Goal: Task Accomplishment & Management: Use online tool/utility

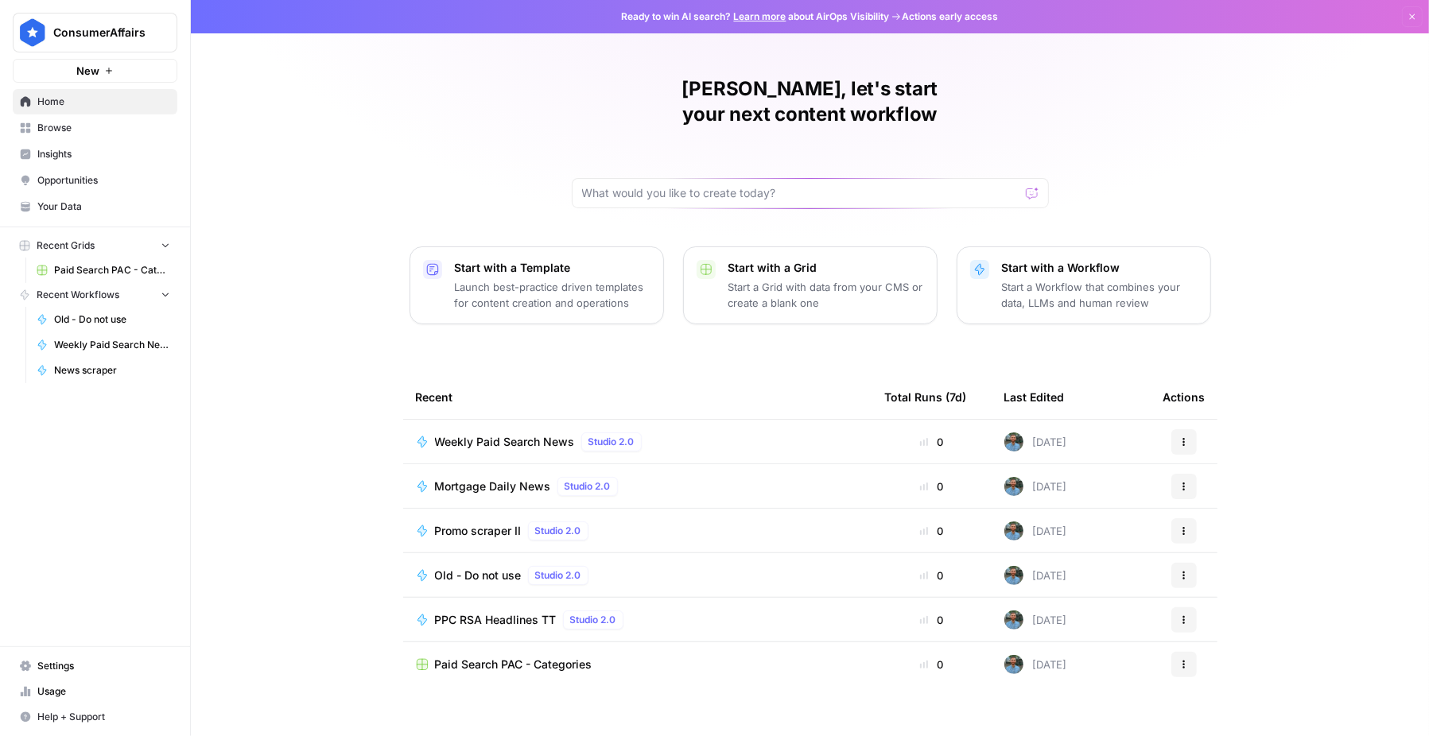
click at [564, 434] on span "Weekly Paid Search News" at bounding box center [505, 442] width 140 height 16
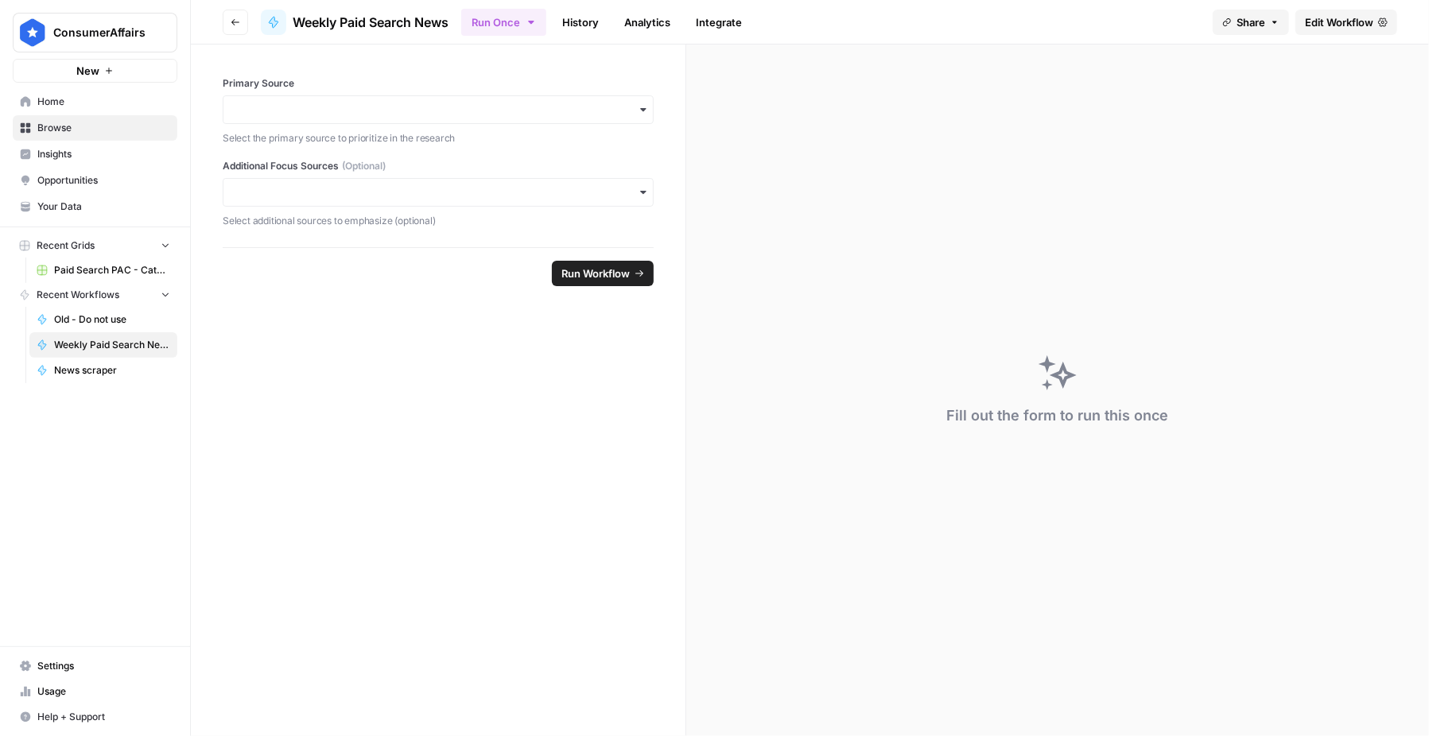
click at [1340, 24] on span "Edit Workflow" at bounding box center [1339, 22] width 68 height 16
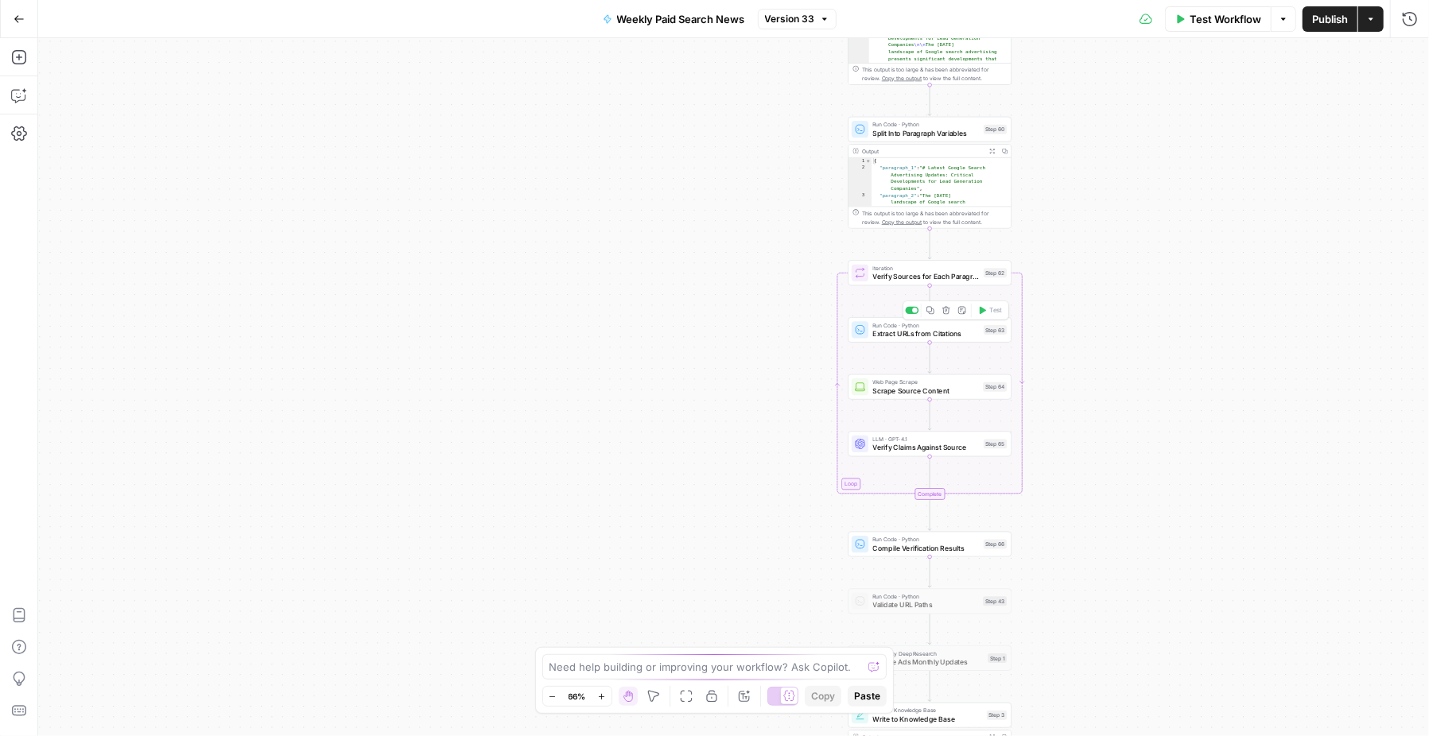
click at [899, 332] on span "Extract URLs from Citations" at bounding box center [926, 333] width 107 height 10
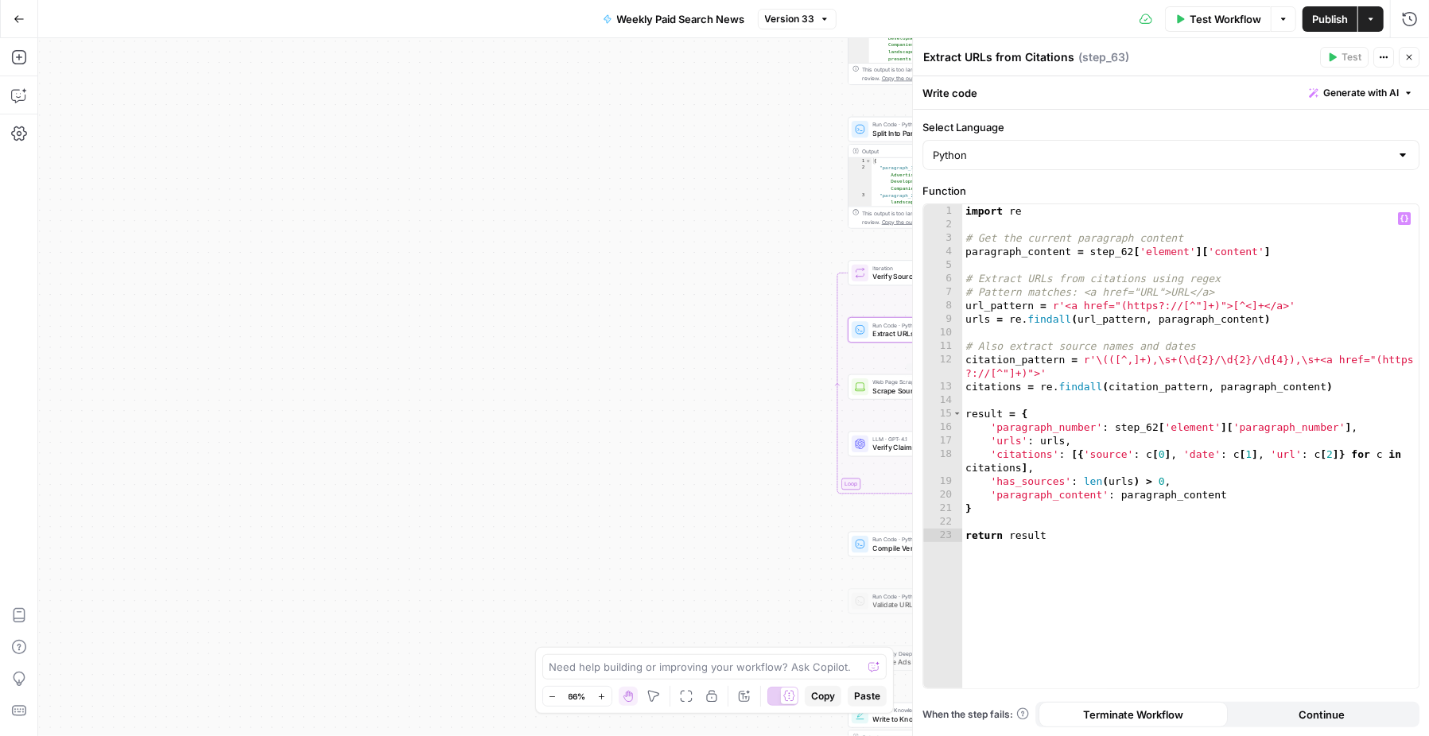
click at [689, 301] on div "Workflow Set Inputs Inputs Search Knowledge Base Check Previous Updates Step 58…" at bounding box center [733, 387] width 1391 height 698
click at [875, 123] on span "Run Code · Python" at bounding box center [926, 124] width 107 height 9
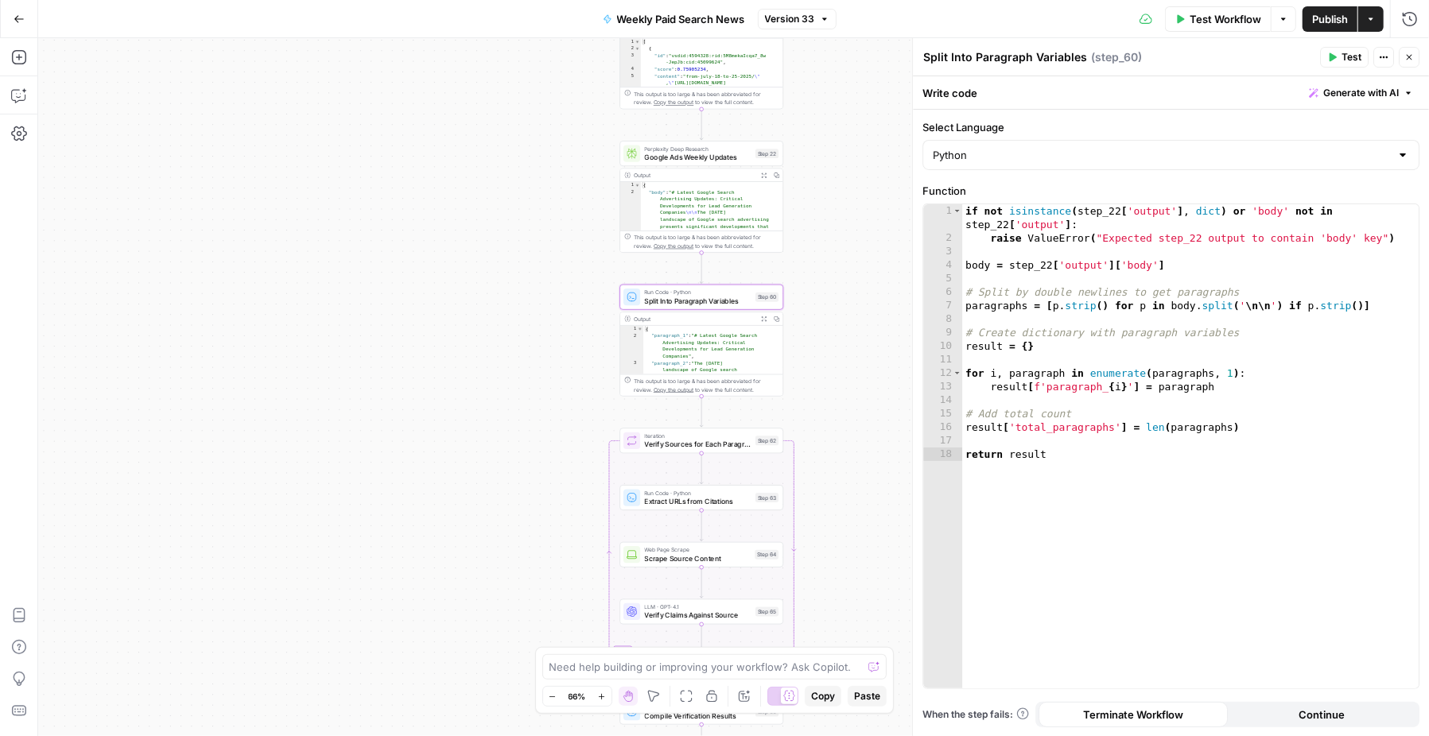
drag, startPoint x: 717, startPoint y: 211, endPoint x: 489, endPoint y: 216, distance: 228.3
click at [489, 216] on div "Workflow Set Inputs Inputs Search Knowledge Base Check Previous Updates Step 58…" at bounding box center [733, 387] width 1391 height 698
click at [17, 88] on icon "button" at bounding box center [19, 95] width 16 height 16
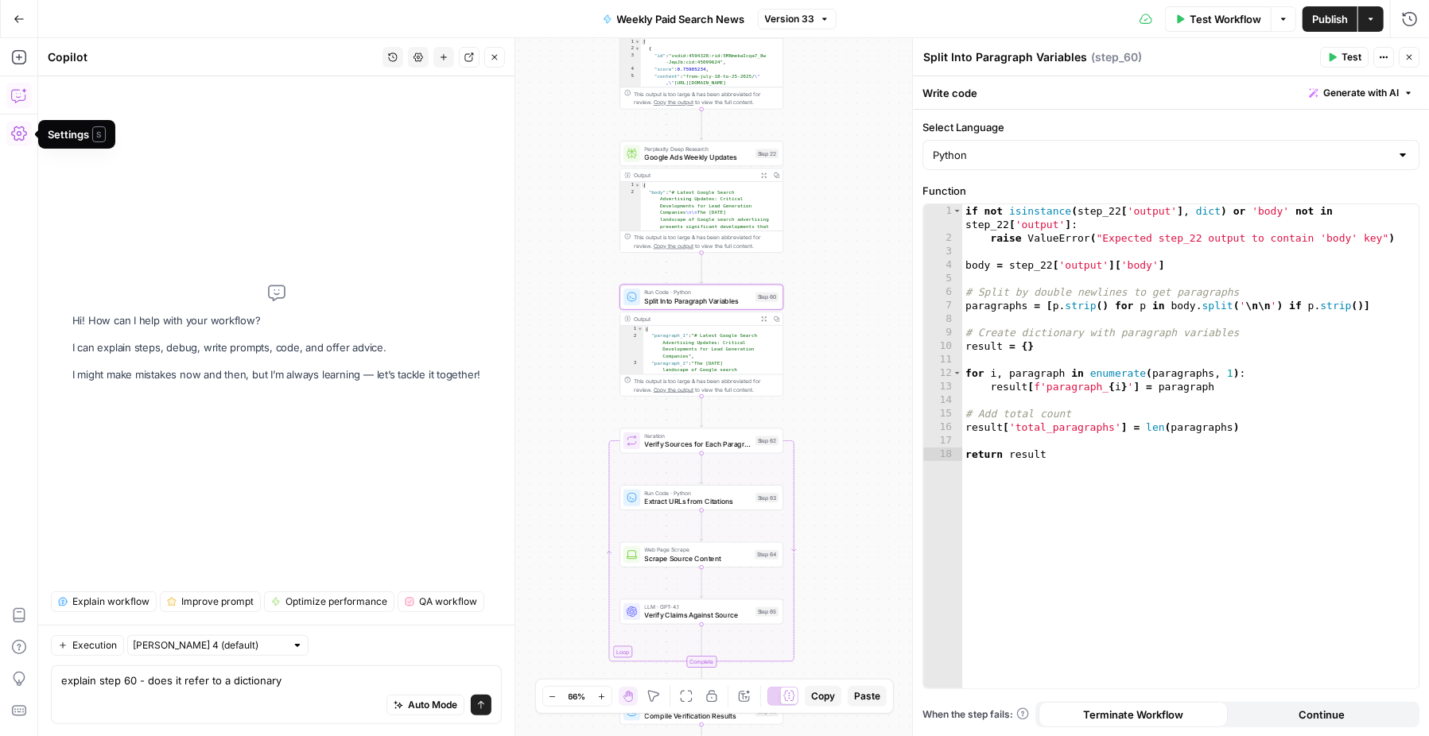
type textarea "explain step 60 - does it refer to a dictionary?"
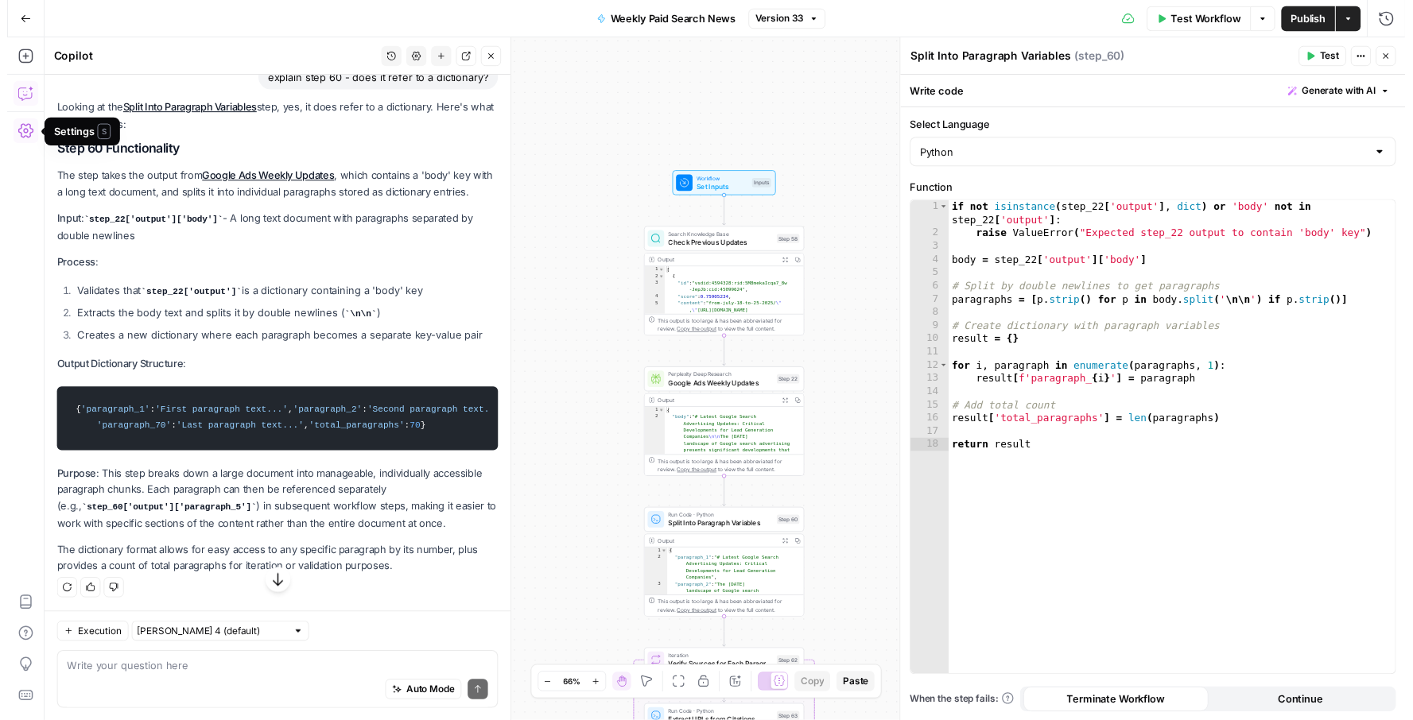
scroll to position [214, 0]
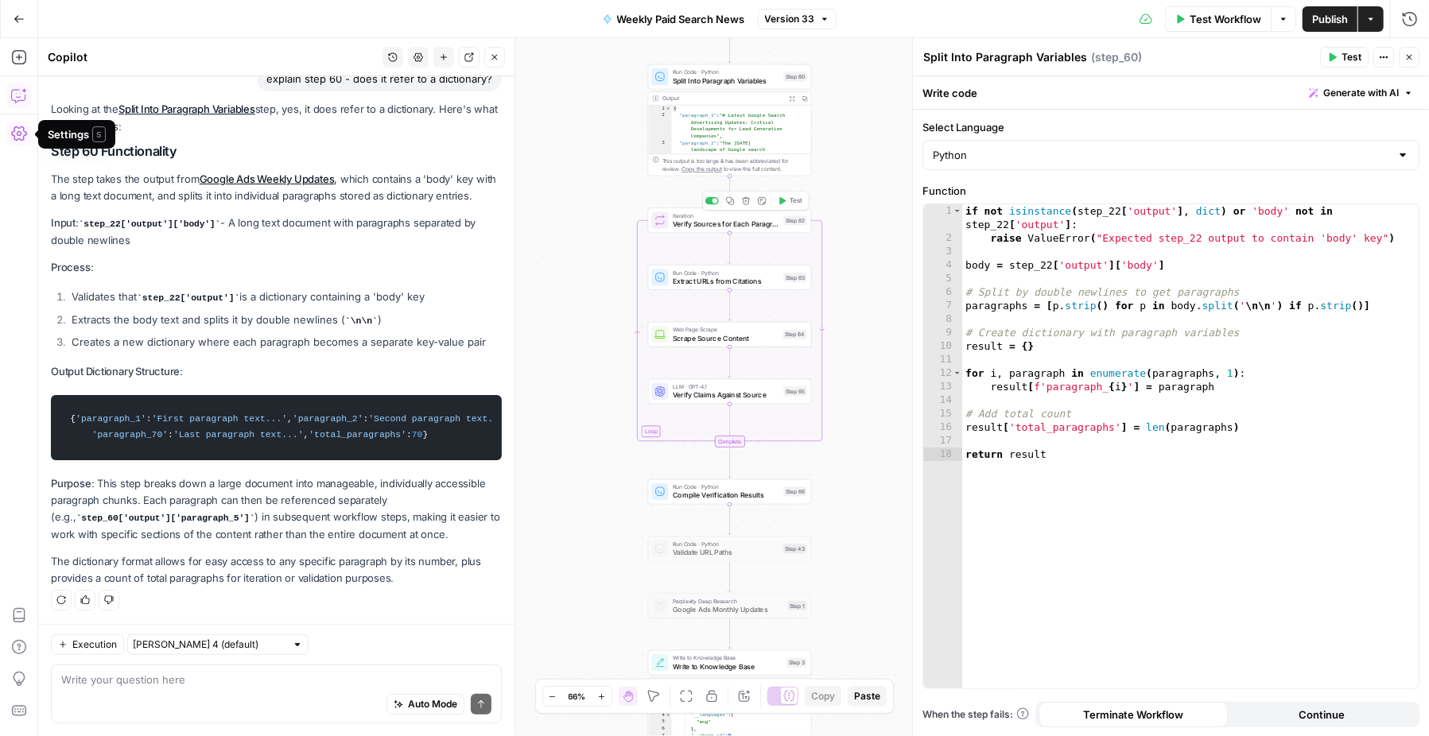
click at [692, 222] on span "Verify Sources for Each Paragraph" at bounding box center [726, 224] width 107 height 10
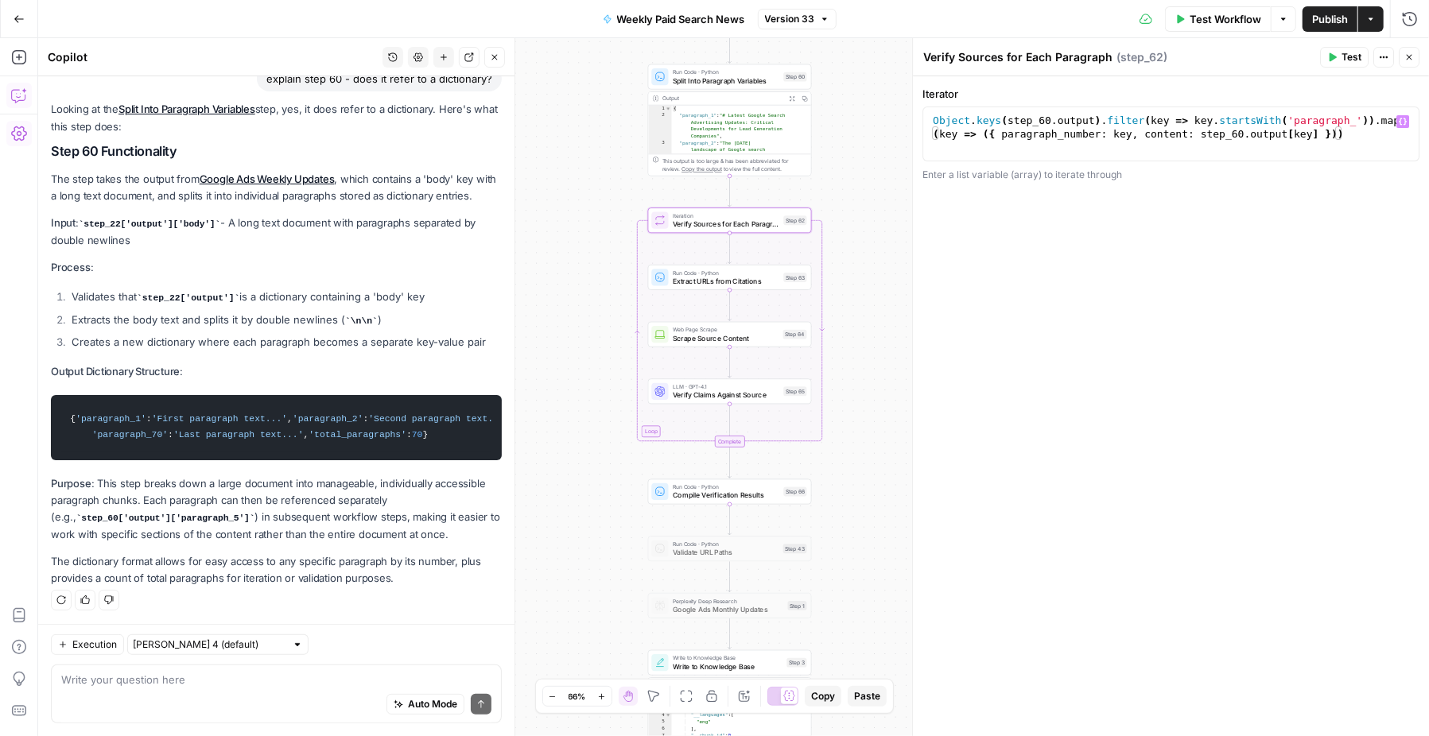
type textarea "**********"
drag, startPoint x: 1101, startPoint y: 123, endPoint x: 1001, endPoint y: 122, distance: 100.2
click at [1001, 122] on div "Object . keys ( step_60 . output ) . filter ( key => key . startsWith ( 'paragr…" at bounding box center [1170, 161] width 483 height 95
click at [687, 282] on span "Extract URLs from Citations" at bounding box center [726, 281] width 107 height 10
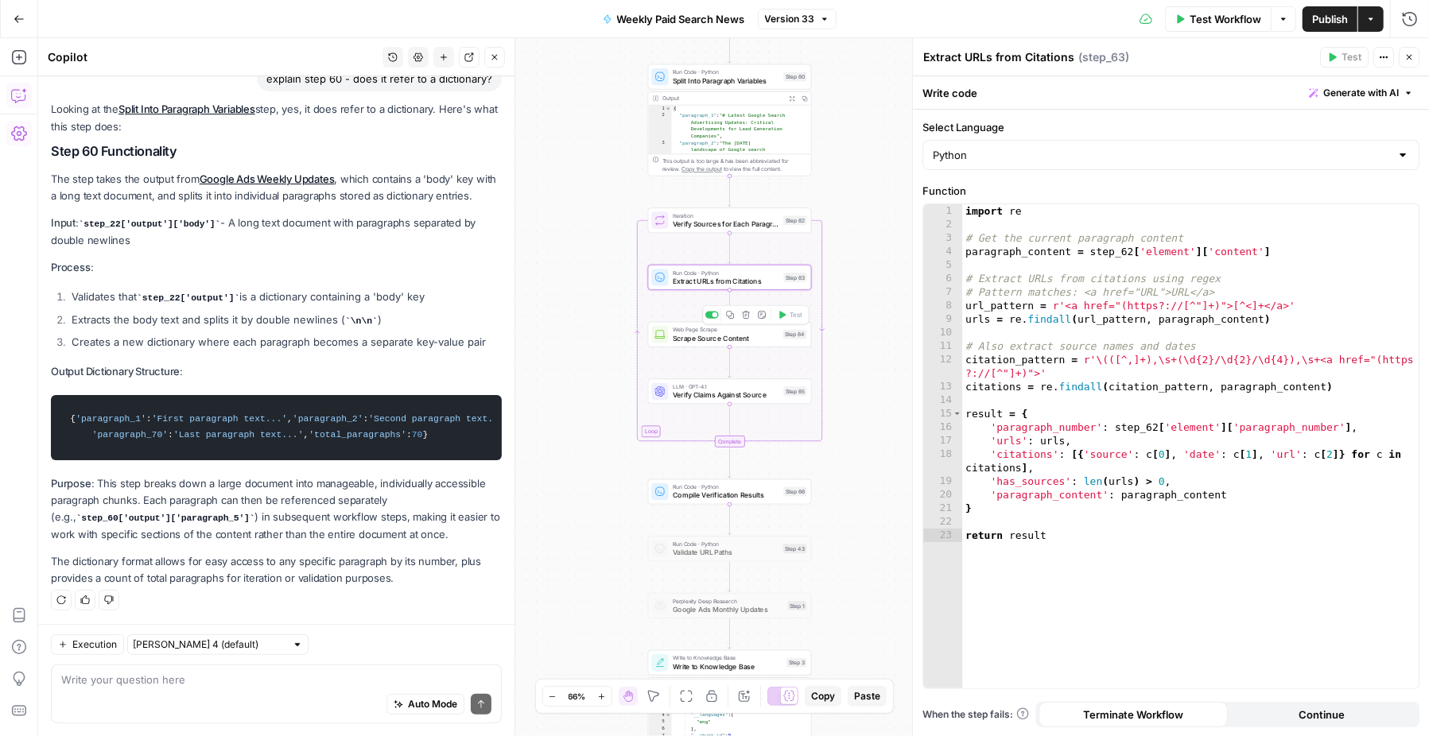
click at [740, 342] on span "Scrape Source Content" at bounding box center [726, 338] width 106 height 10
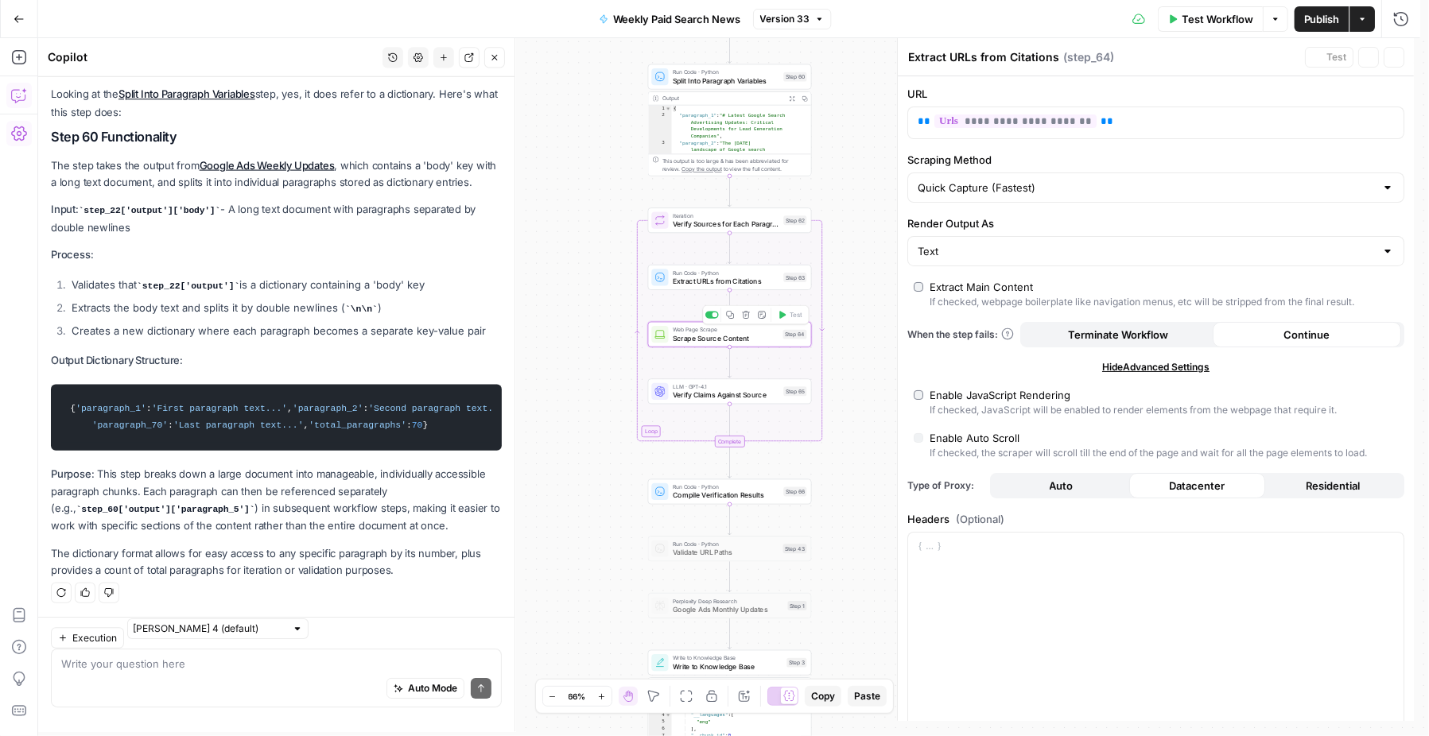
type textarea "Scrape Source Content"
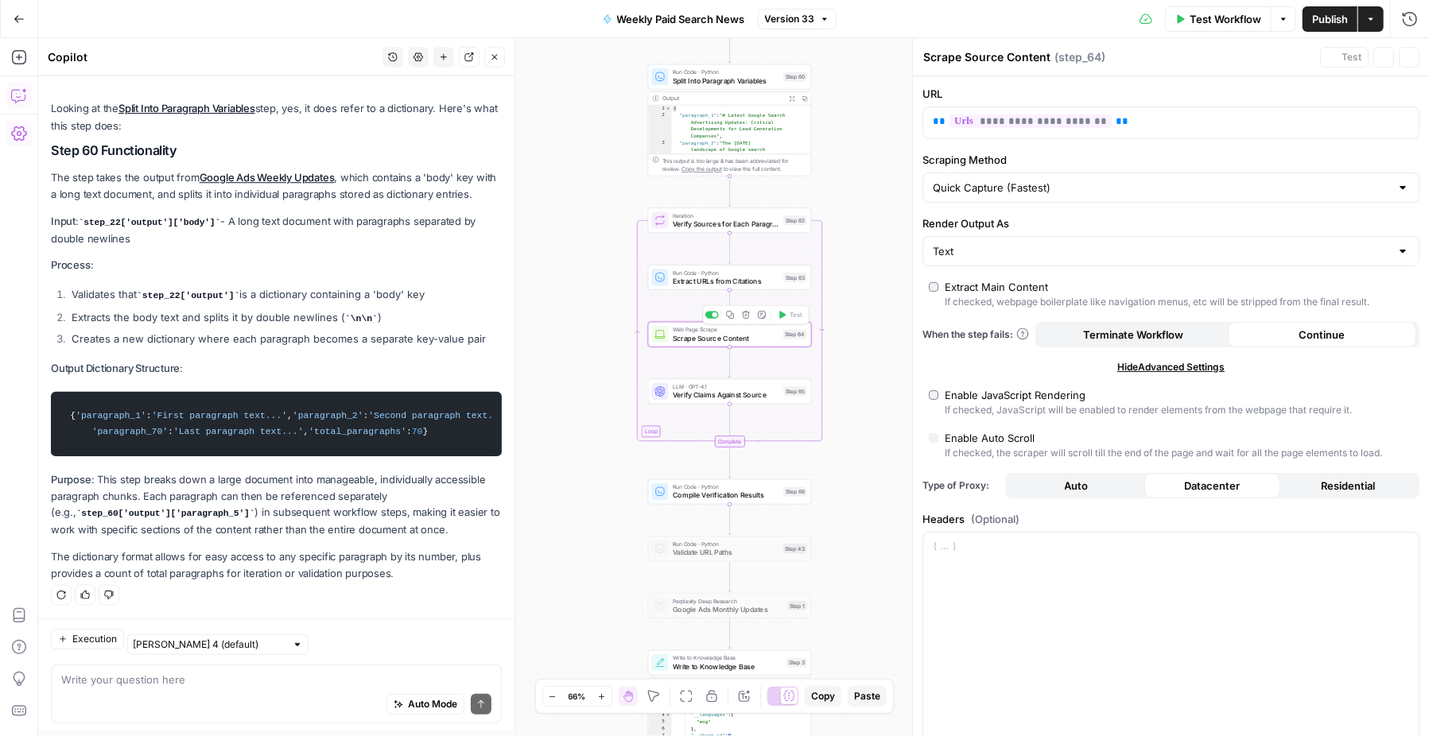
scroll to position [239, 0]
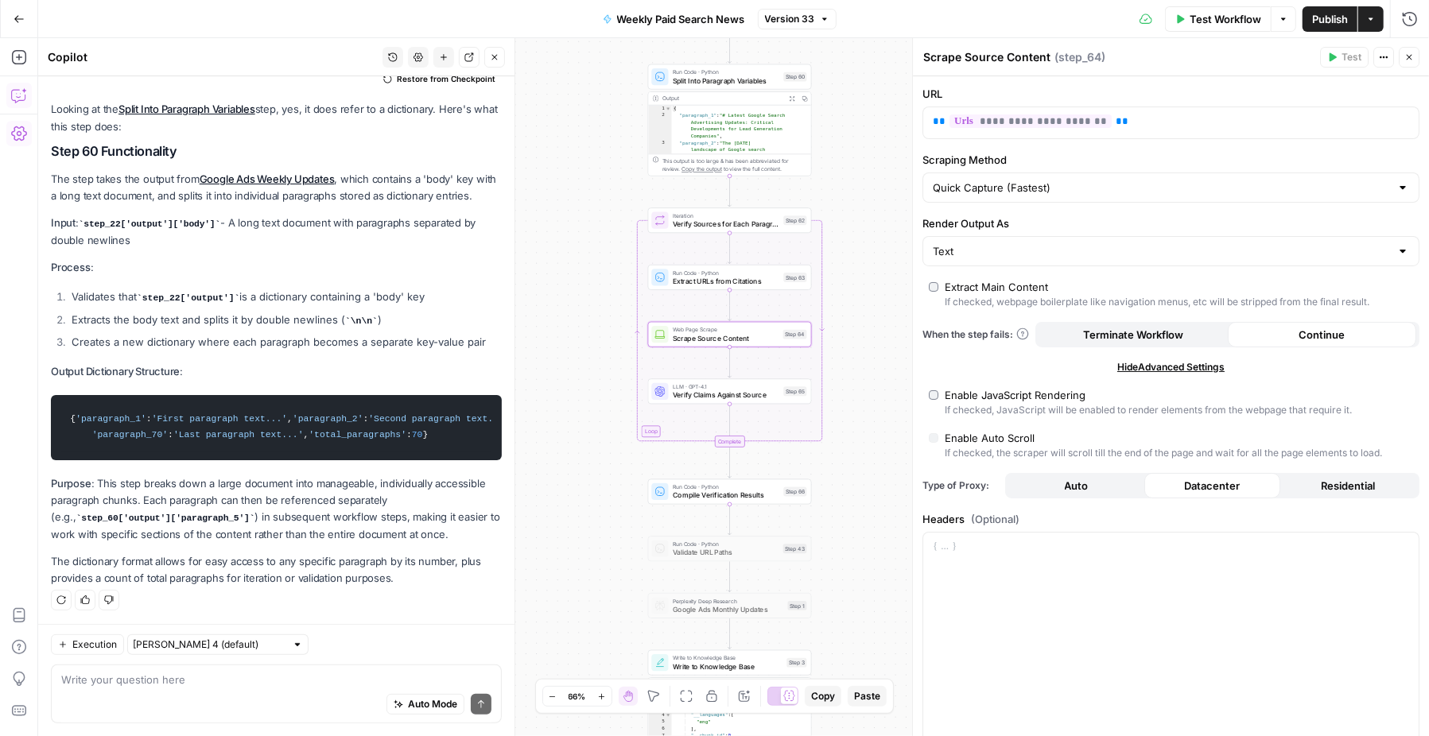
click at [1265, 197] on div "Quick Capture (Fastest)" at bounding box center [1170, 188] width 497 height 30
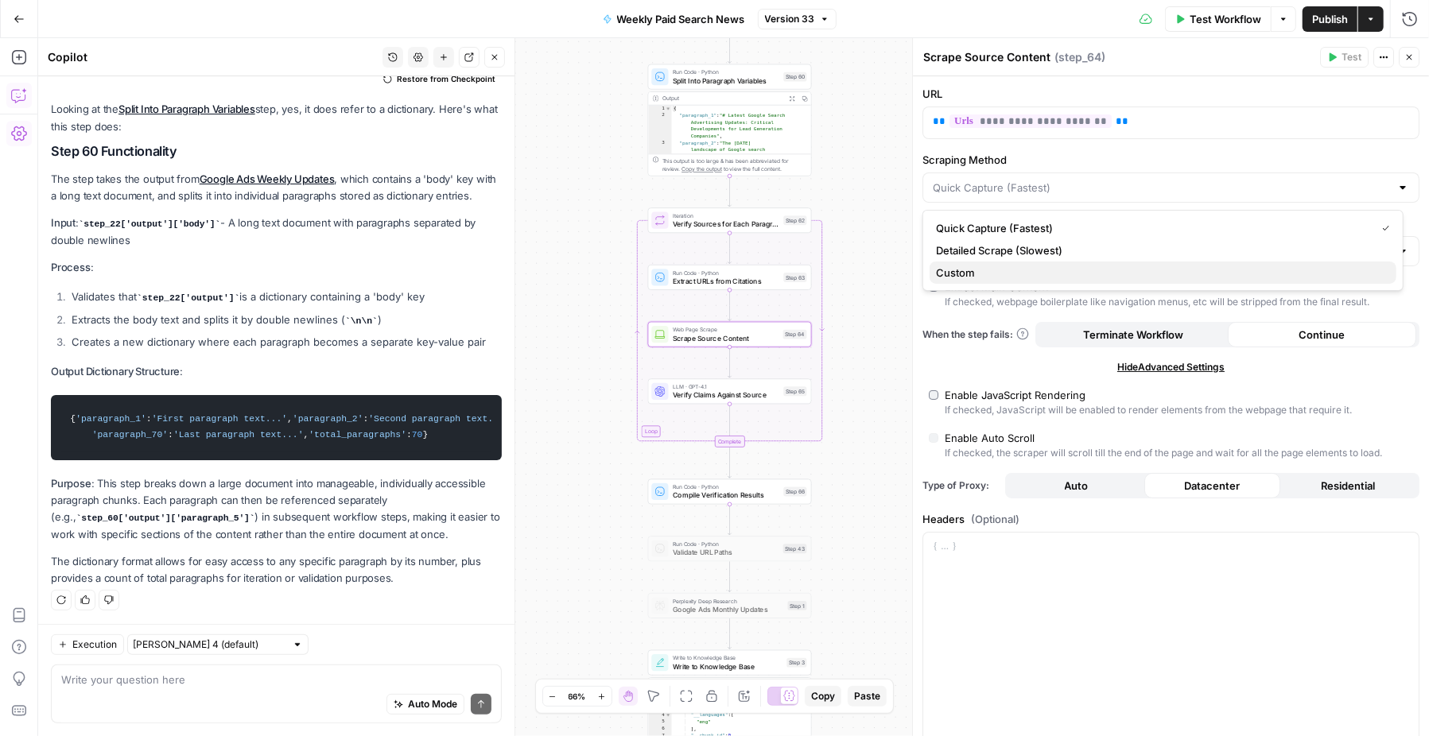
click at [1030, 271] on span "Custom" at bounding box center [1160, 273] width 448 height 16
type input "Custom"
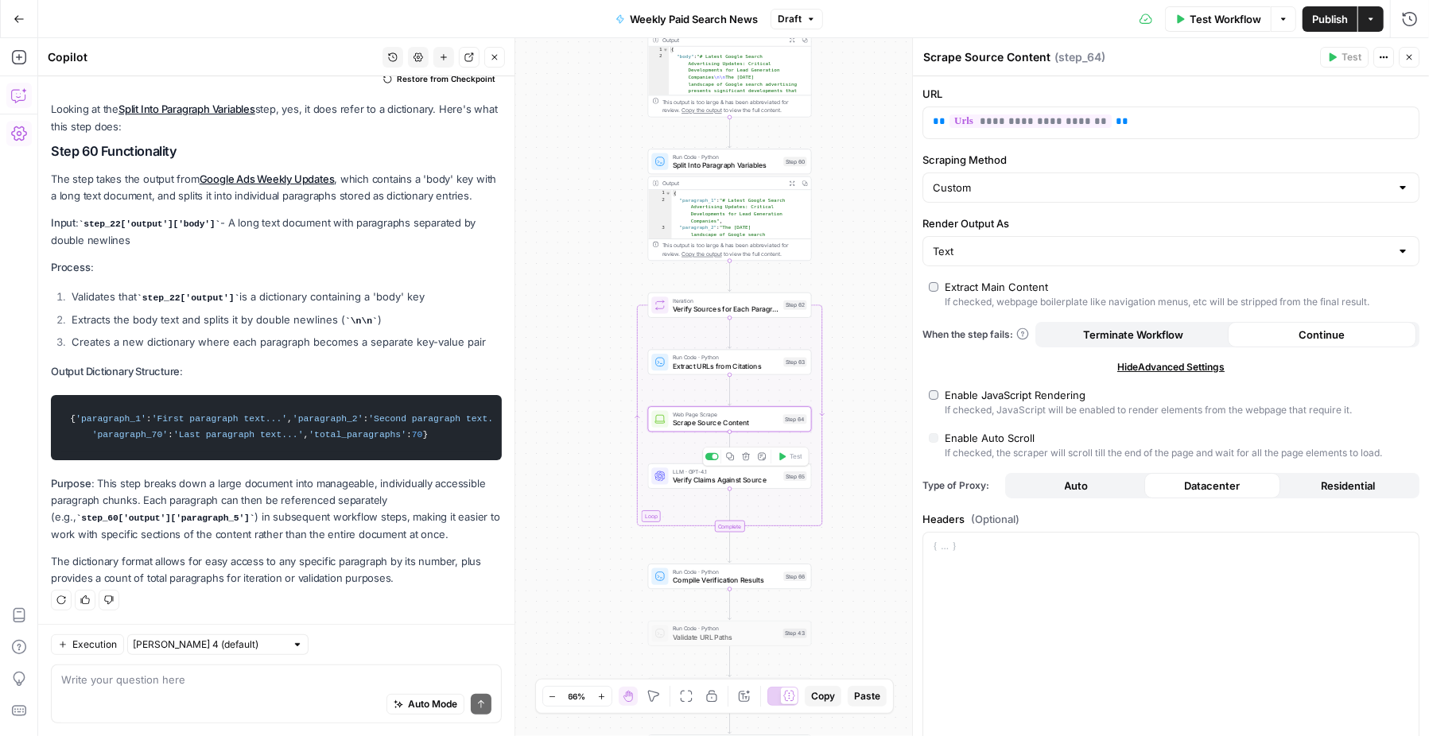
click at [716, 481] on span "Verify Claims Against Source" at bounding box center [726, 480] width 107 height 10
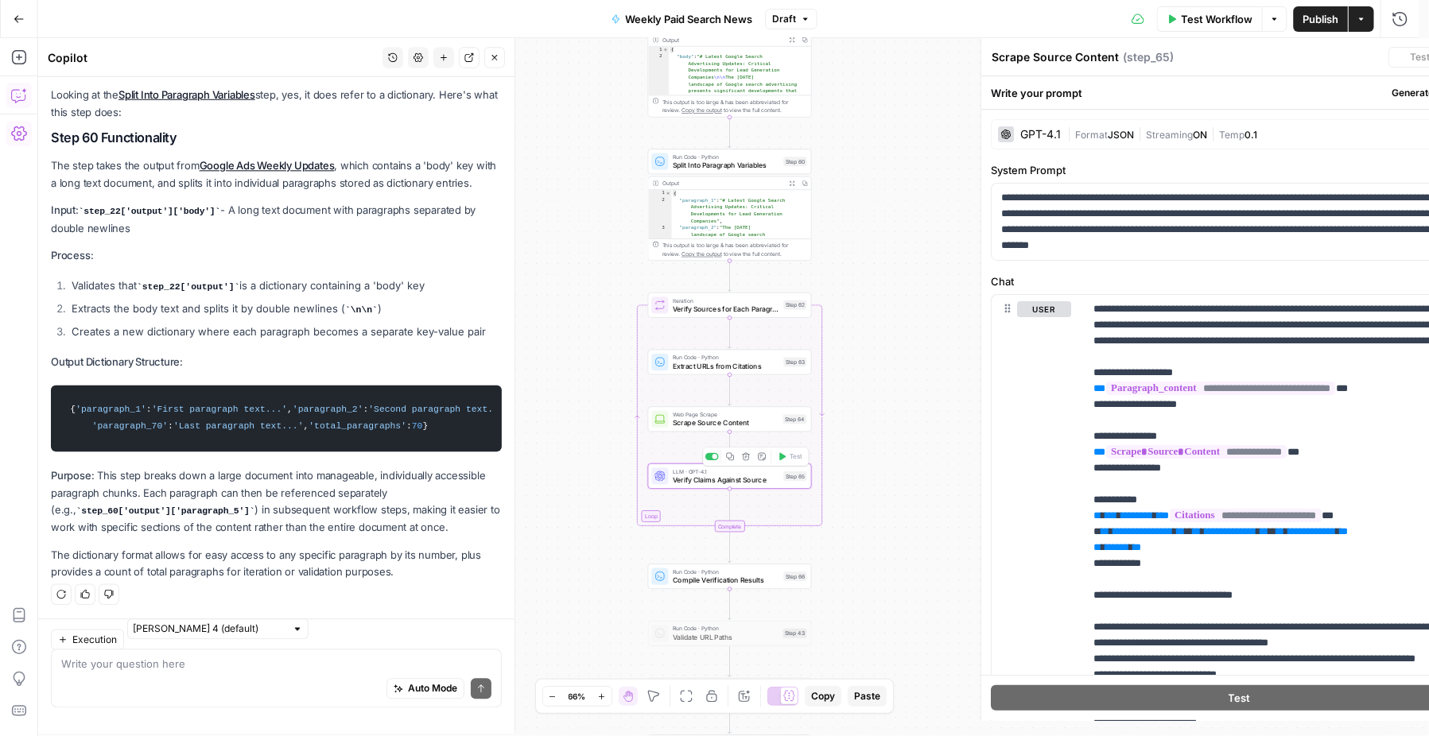
type textarea "Verify Claims Against Source"
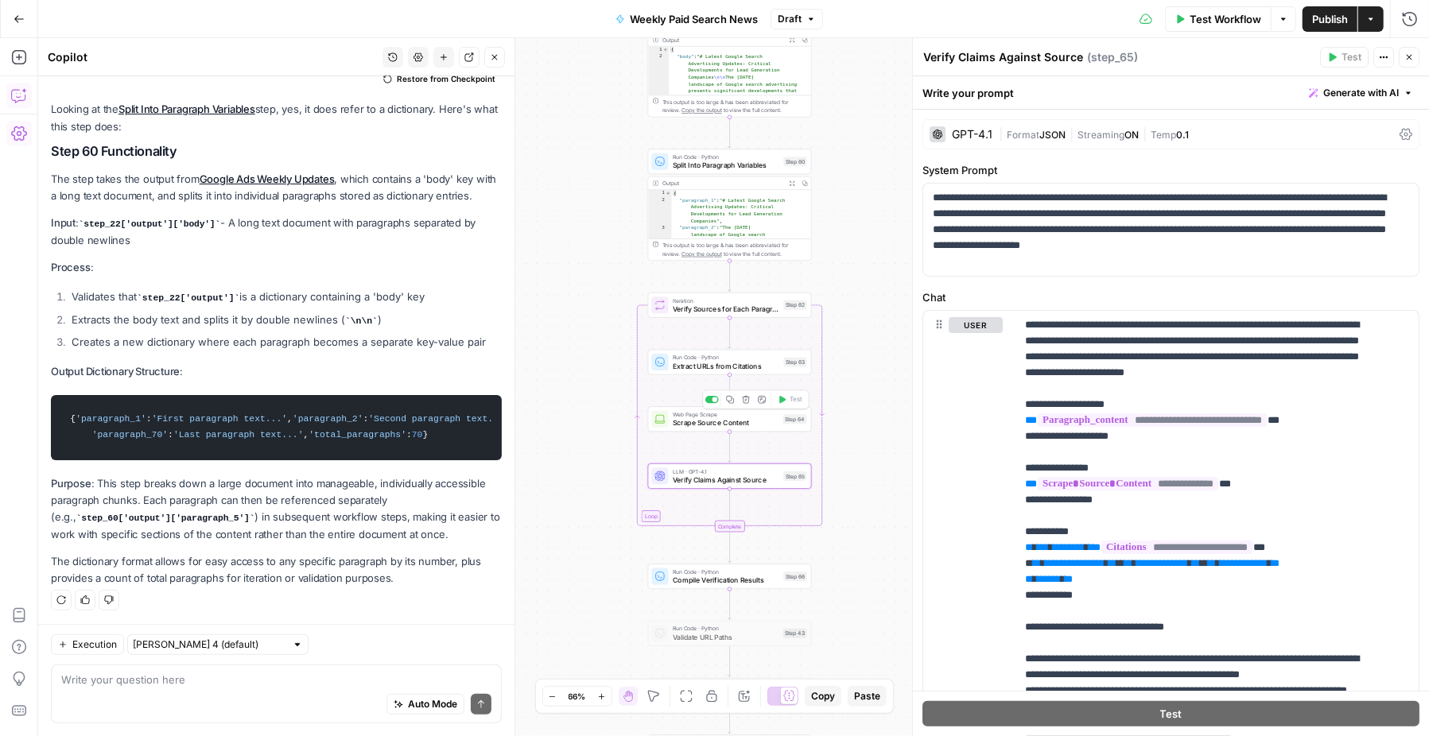
click at [728, 432] on div "Web Page Scrape Scrape Source Content Step 64 Copy step Delete step Add Note Te…" at bounding box center [730, 418] width 164 height 25
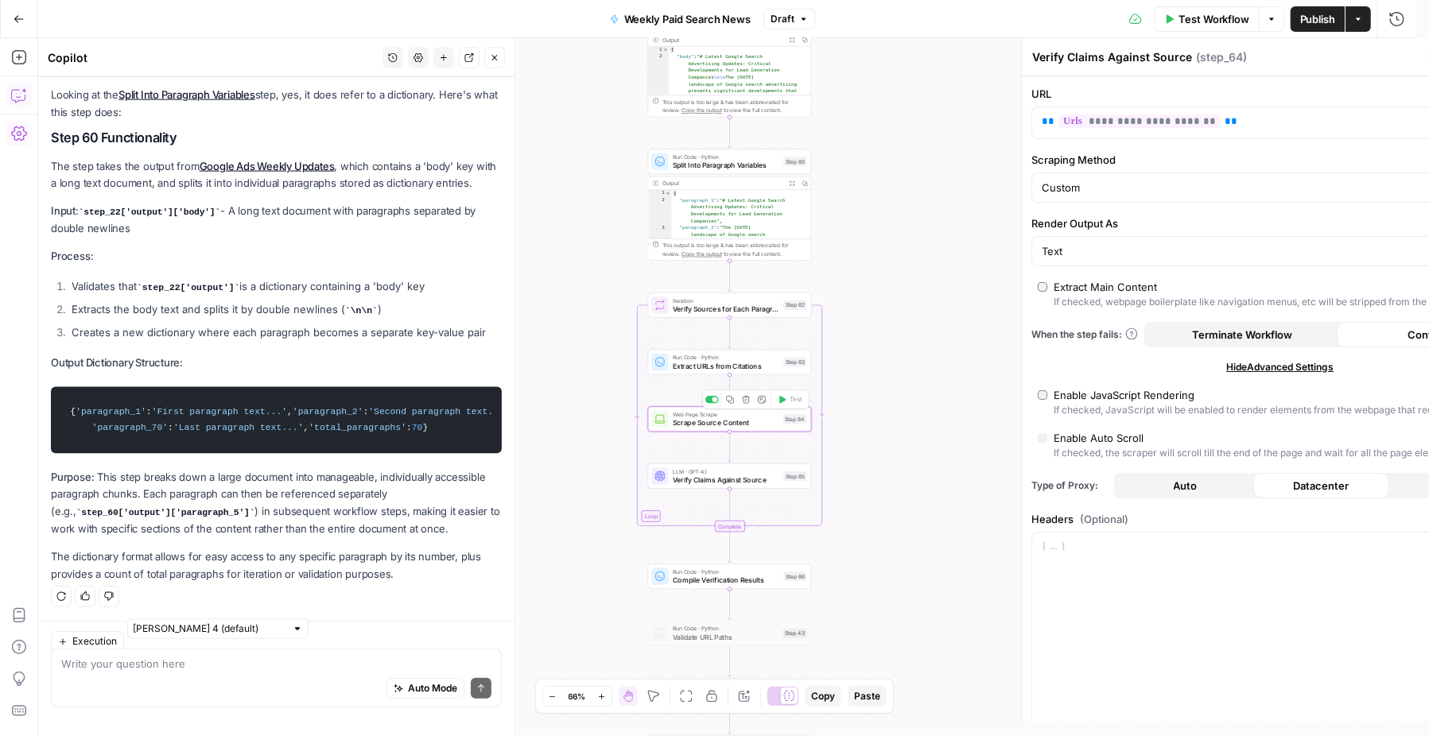
type textarea "Scrape Source Content"
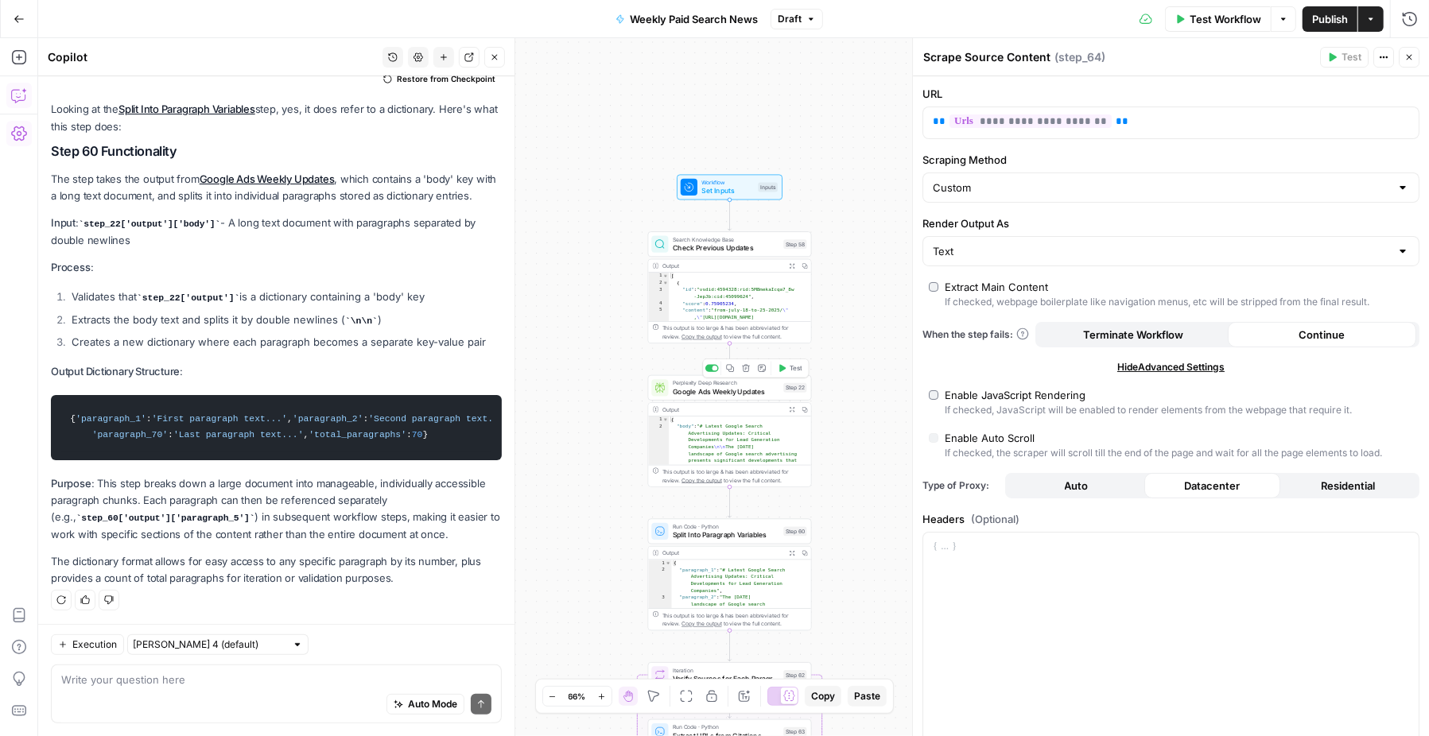
click at [696, 393] on span "Google Ads Weekly Updates" at bounding box center [726, 391] width 107 height 10
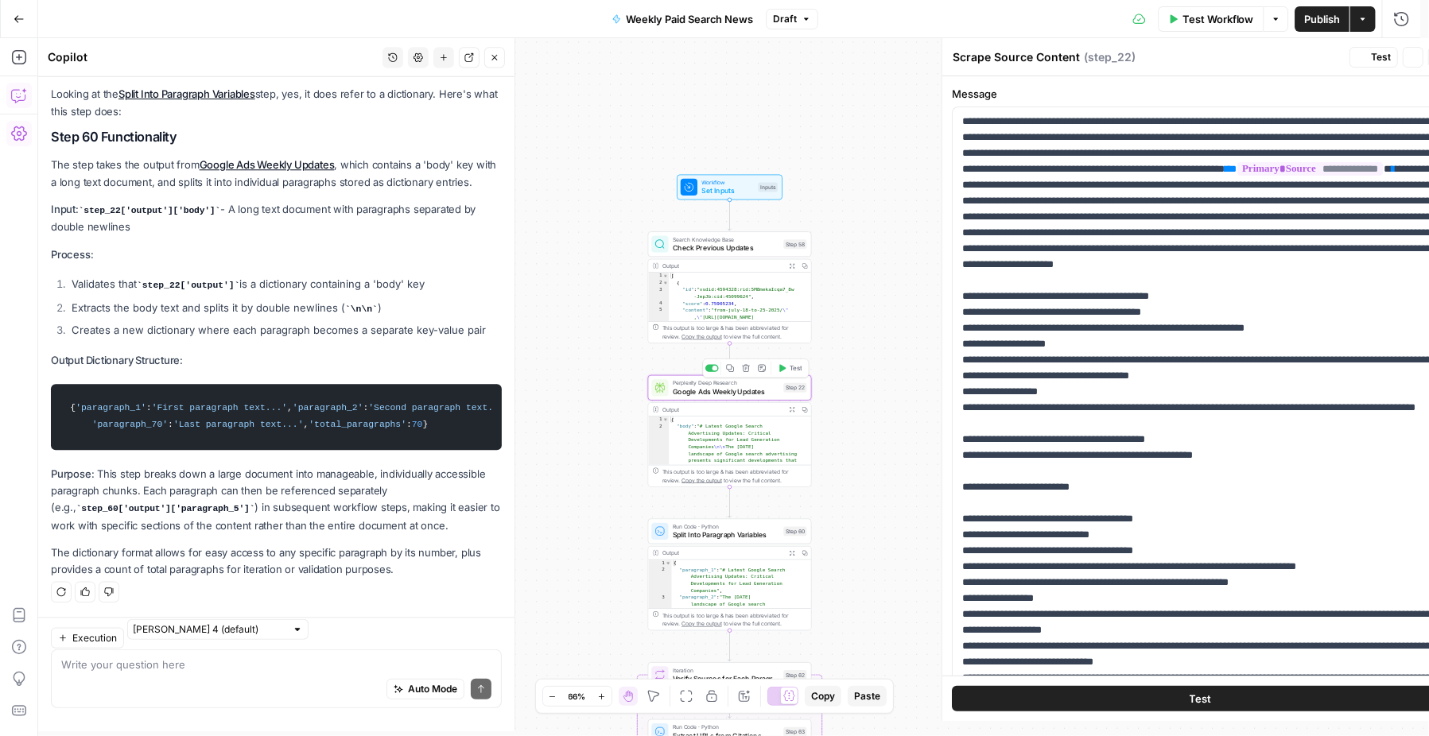
type textarea "Google Ads Weekly Updates"
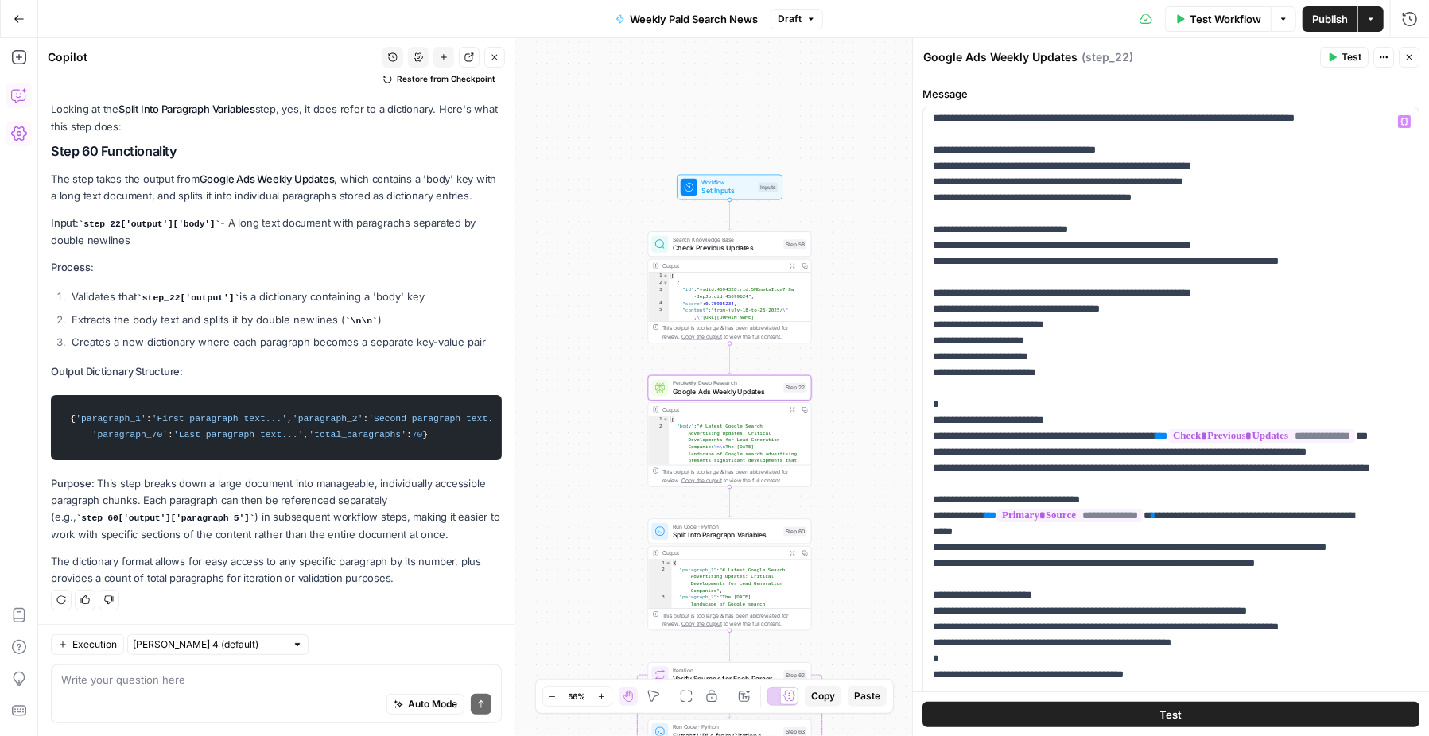
scroll to position [2349, 0]
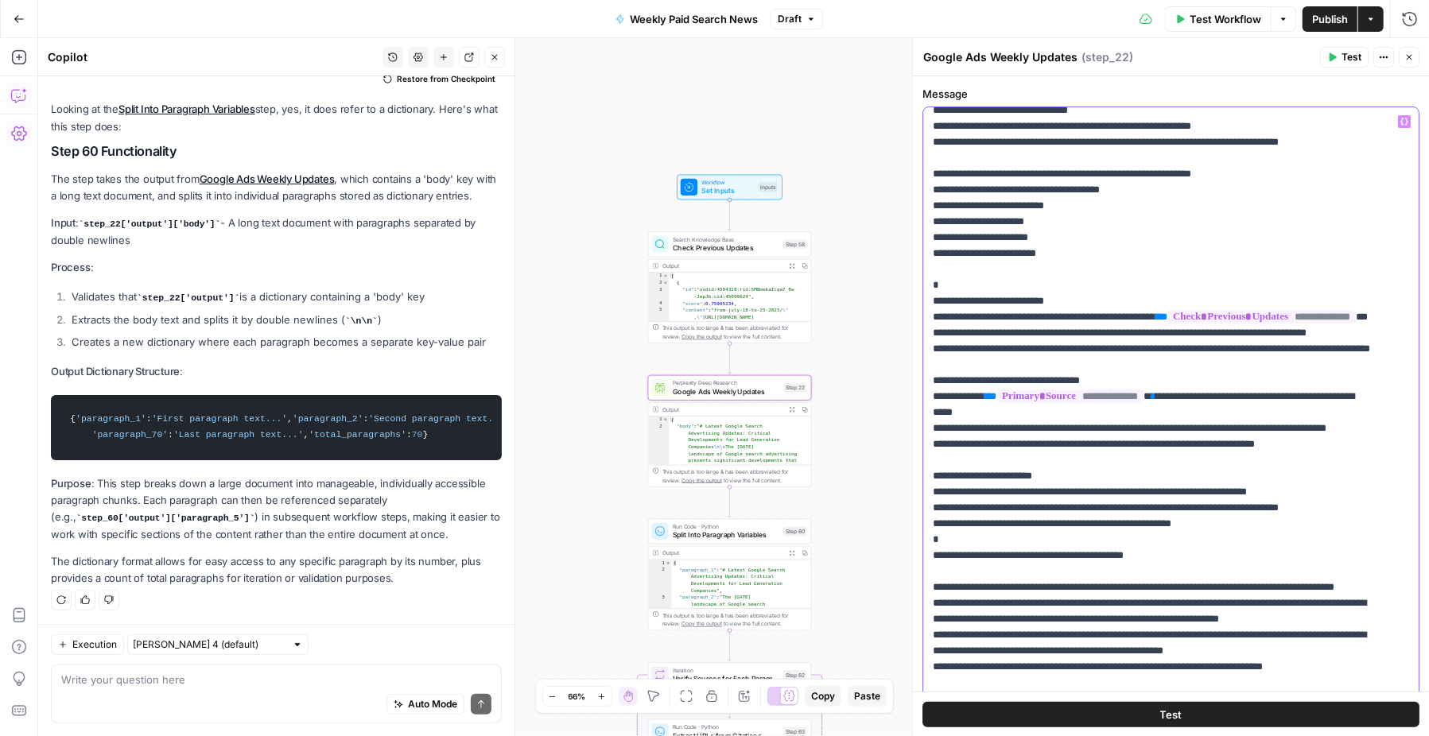
click at [1378, 398] on div "**********" at bounding box center [1162, 431] width 479 height 648
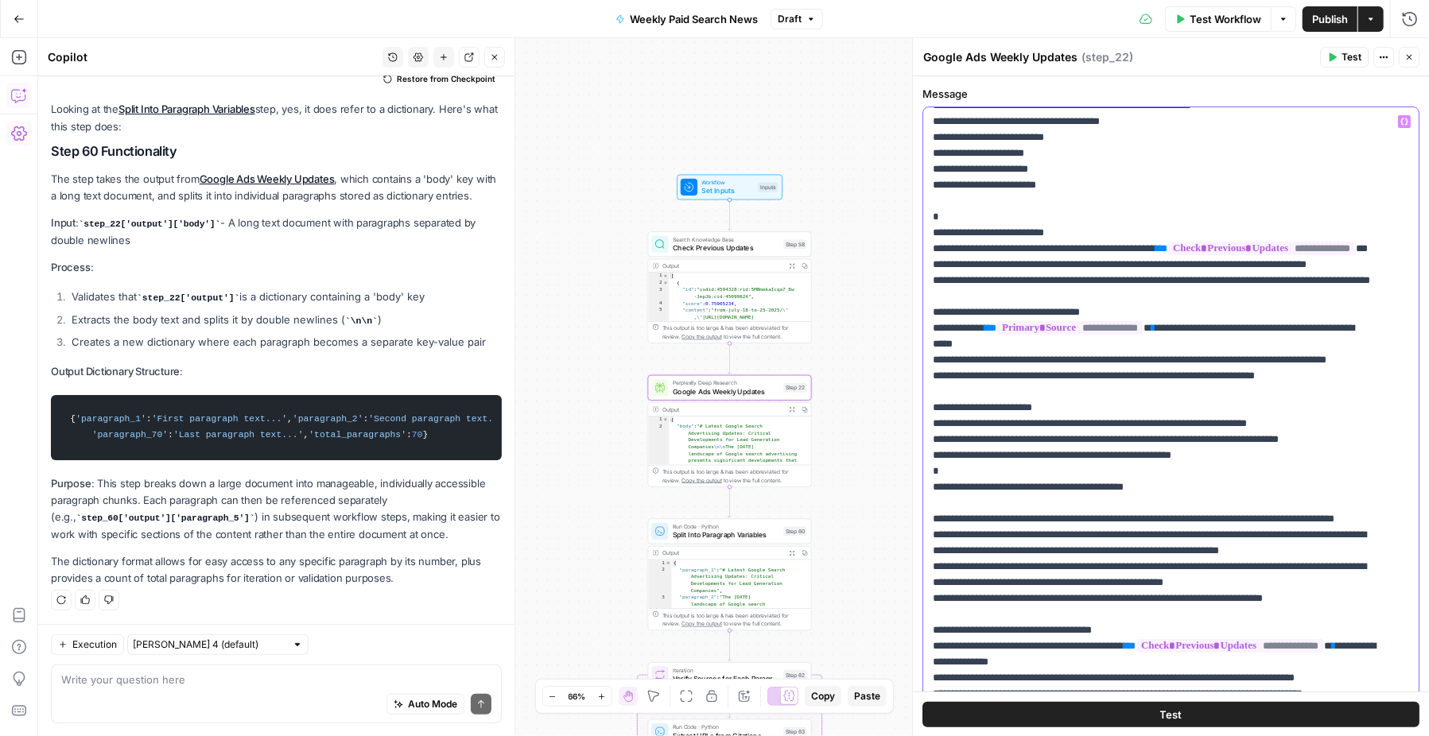
scroll to position [2446, 0]
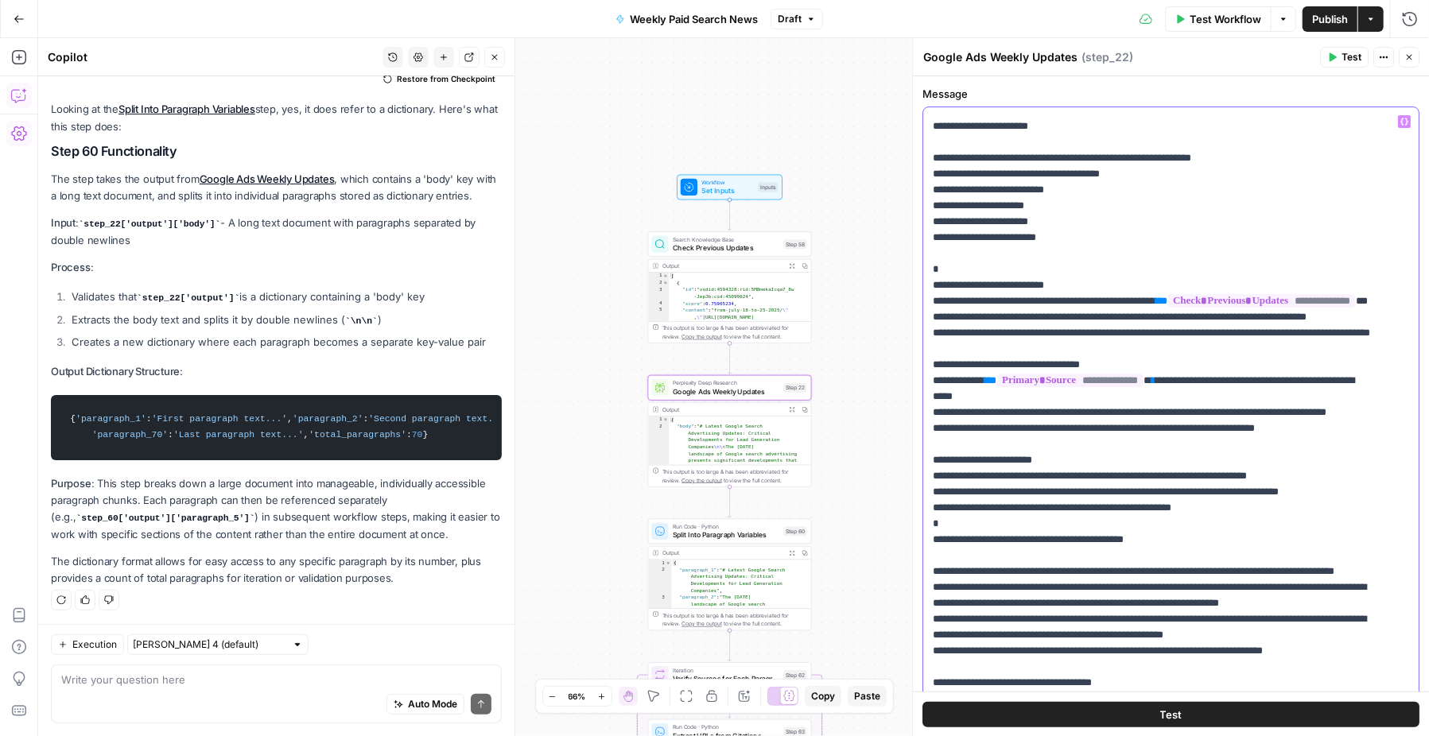
scroll to position [2345, 0]
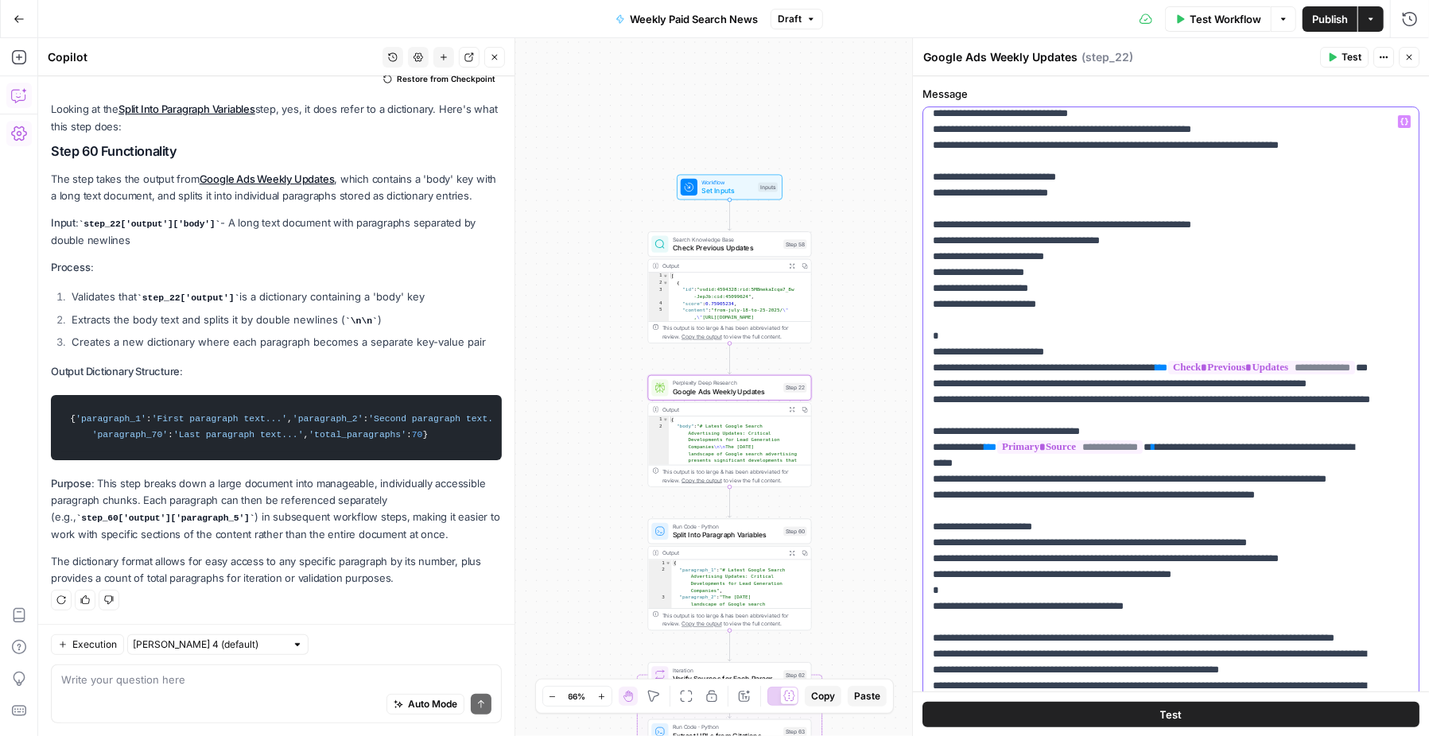
drag, startPoint x: 1093, startPoint y: 447, endPoint x: 918, endPoint y: 424, distance: 176.4
click at [918, 424] on div "**********" at bounding box center [1170, 387] width 517 height 699
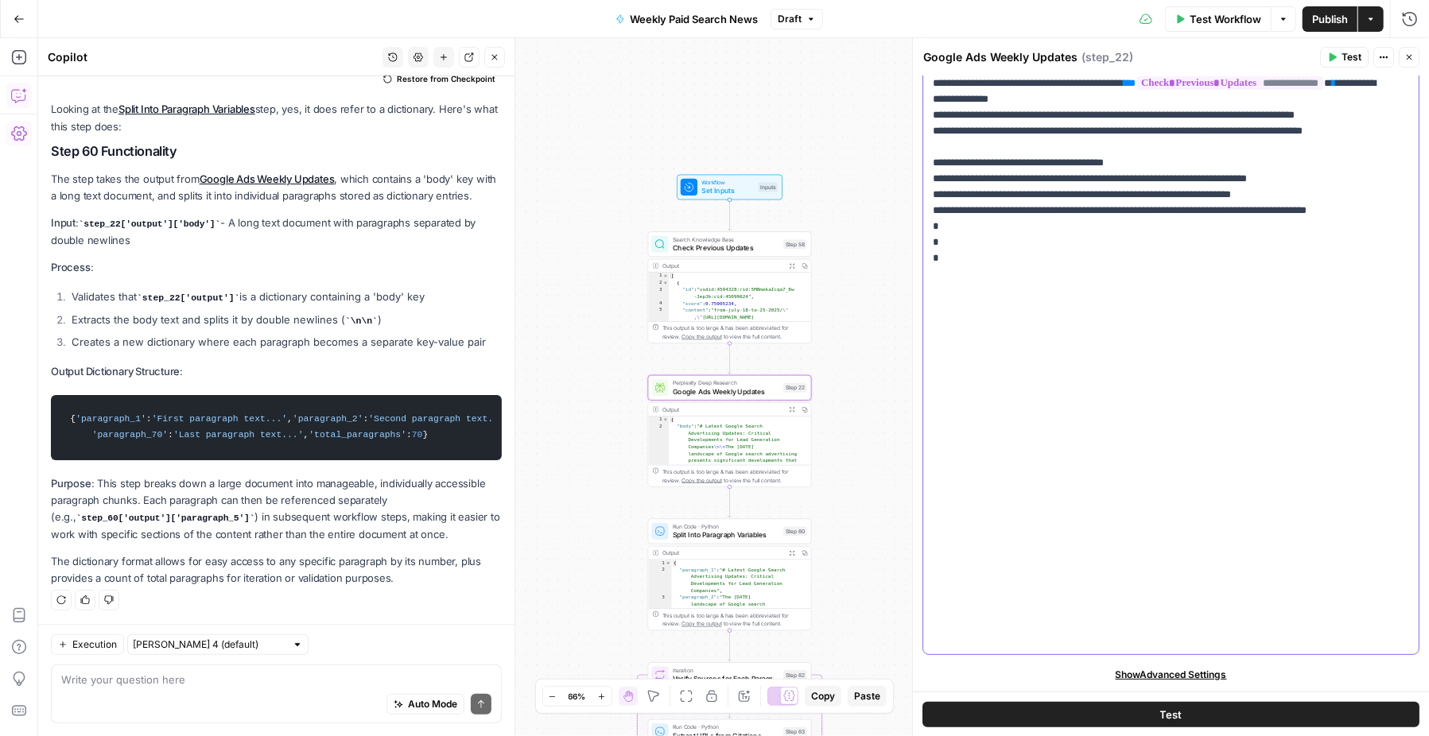
scroll to position [2879, 0]
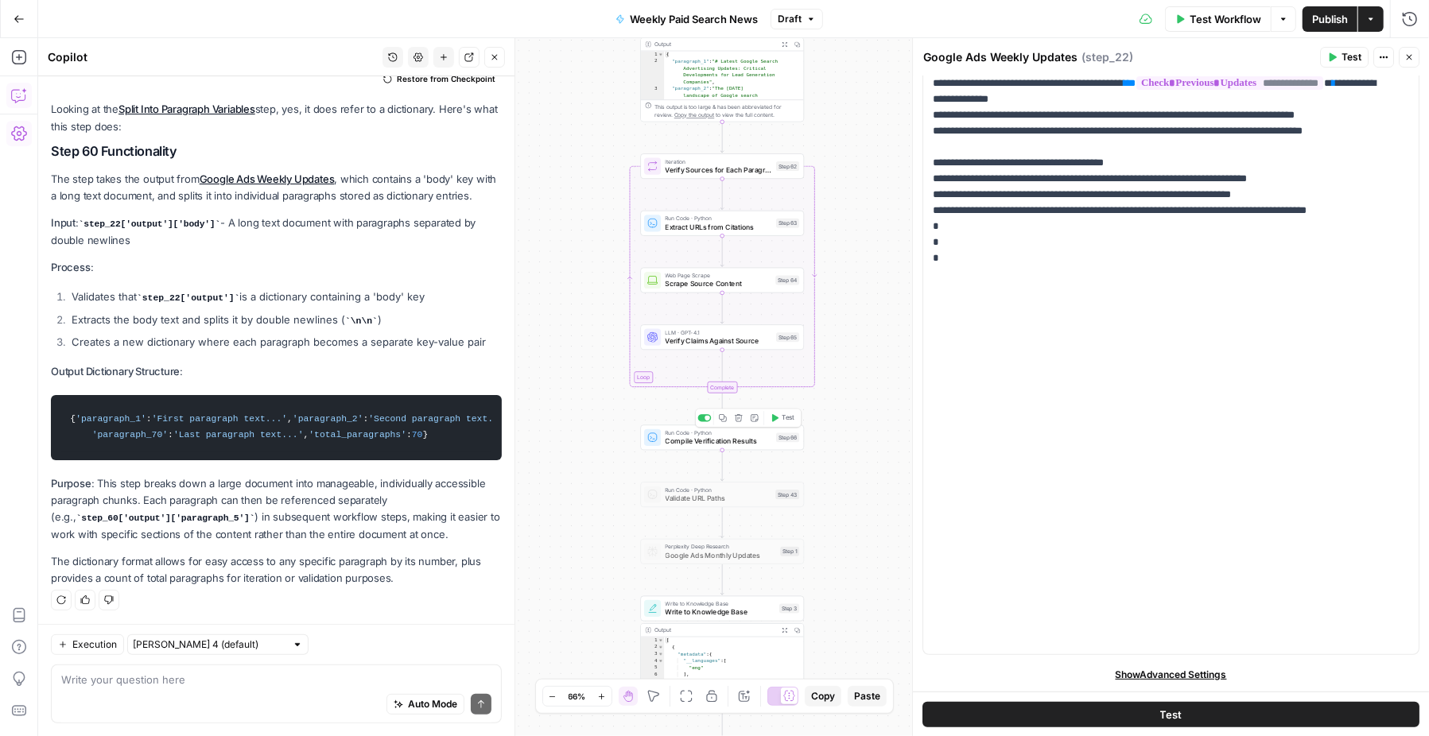
click at [675, 443] on span "Compile Verification Results" at bounding box center [718, 441] width 107 height 10
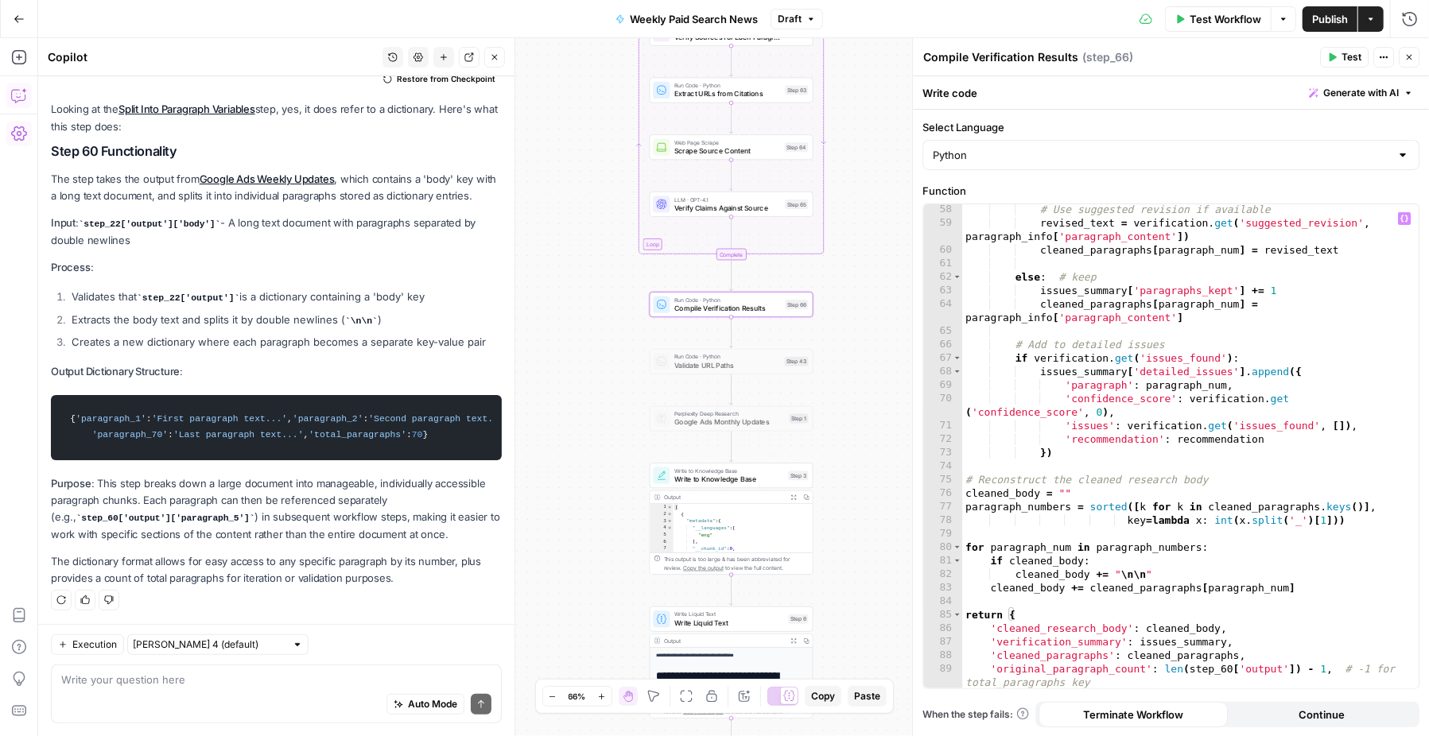
scroll to position [856, 0]
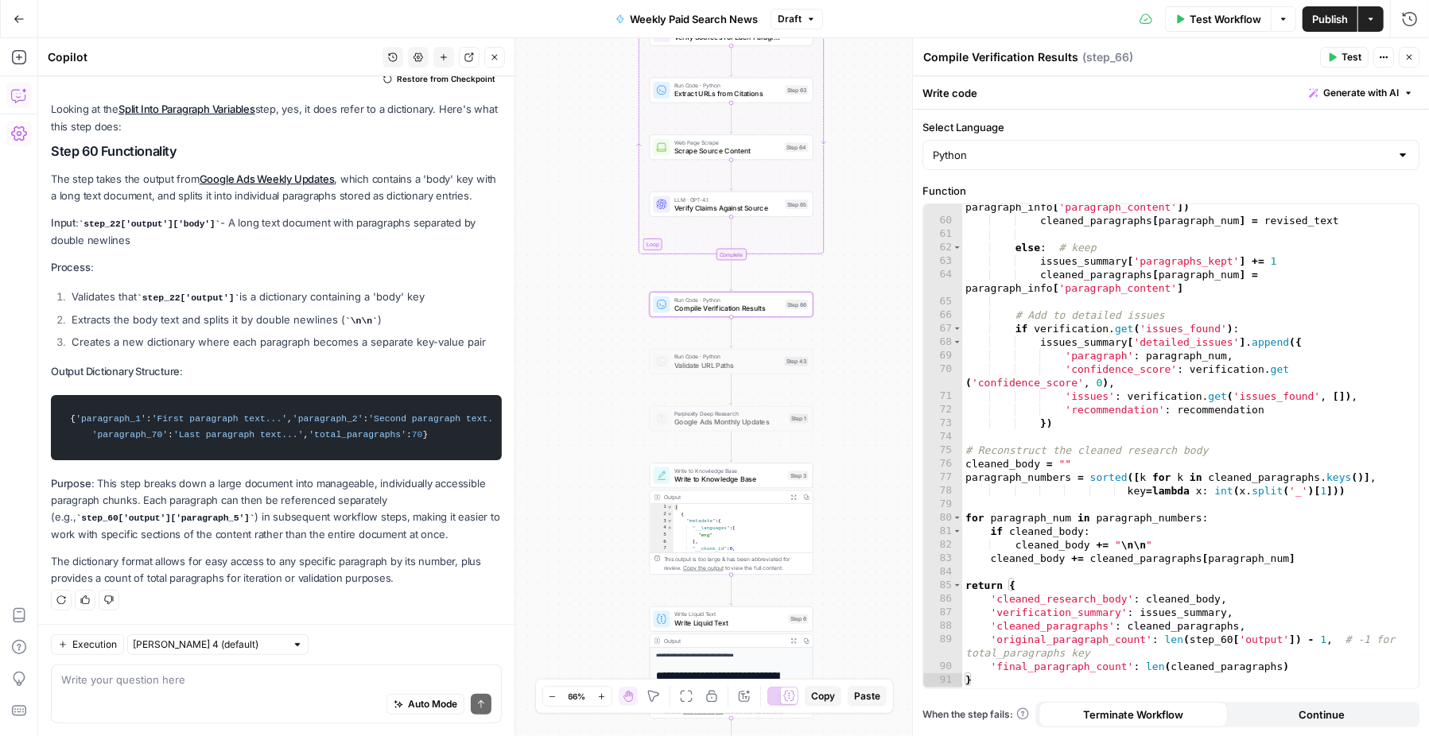
click at [281, 689] on div "Auto Mode Send" at bounding box center [276, 706] width 430 height 35
type textarea "explain step 66"
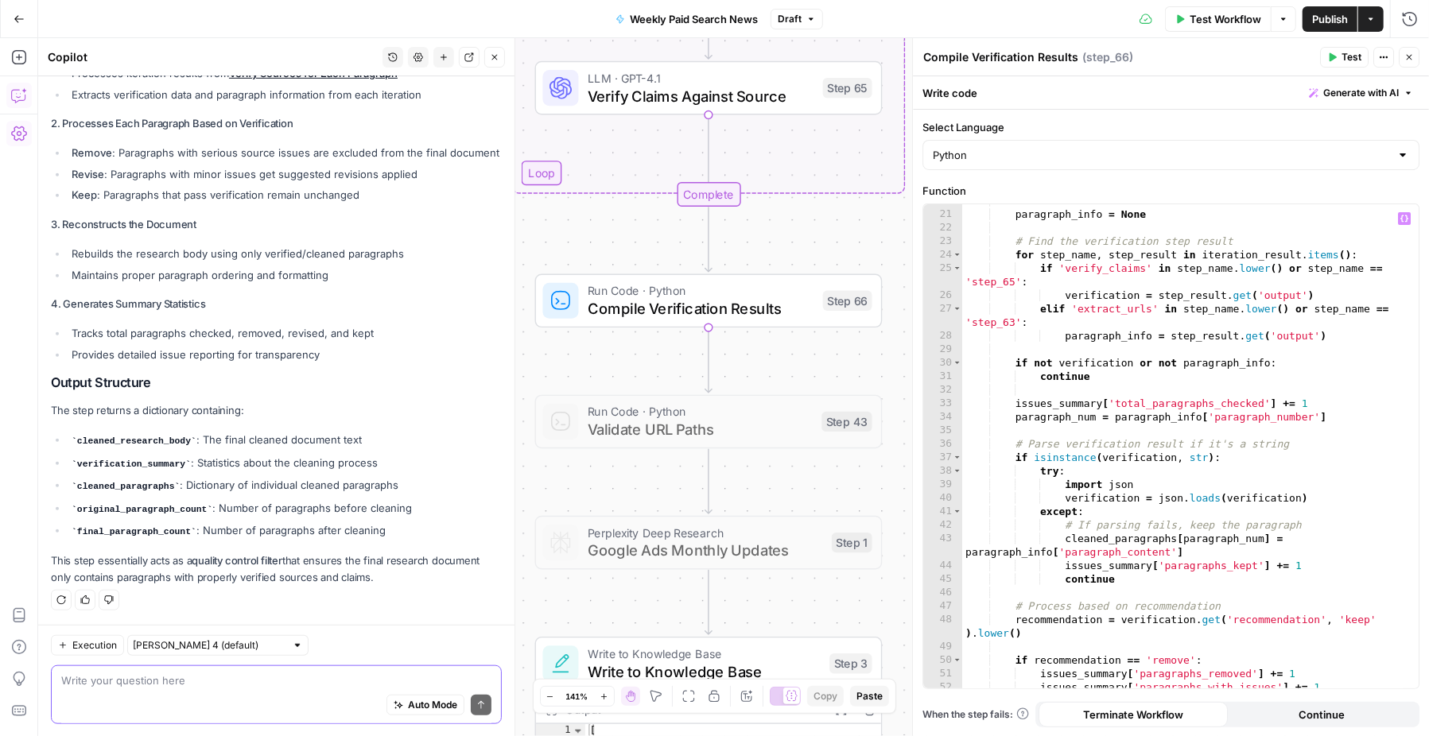
scroll to position [217, 0]
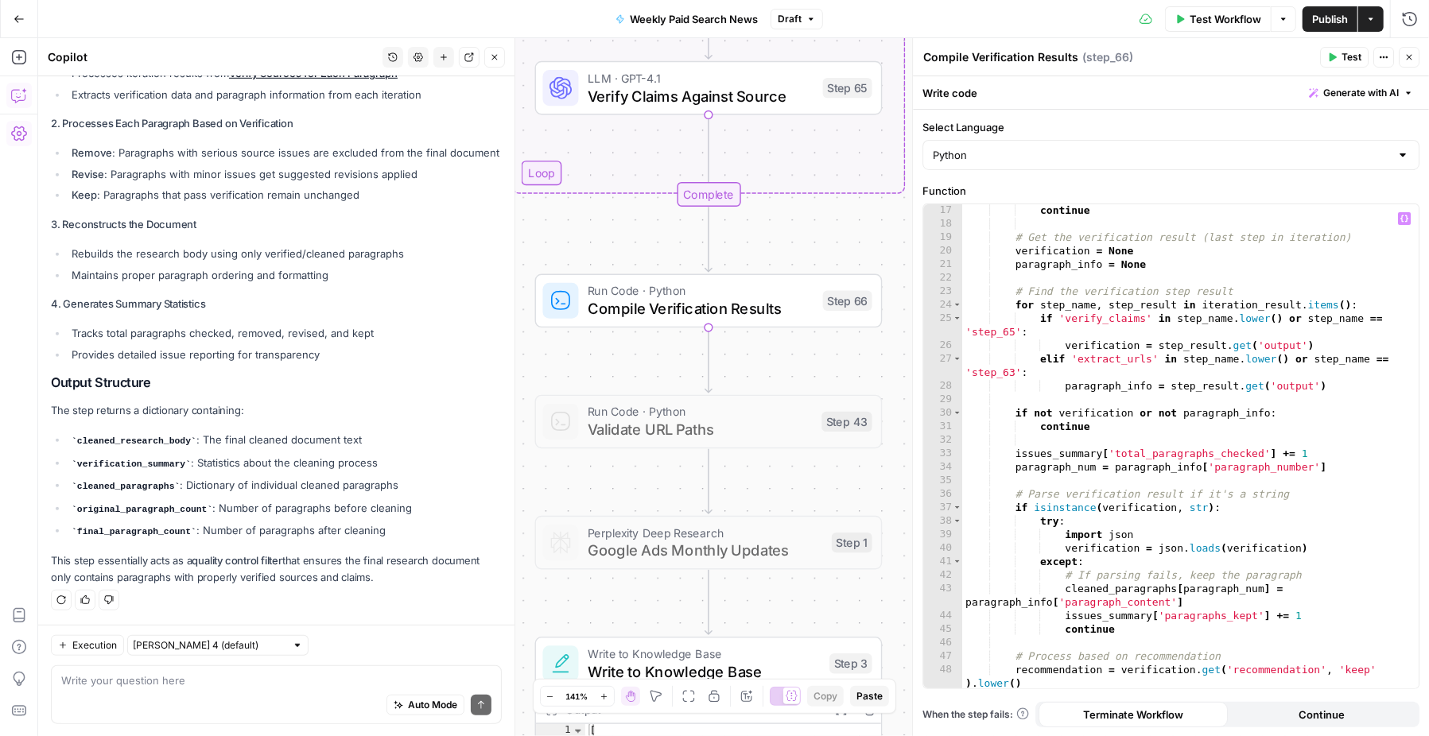
type textarea "**********"
click at [1166, 500] on div "continue # Get the verification result (last step in iteration) verification = …" at bounding box center [1182, 459] width 440 height 510
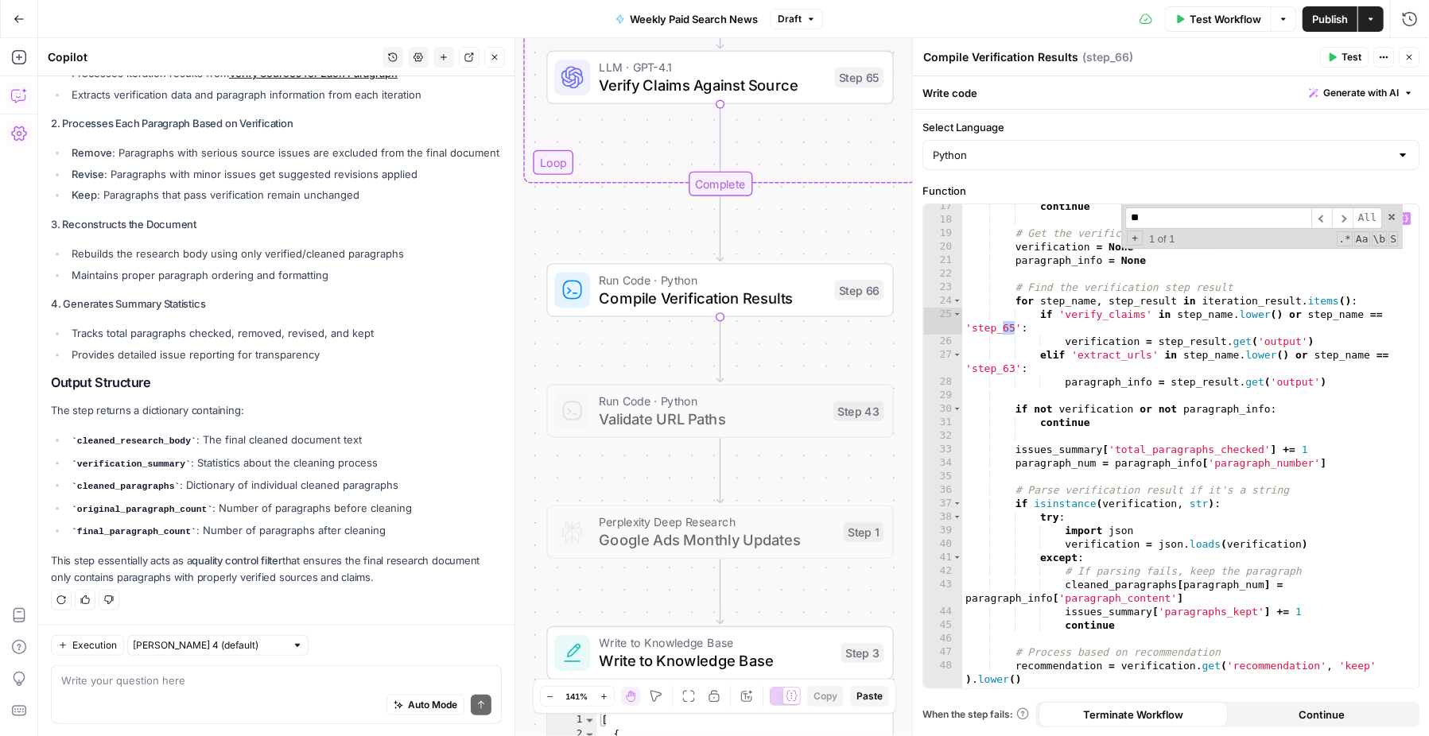
scroll to position [223, 0]
type input "**"
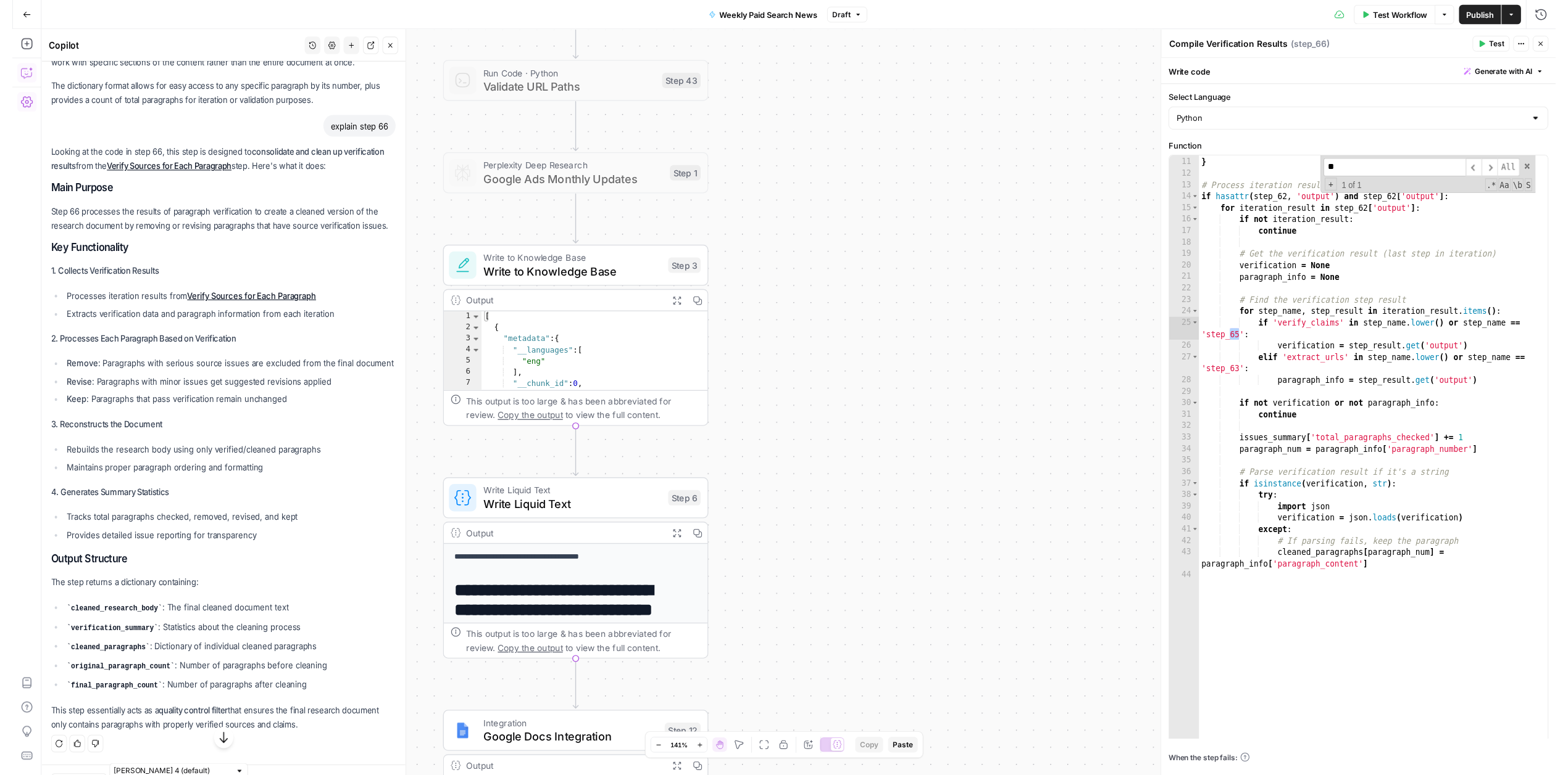
scroll to position [549, 0]
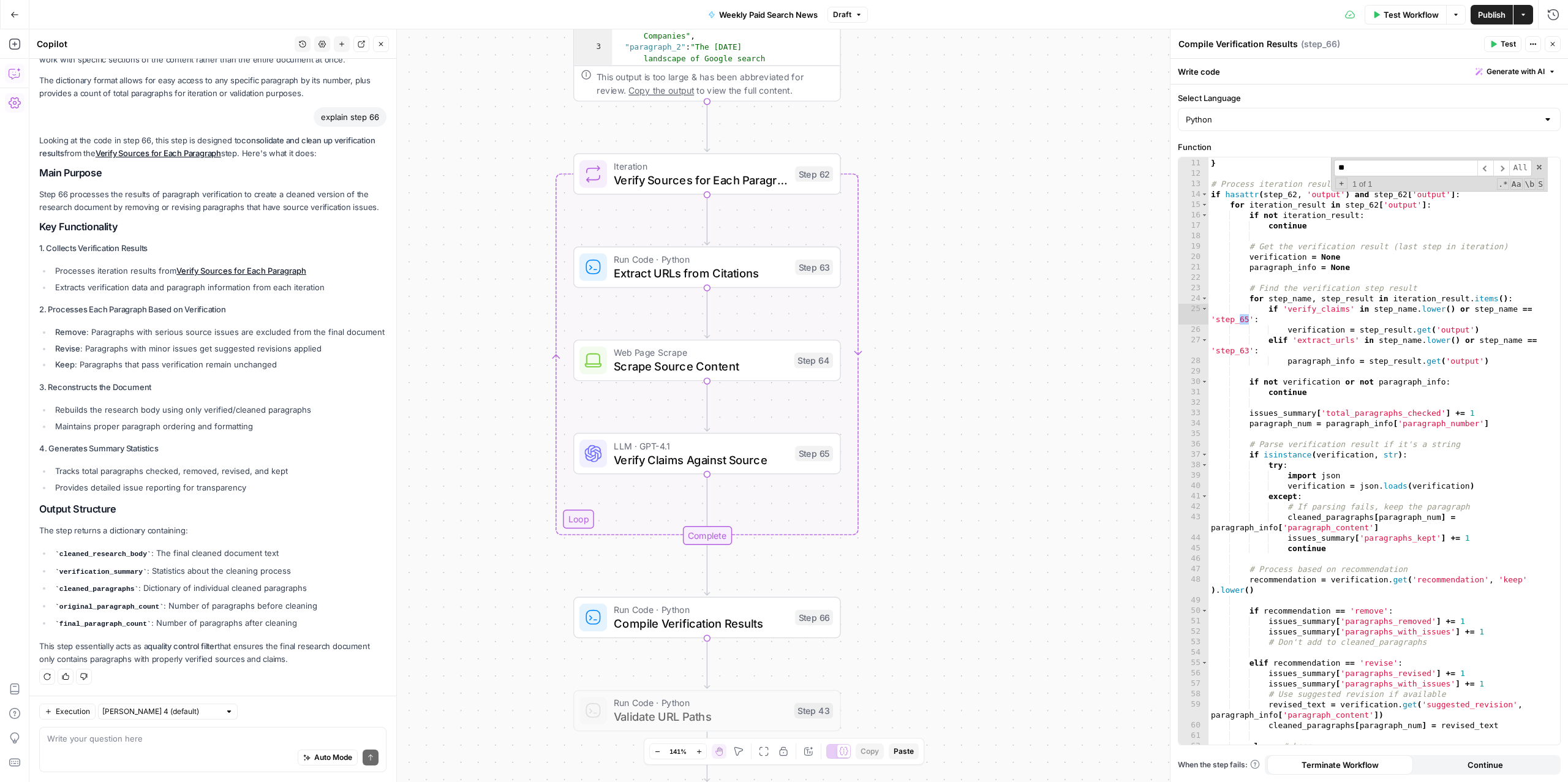
click at [92, 566] on div "Auto Mode Send" at bounding box center [213, 758] width 331 height 27
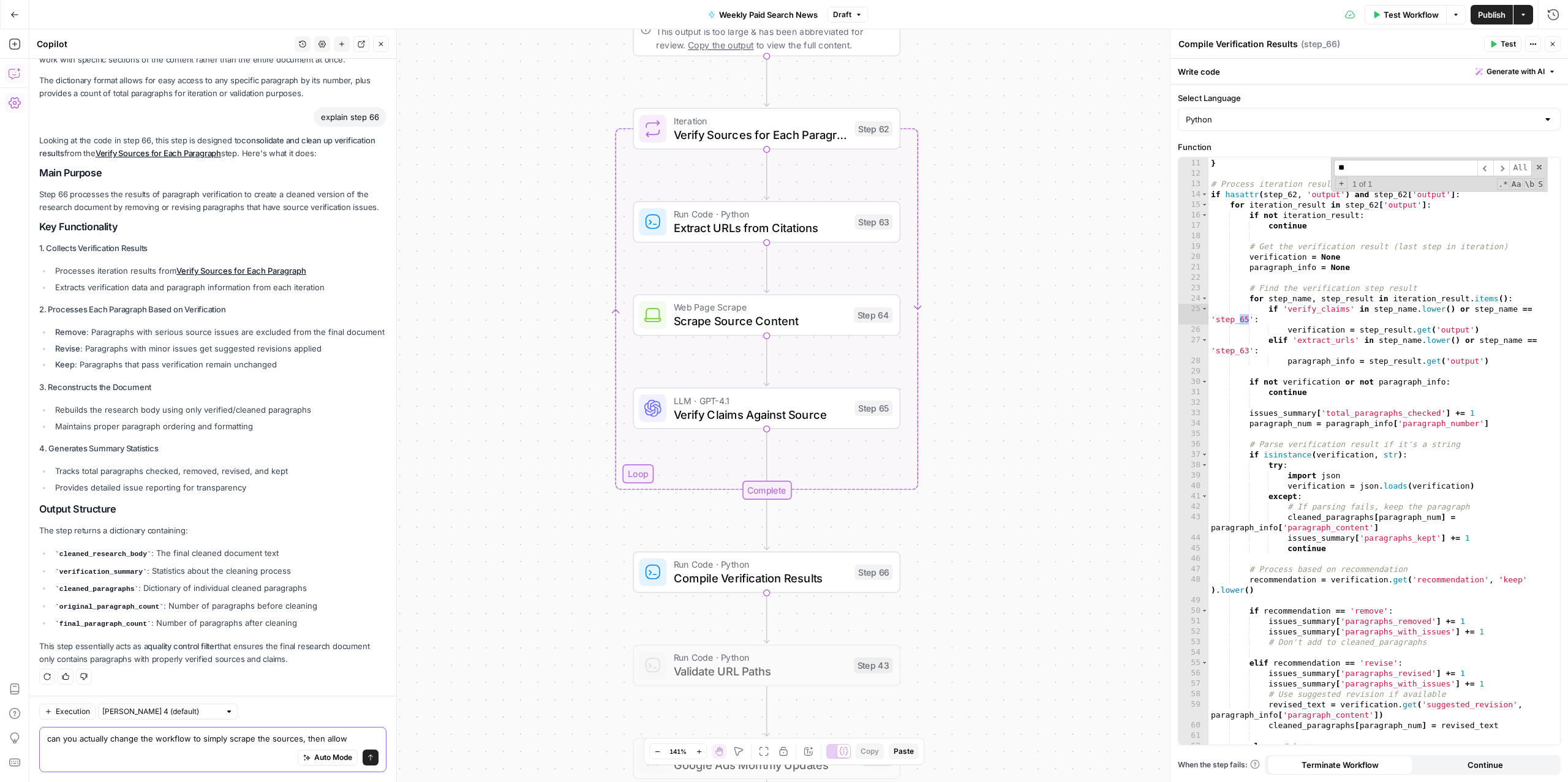
type textarea "can you actually change the workflow to simply scrape the sources, then allow"
click at [1100, 18] on span "Test Workflow" at bounding box center [1412, 15] width 55 height 12
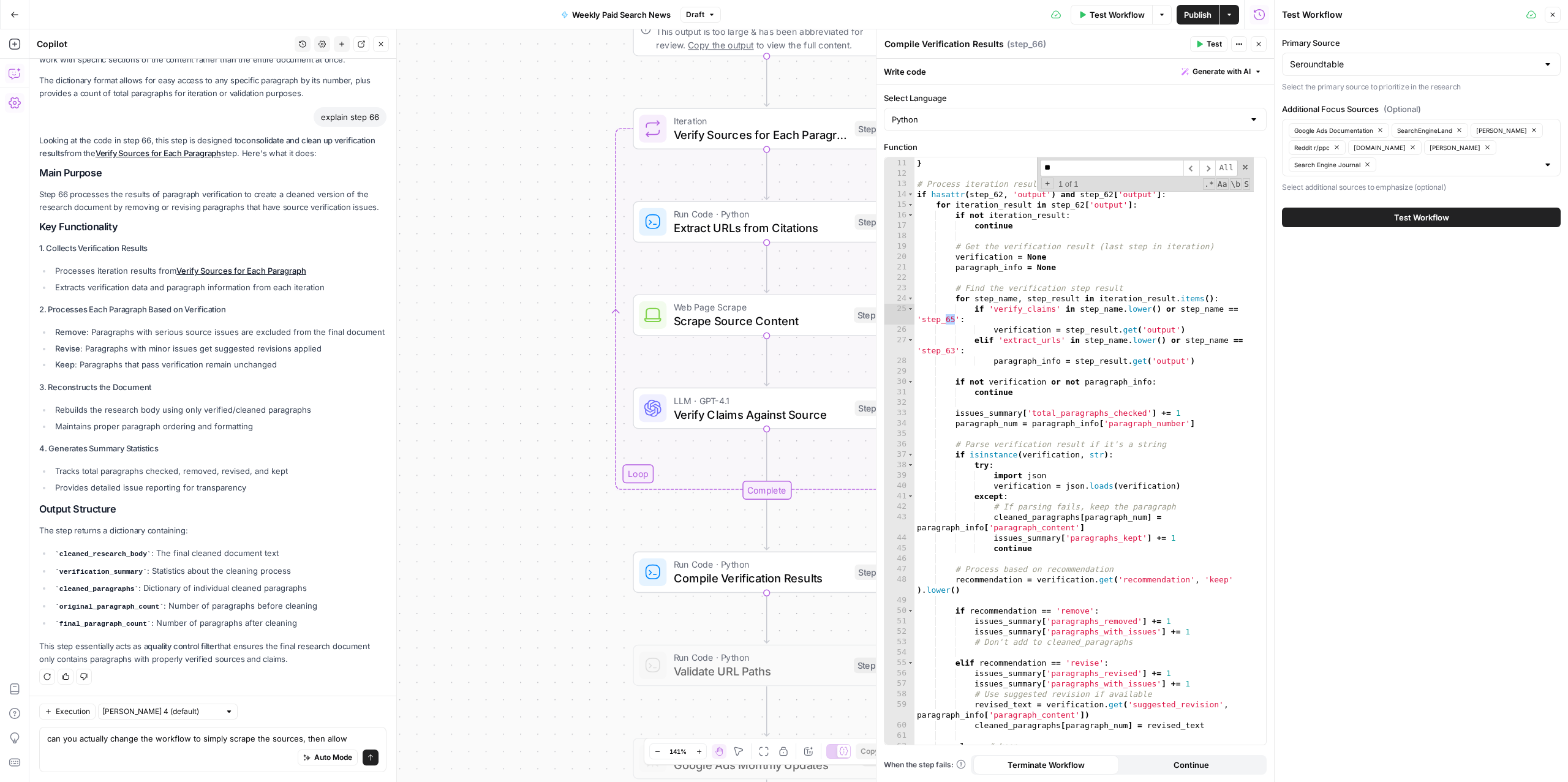
click at [722, 325] on span "Scrape Source Content" at bounding box center [760, 321] width 173 height 17
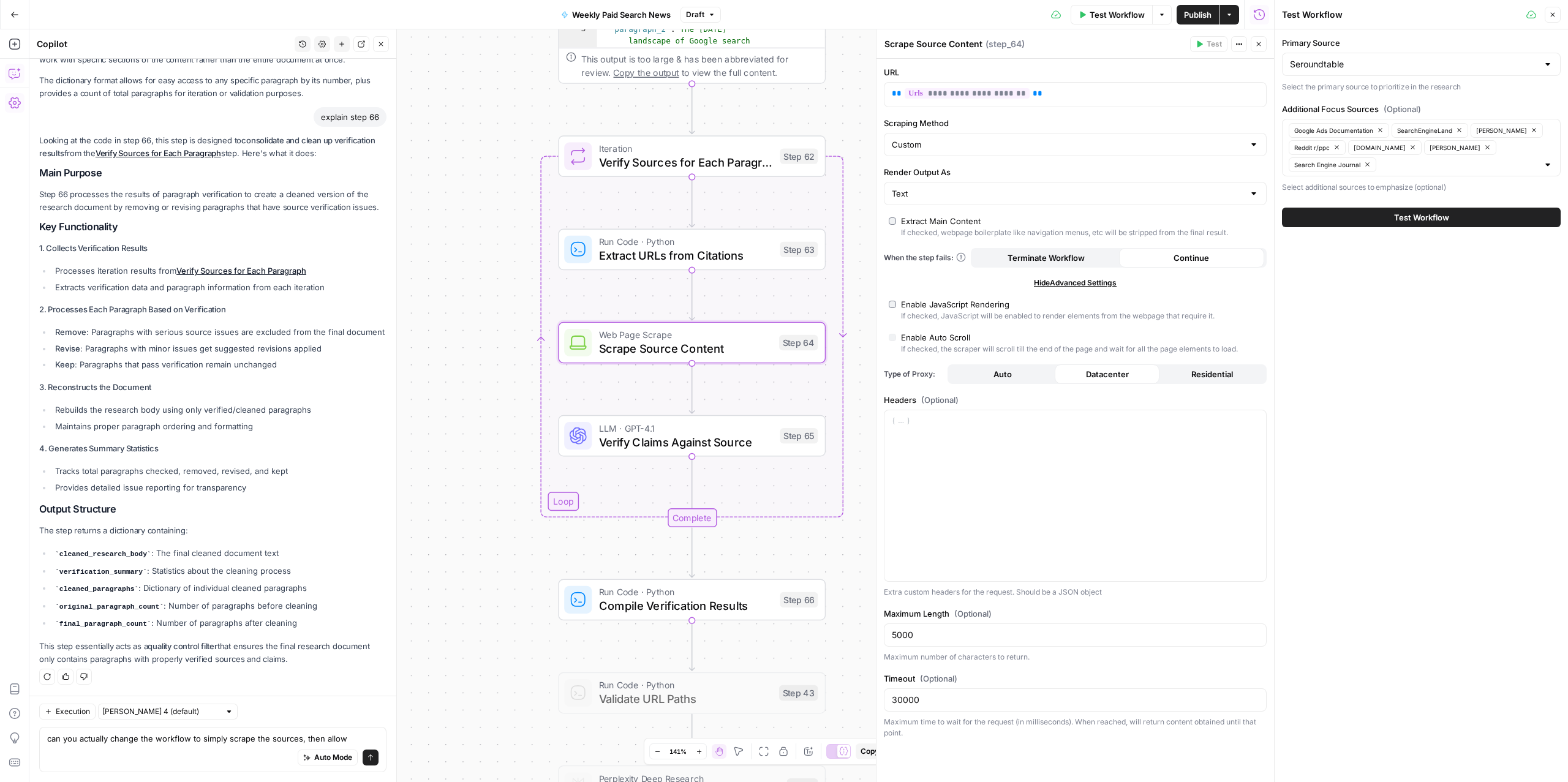
drag, startPoint x: 499, startPoint y: 376, endPoint x: 424, endPoint y: 404, distance: 80.1
click at [424, 404] on div "Workflow Set Inputs Inputs Search Knowledge Base Check Previous Updates Step 58…" at bounding box center [652, 405] width 1245 height 753
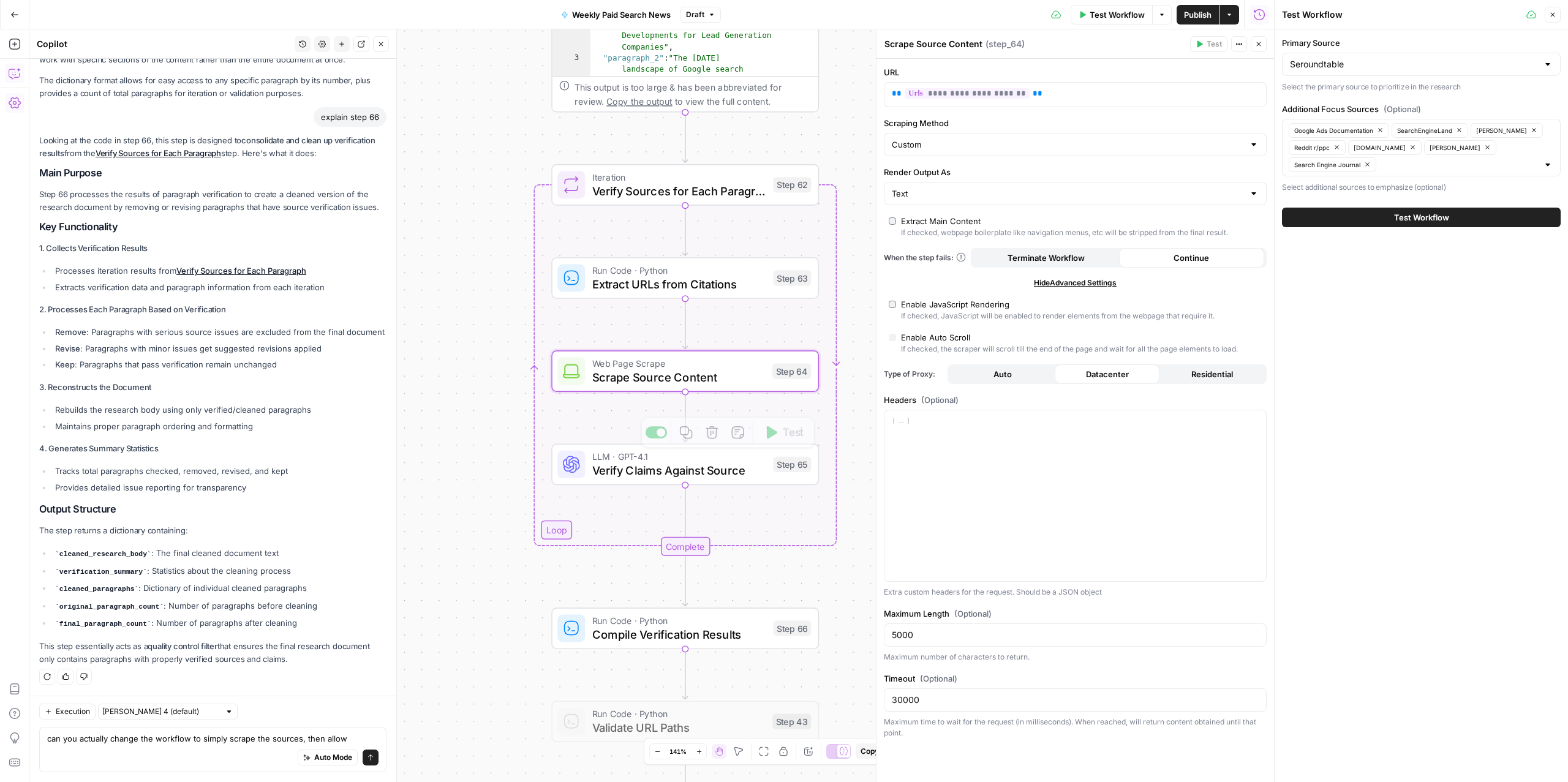
click at [617, 483] on div "LLM · GPT-4.1 Verify Claims Against Source Step 65 Copy step Delete step Add No…" at bounding box center [685, 465] width 267 height 42
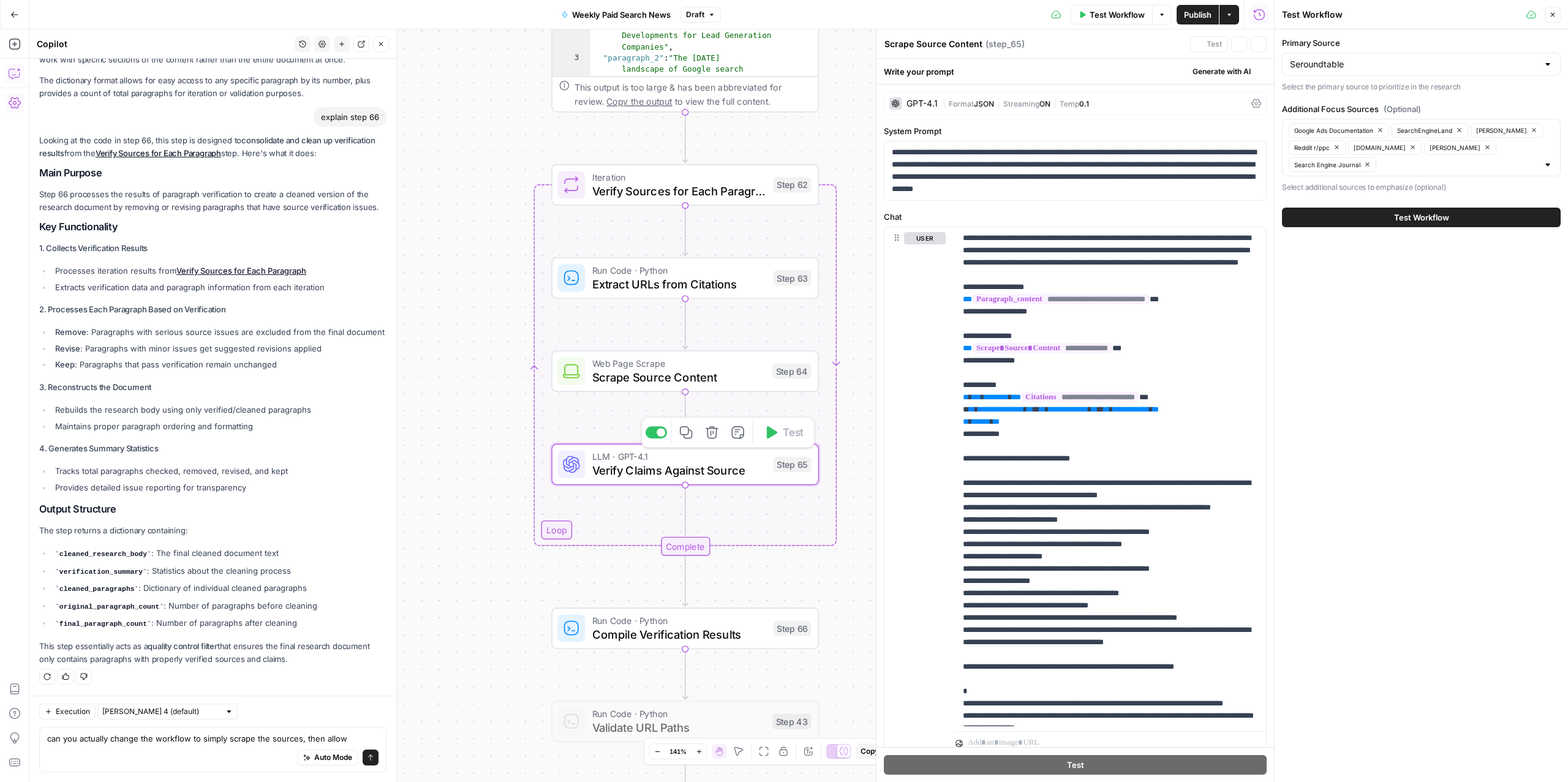
type textarea "Verify Claims Against Source"
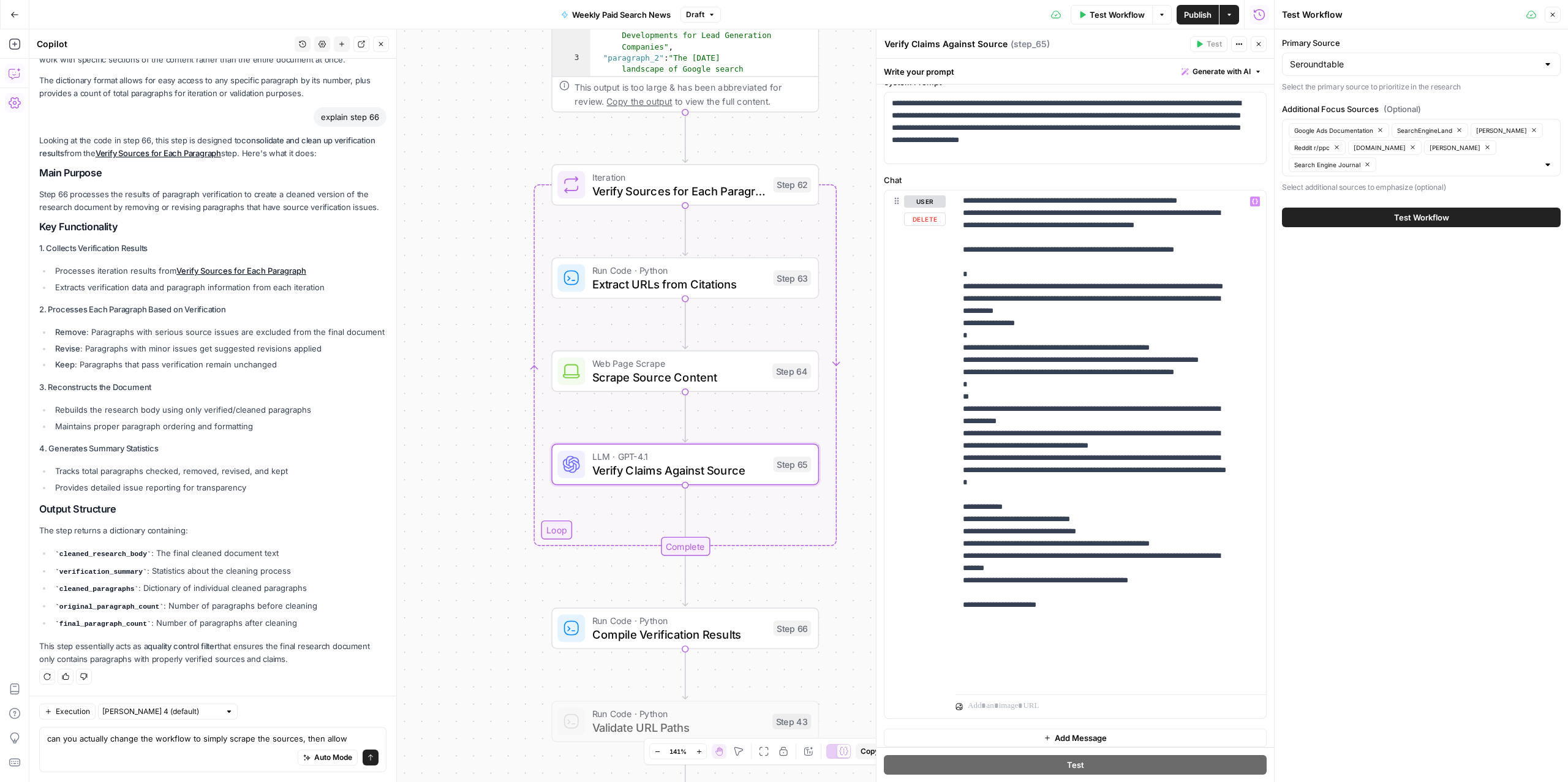
scroll to position [58, 0]
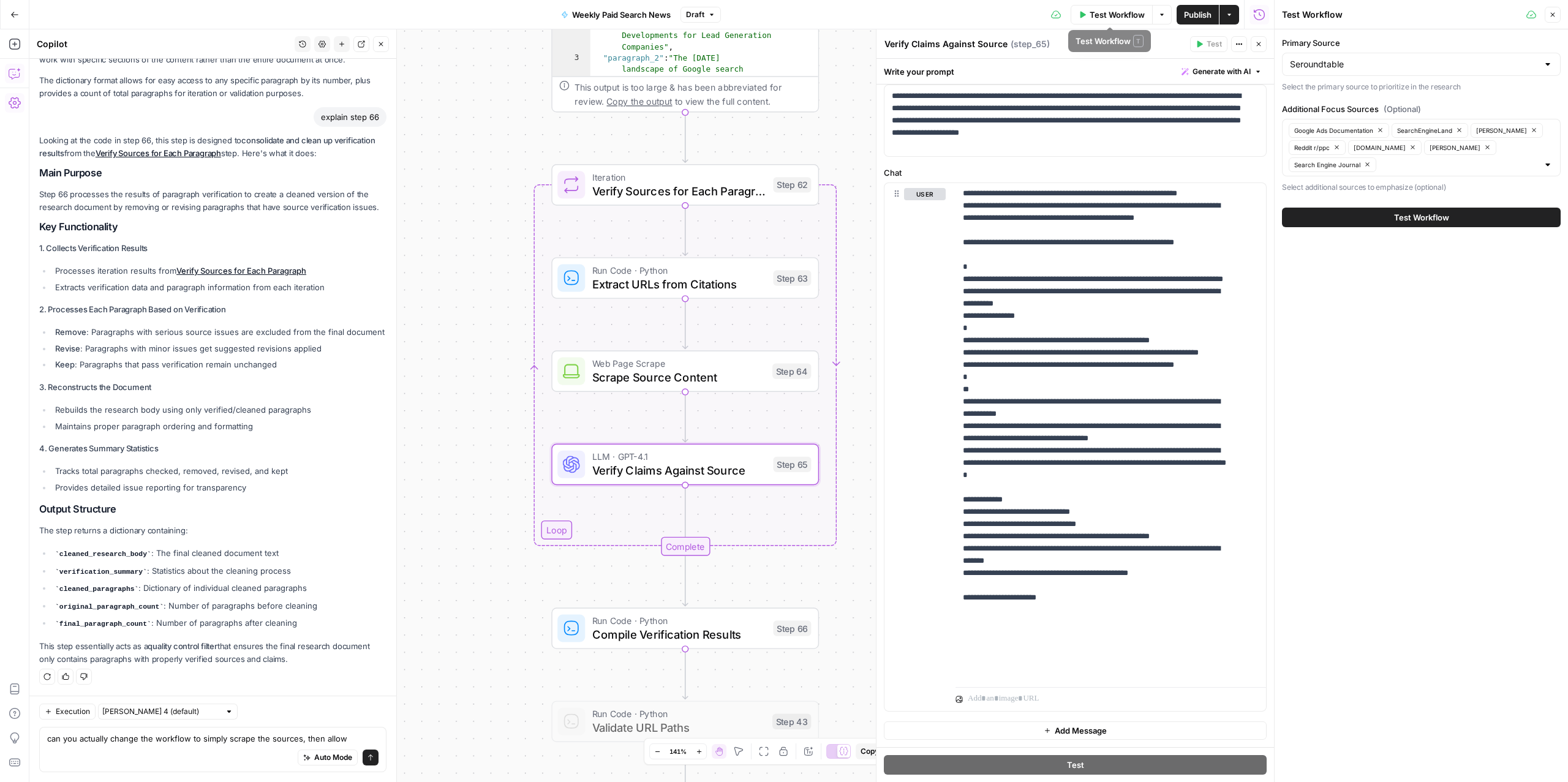
click at [1086, 8] on button "Test Workflow" at bounding box center [1112, 14] width 82 height 19
click at [1100, 222] on button "Test Workflow" at bounding box center [1422, 217] width 279 height 19
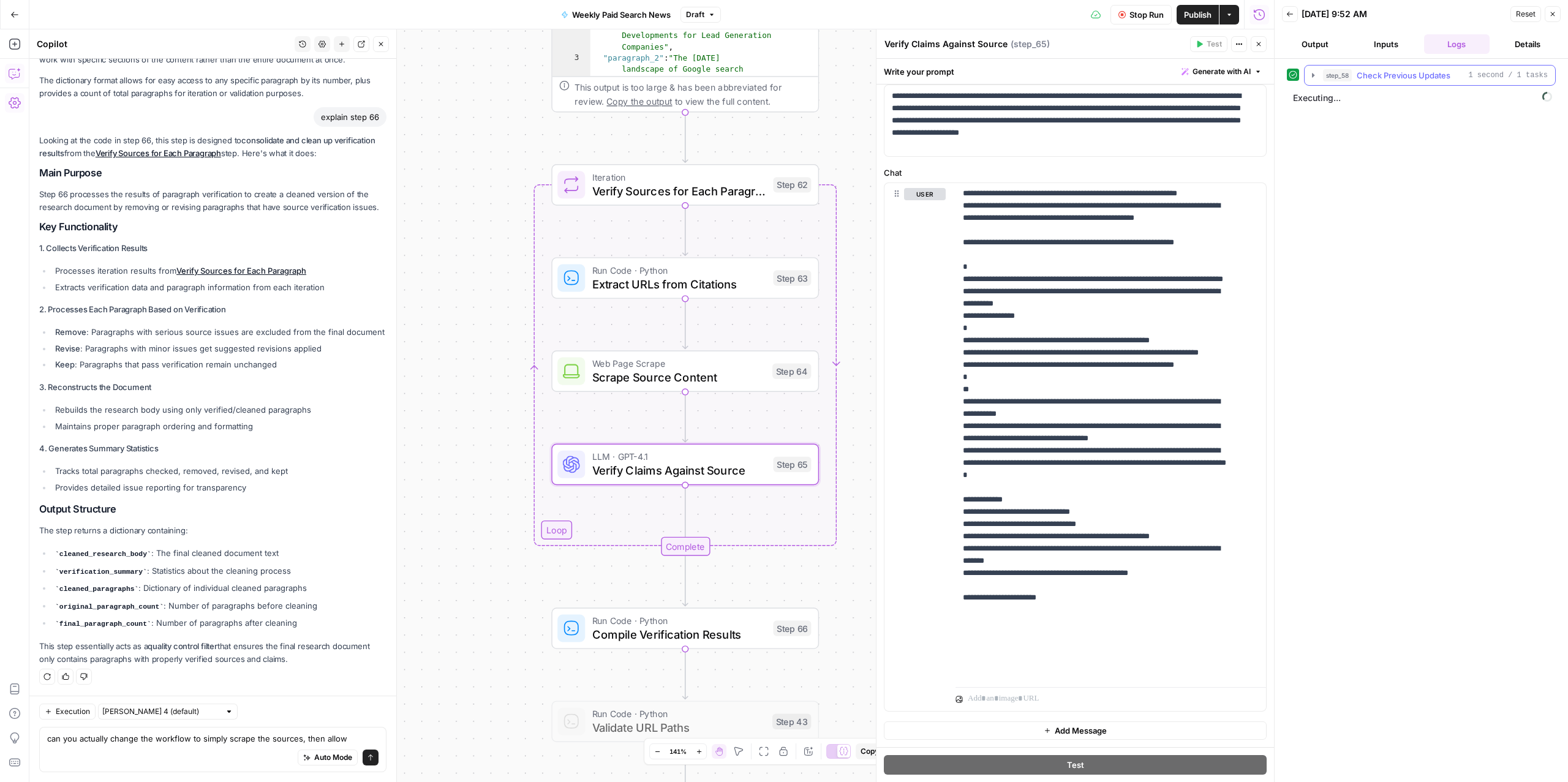
click at [1100, 70] on span "Check Previous Updates" at bounding box center [1404, 76] width 94 height 12
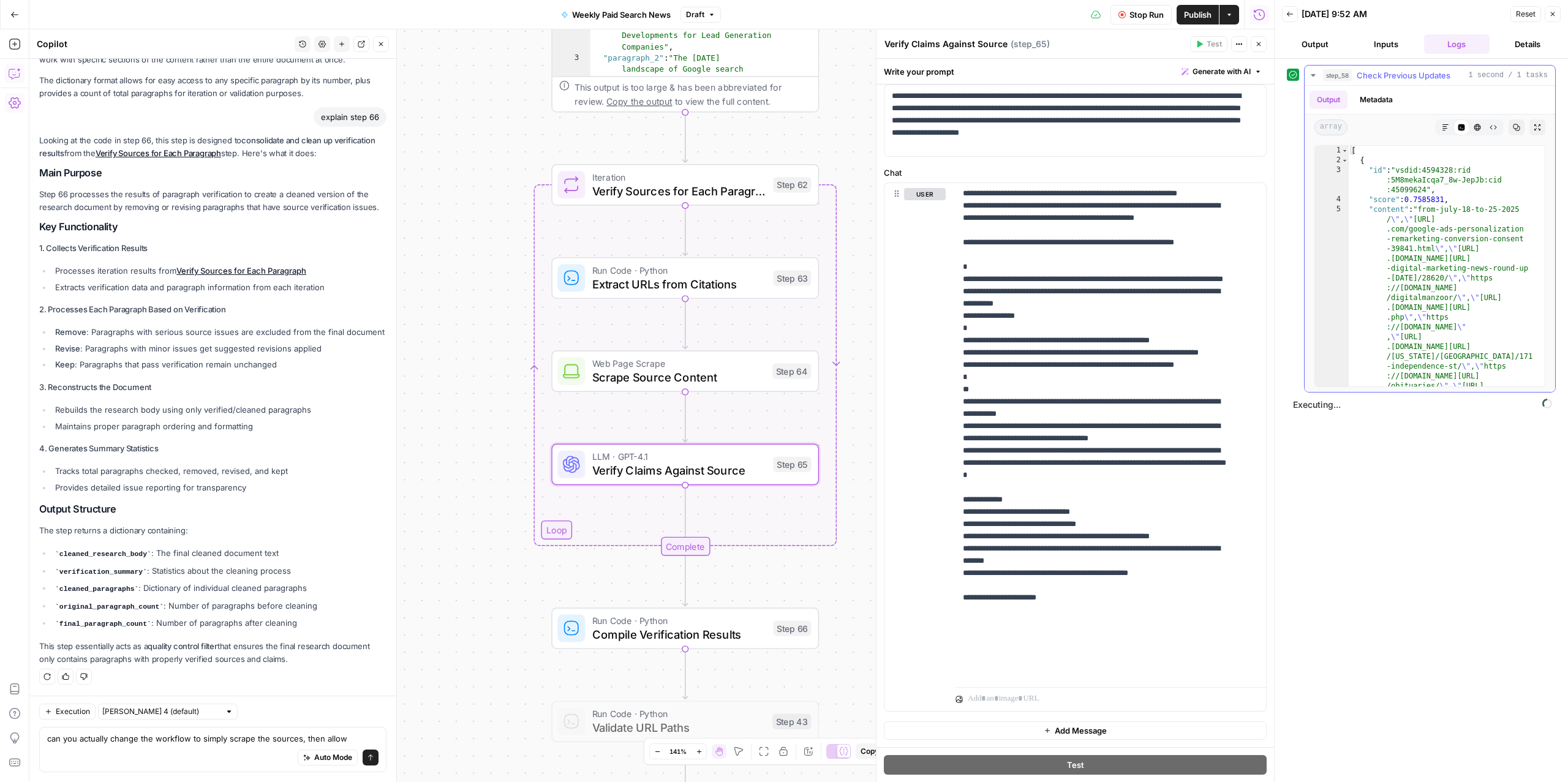
click at [1100, 73] on span "Check Previous Updates" at bounding box center [1404, 76] width 94 height 12
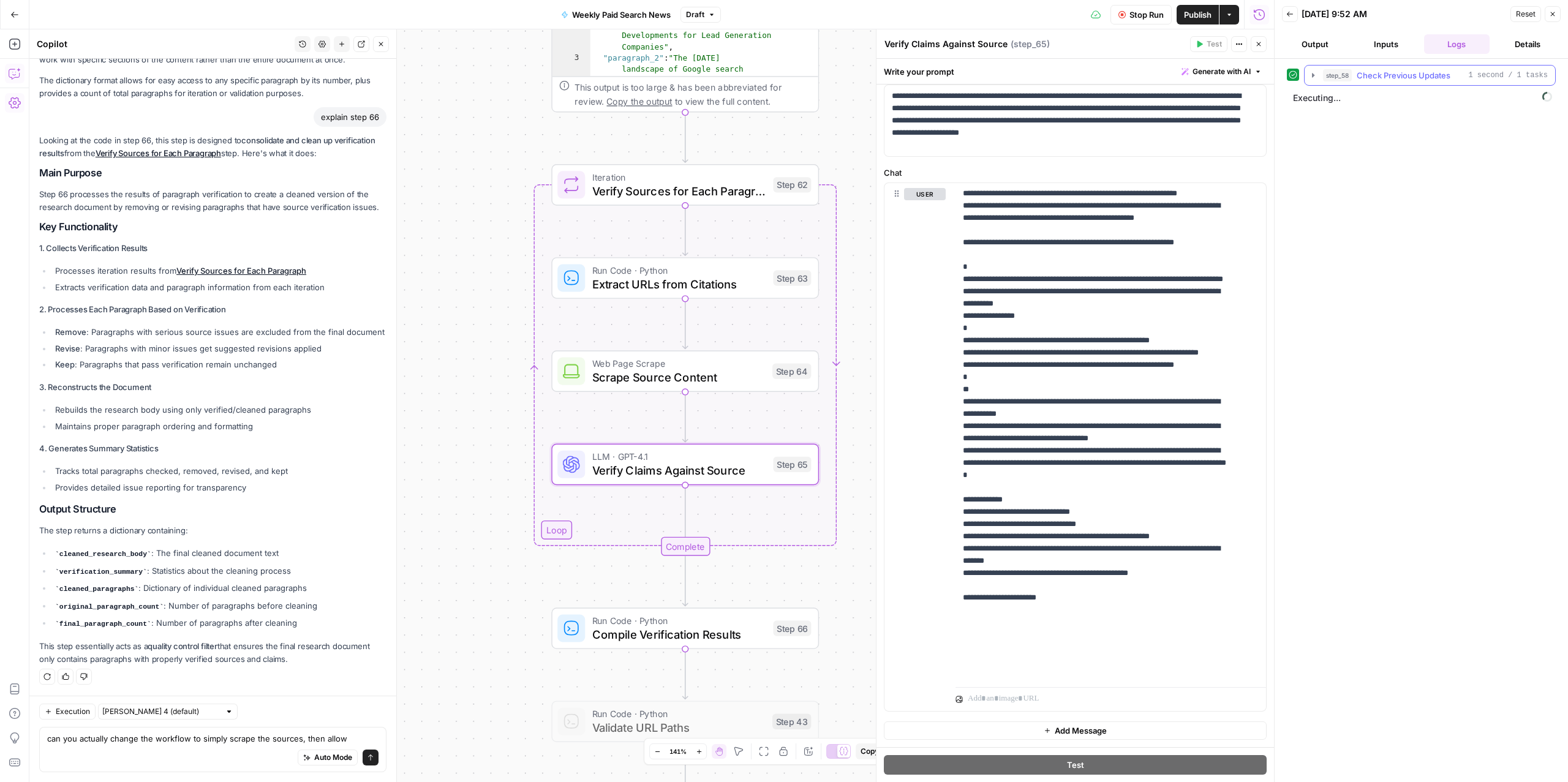
click at [1100, 80] on span "Check Previous Updates" at bounding box center [1404, 76] width 94 height 12
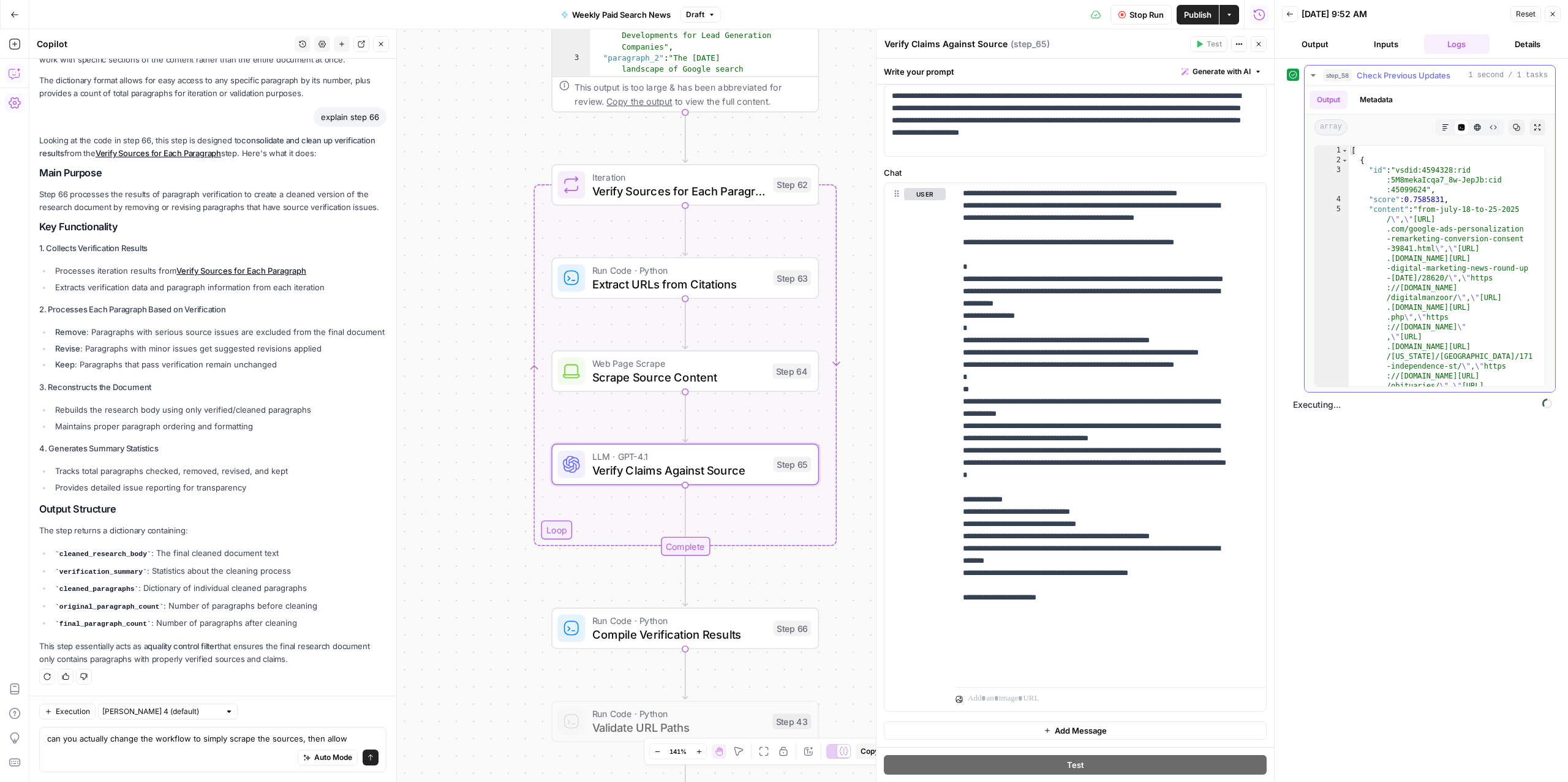
click at [1100, 79] on span "Check Previous Updates" at bounding box center [1404, 76] width 94 height 12
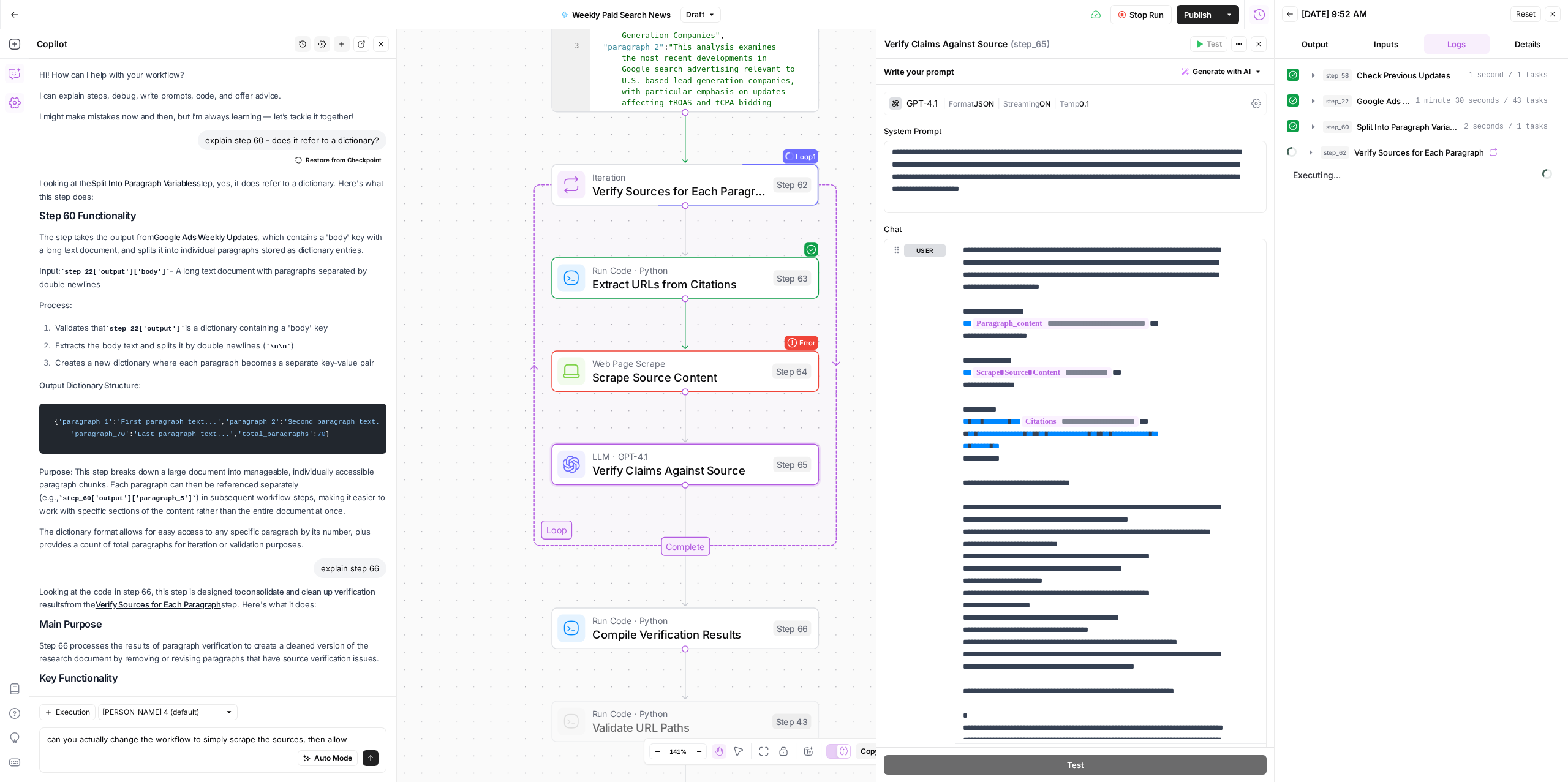
scroll to position [393, 0]
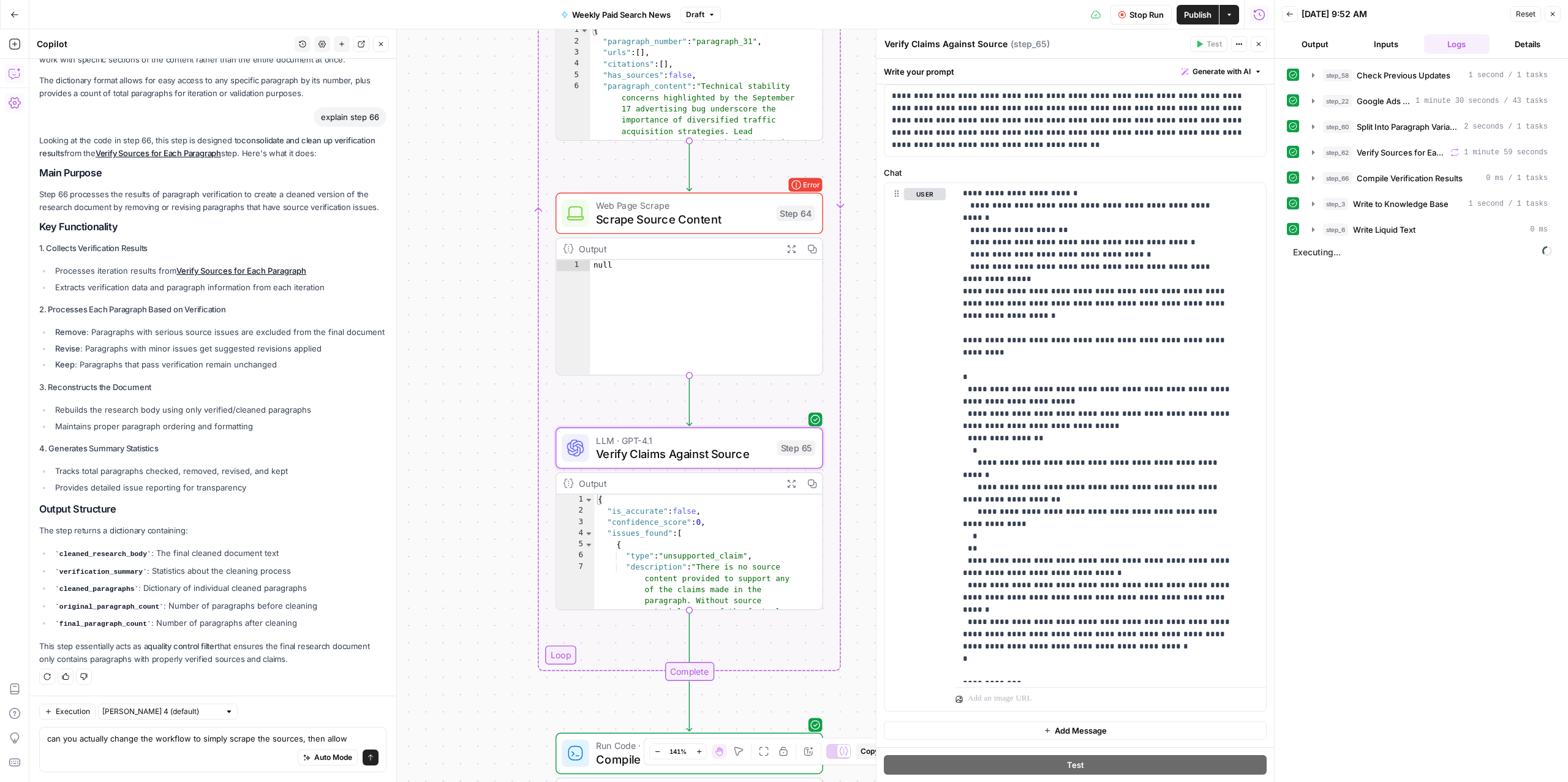
click at [670, 225] on span "Scrape Source Content" at bounding box center [683, 220] width 173 height 17
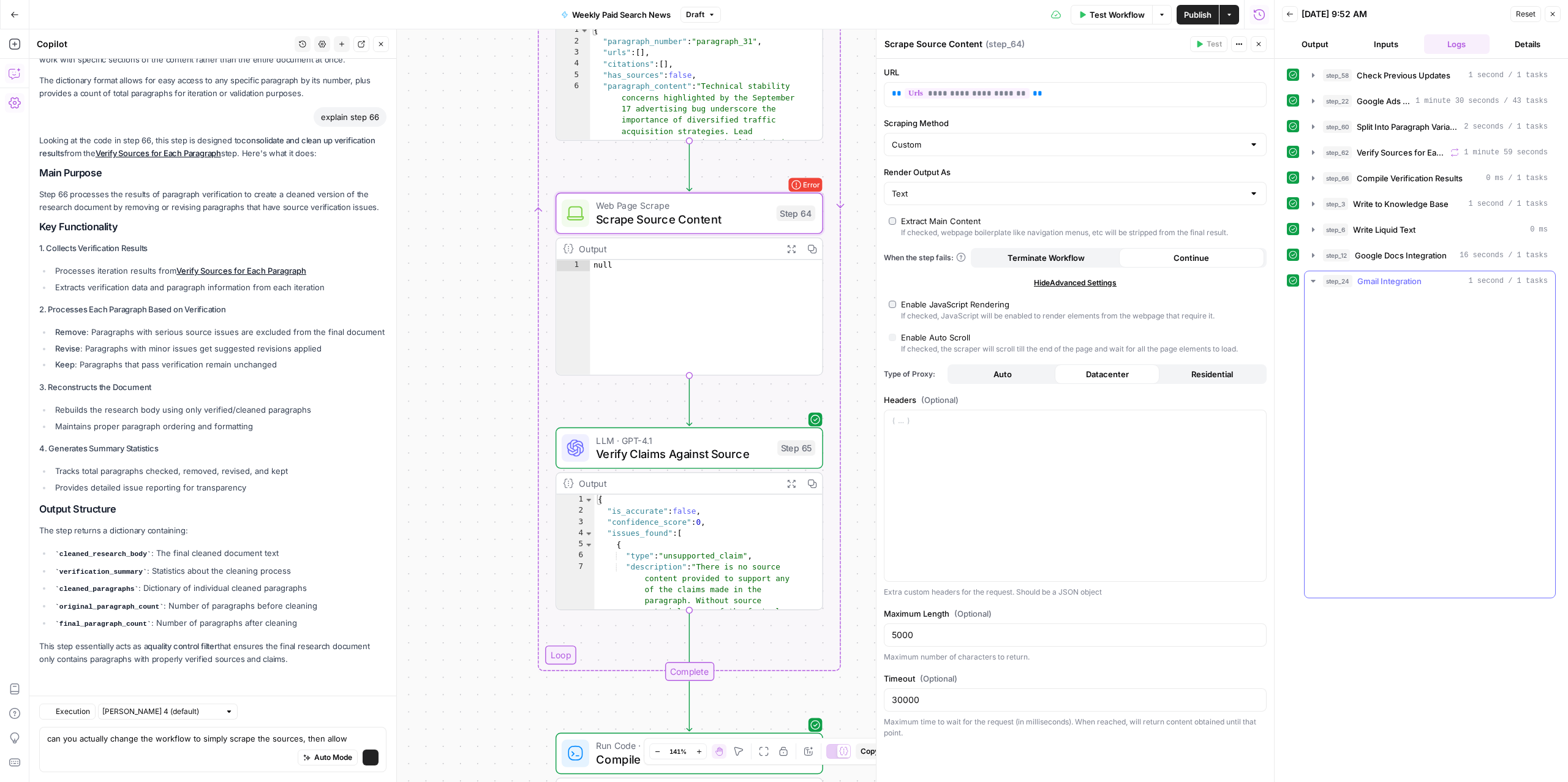
scroll to position [545, 0]
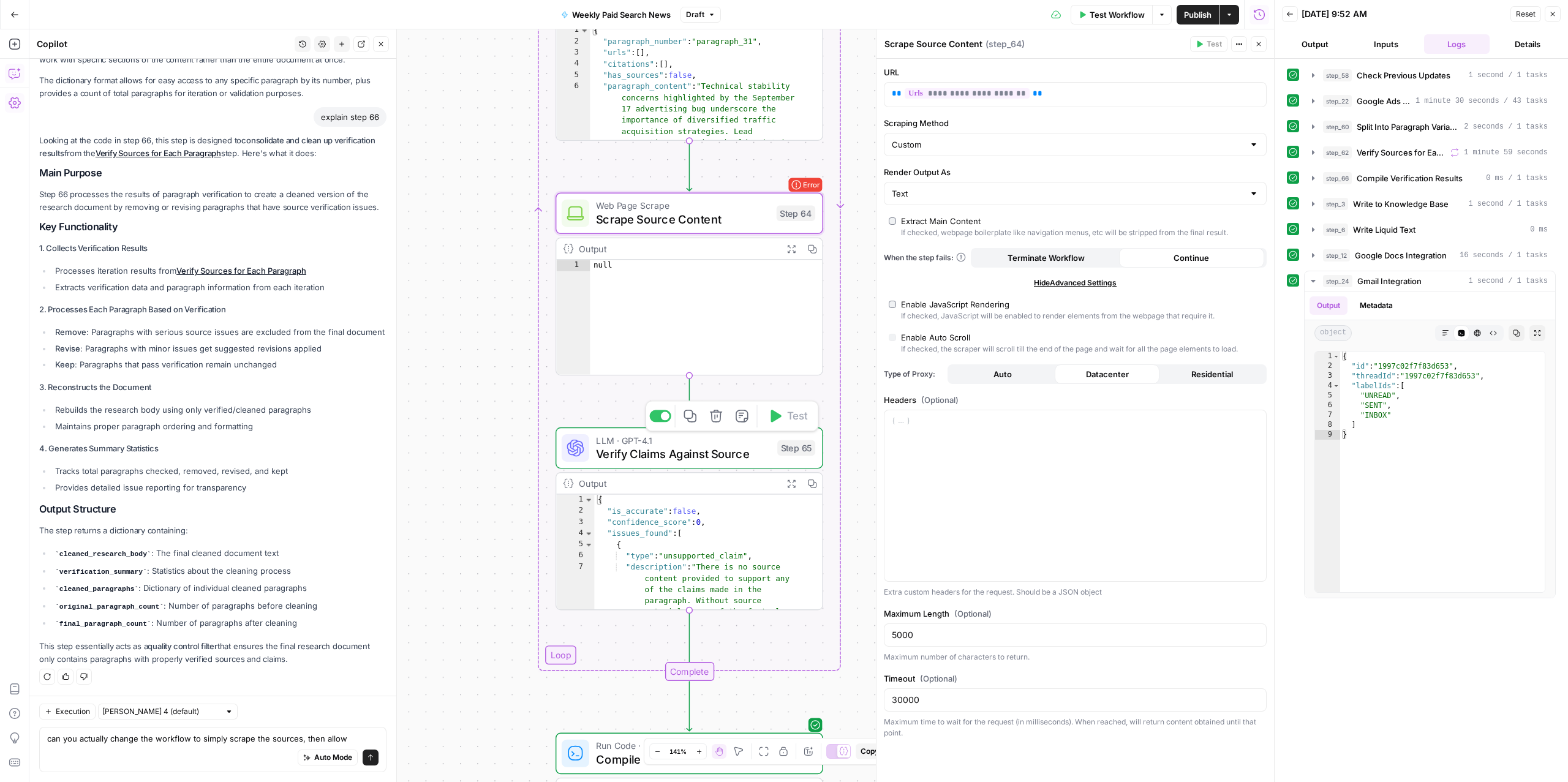
click at [692, 447] on span "Verify Claims Against Source" at bounding box center [683, 454] width 175 height 17
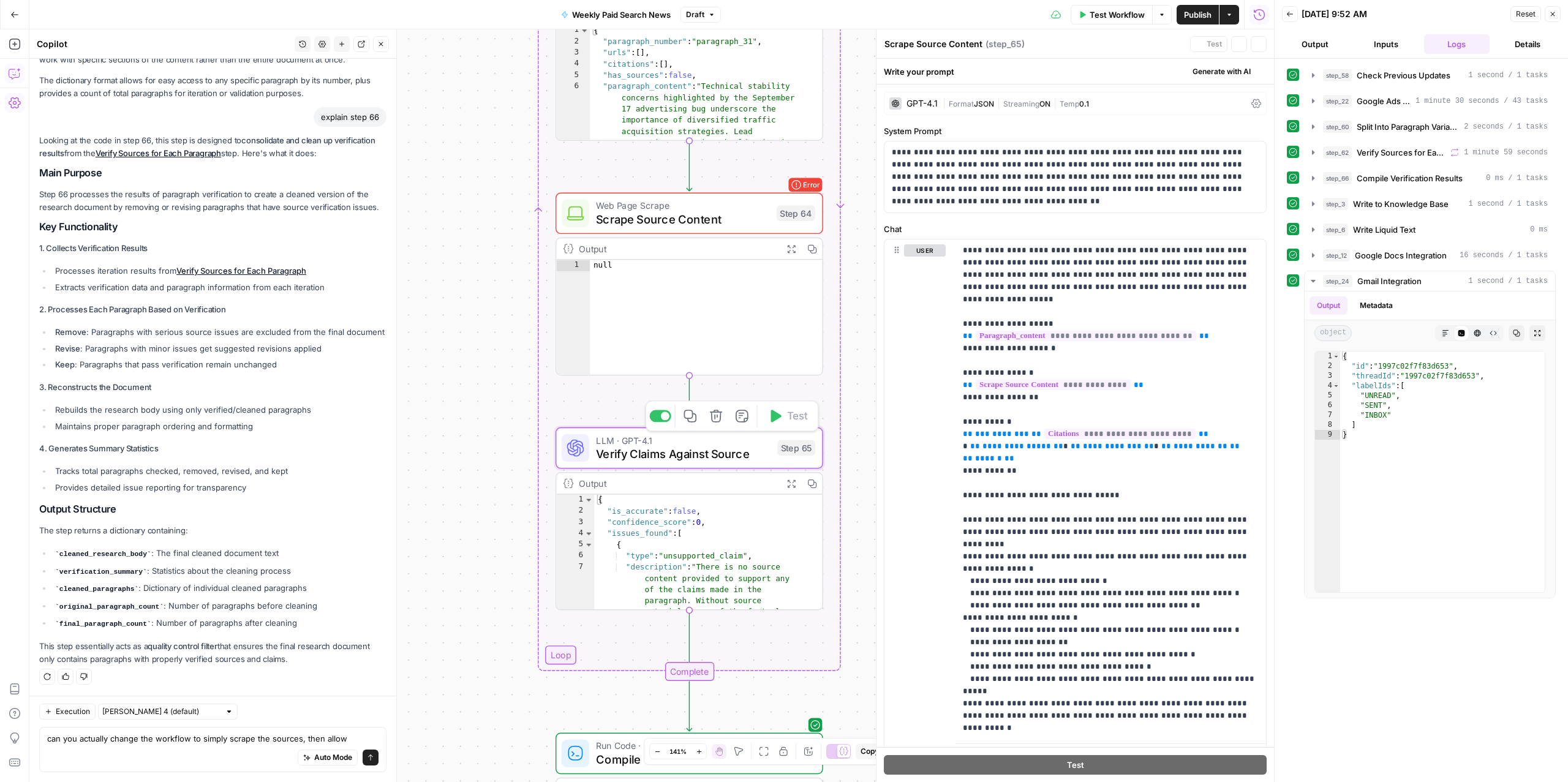
type textarea "Verify Claims Against Source"
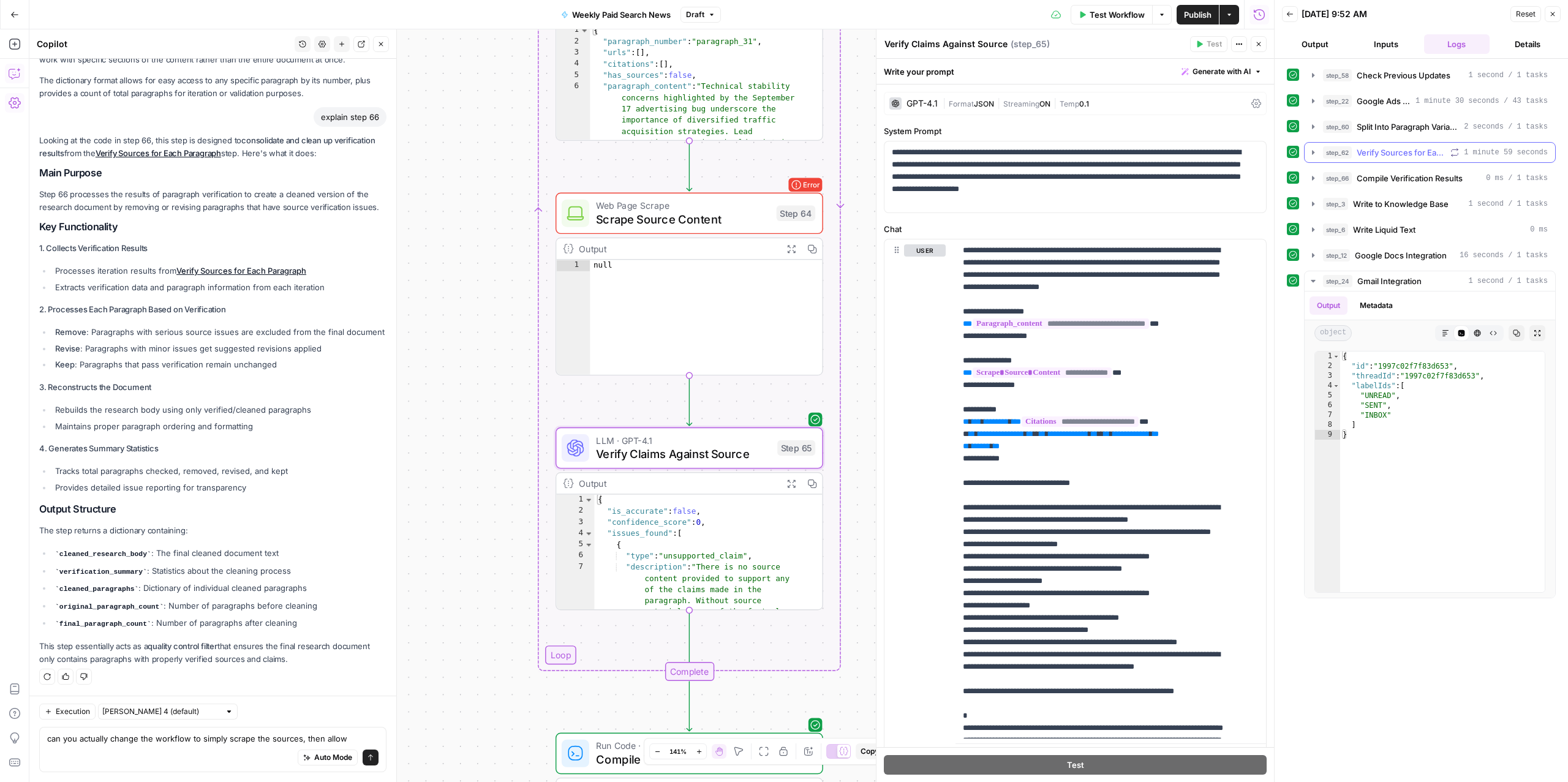
click at [1390, 155] on span "Verify Sources for Each Paragraph" at bounding box center [1401, 153] width 89 height 12
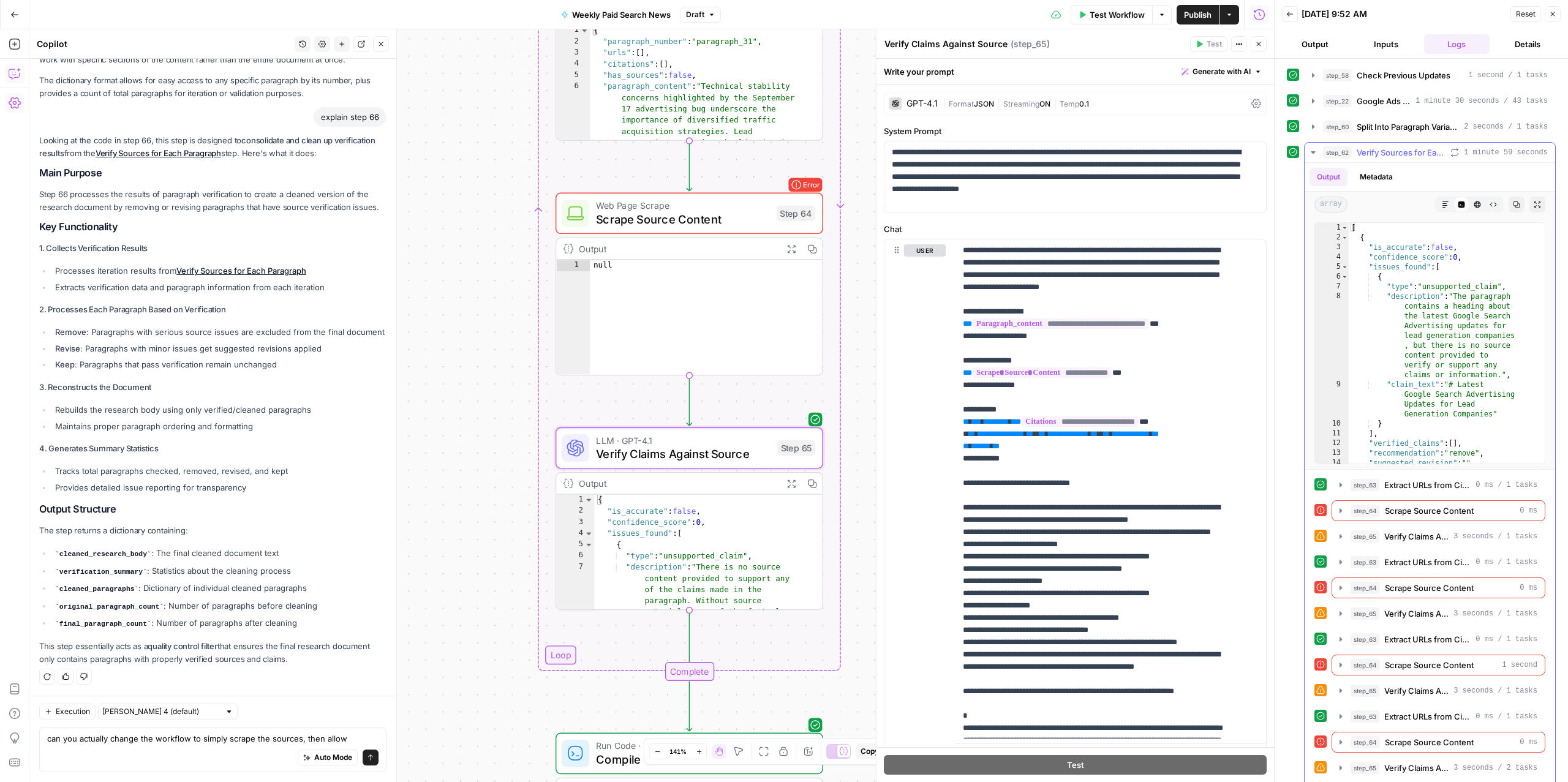
click at [1390, 155] on span "Verify Sources for Each Paragraph" at bounding box center [1401, 153] width 89 height 12
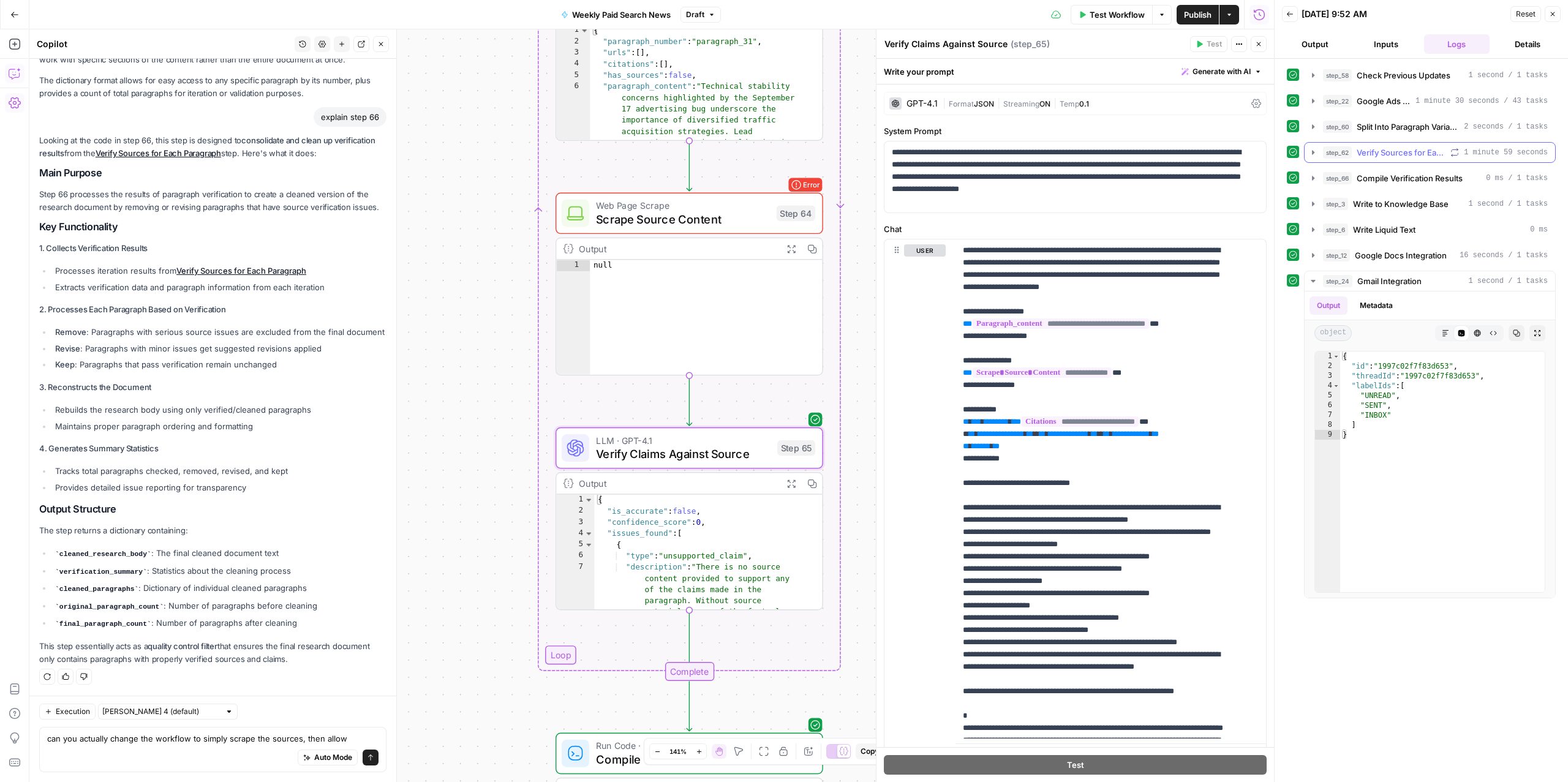
click at [1390, 155] on span "Verify Sources for Each Paragraph" at bounding box center [1401, 153] width 89 height 12
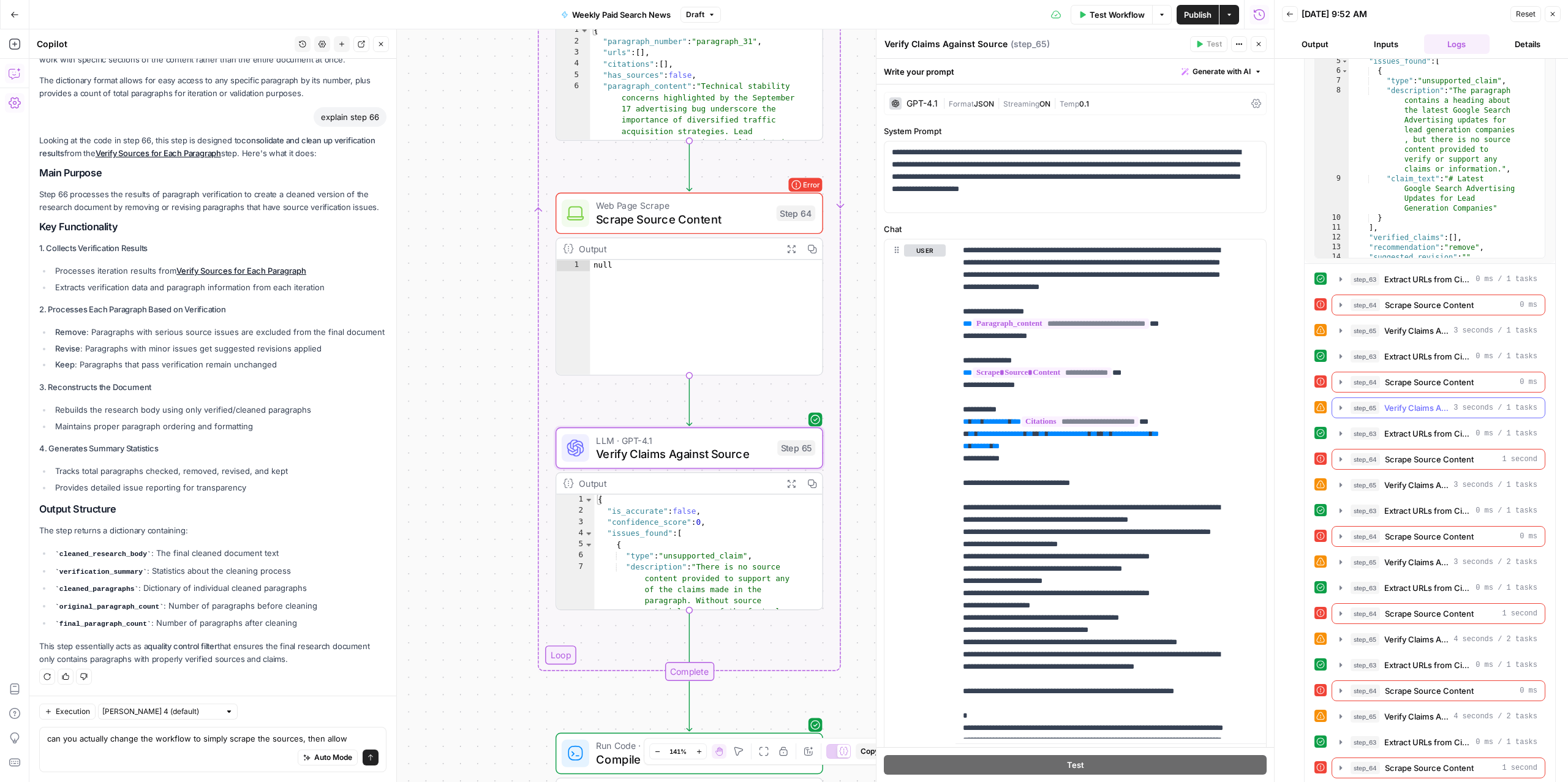
scroll to position [211, 0]
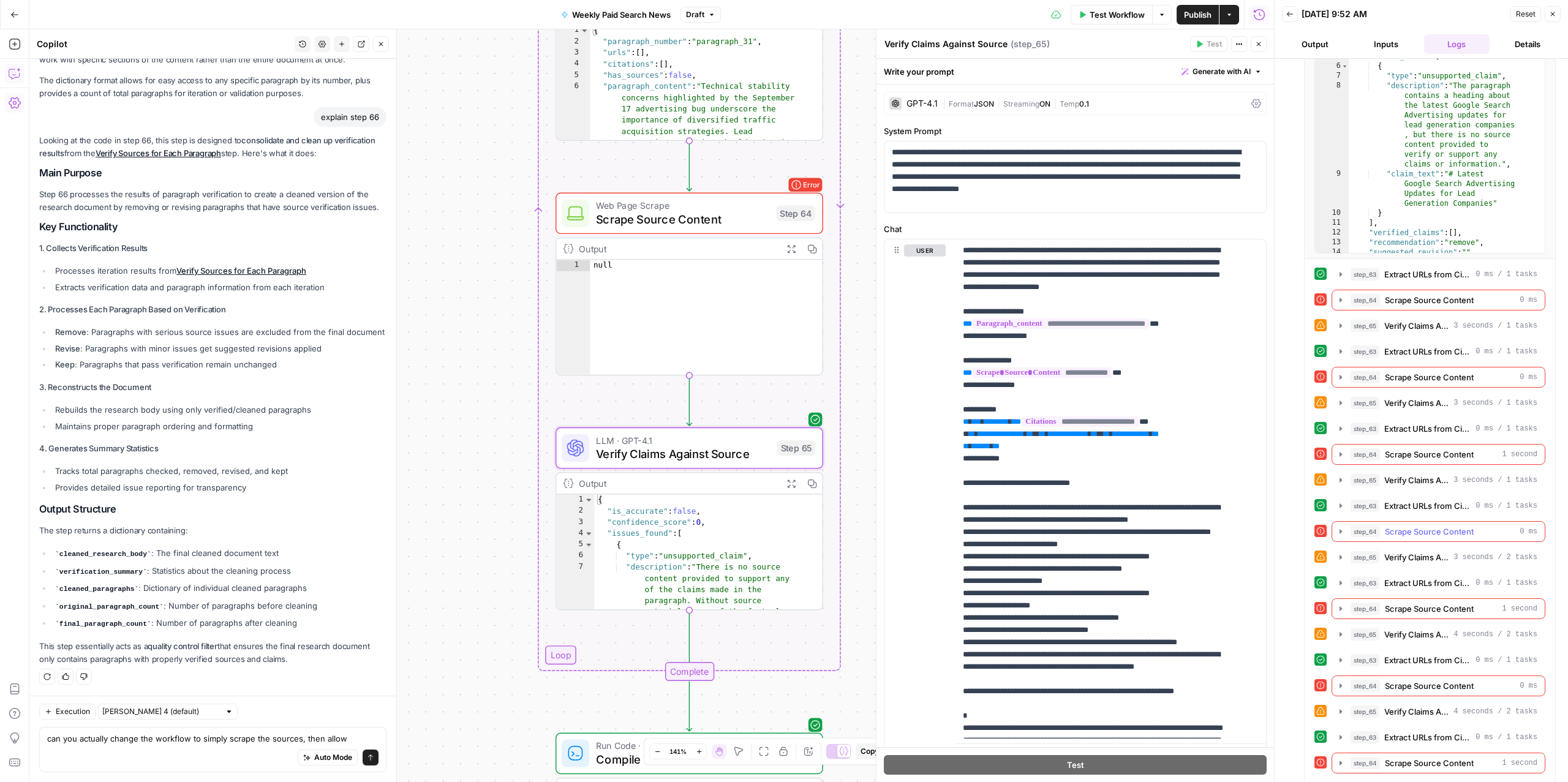
click at [1398, 535] on span "Scrape Source Content" at bounding box center [1429, 532] width 89 height 12
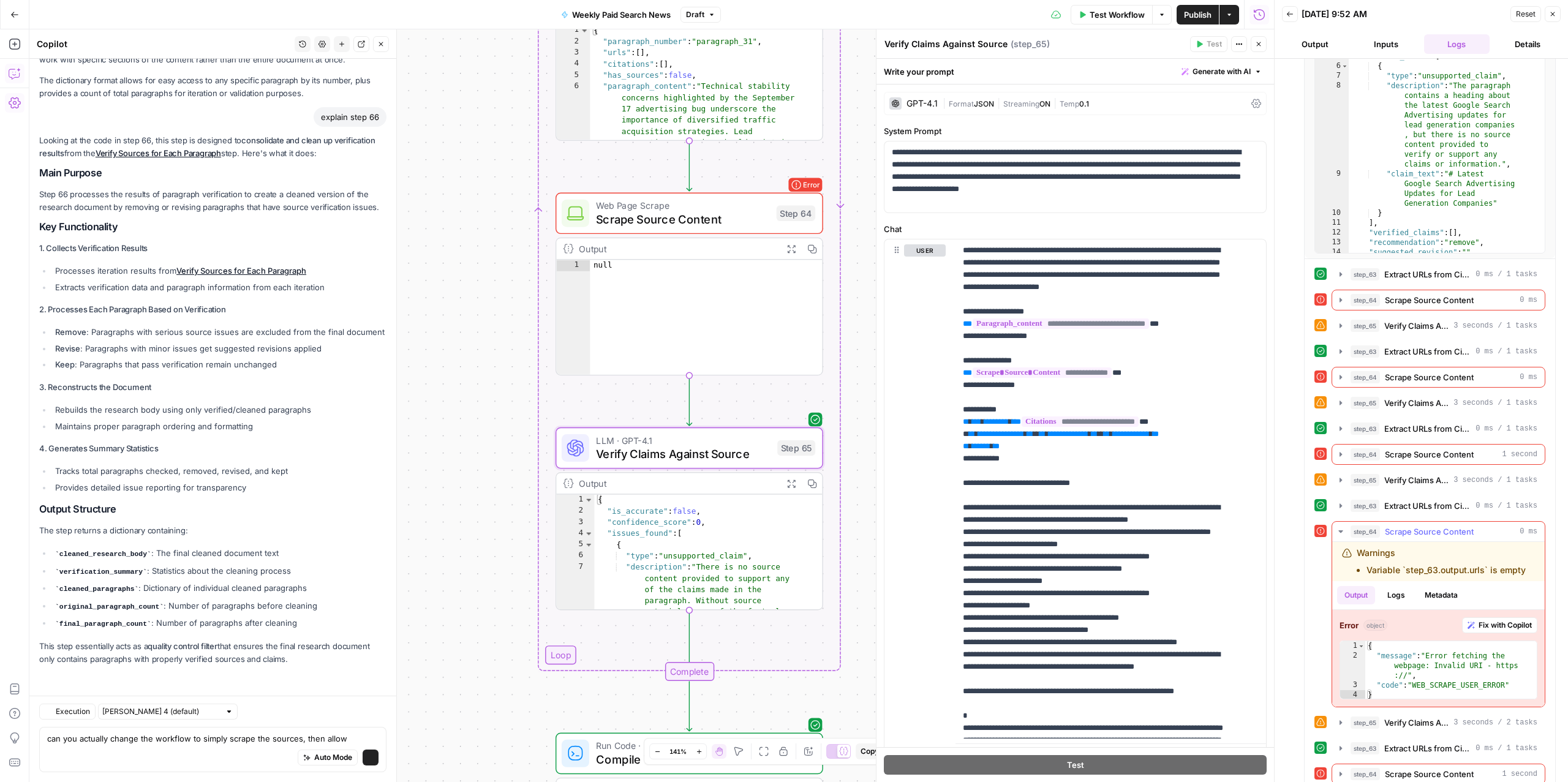
scroll to position [545, 0]
click at [1401, 535] on span "Scrape Source Content" at bounding box center [1429, 532] width 89 height 12
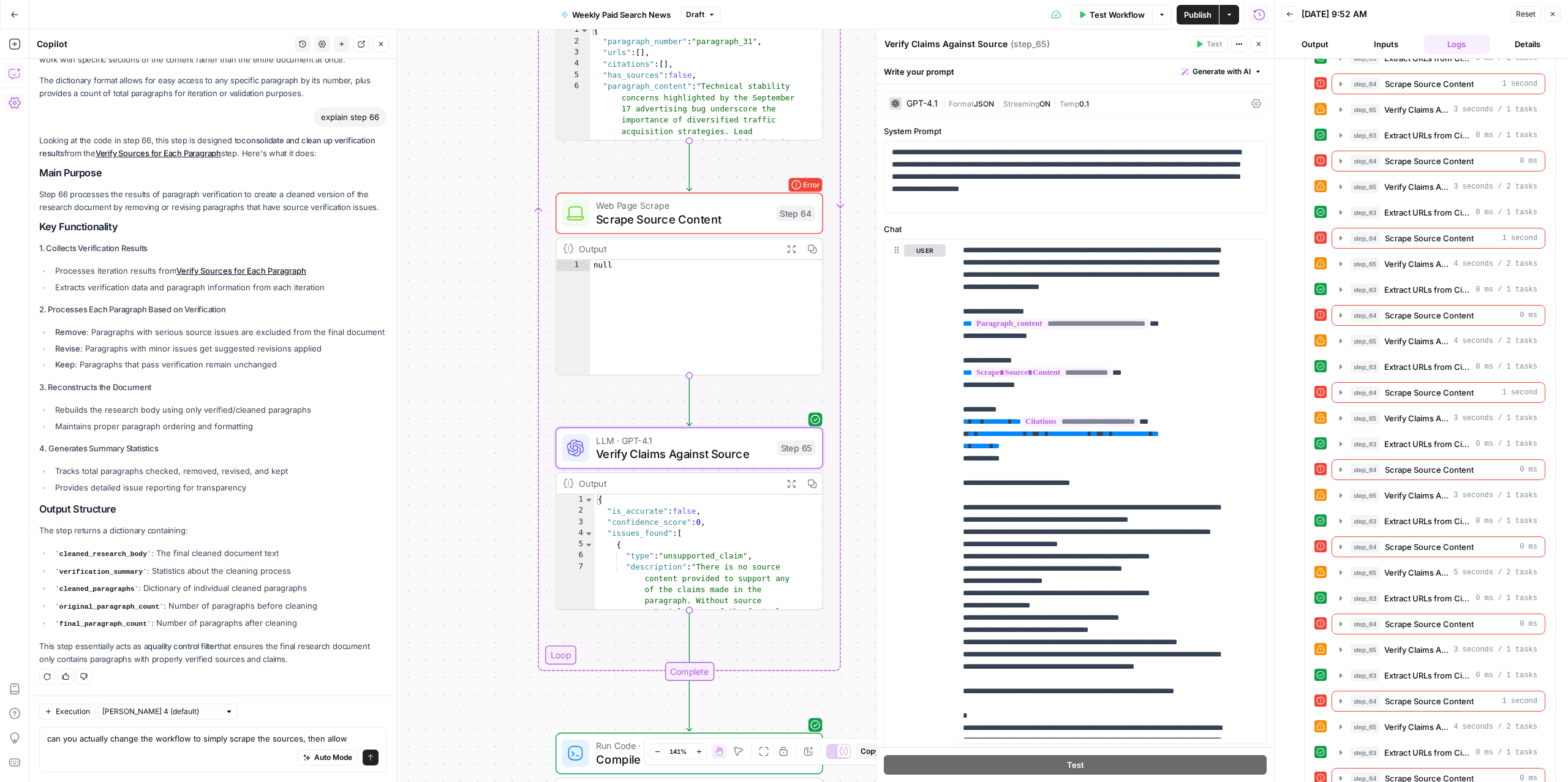
scroll to position [0, 0]
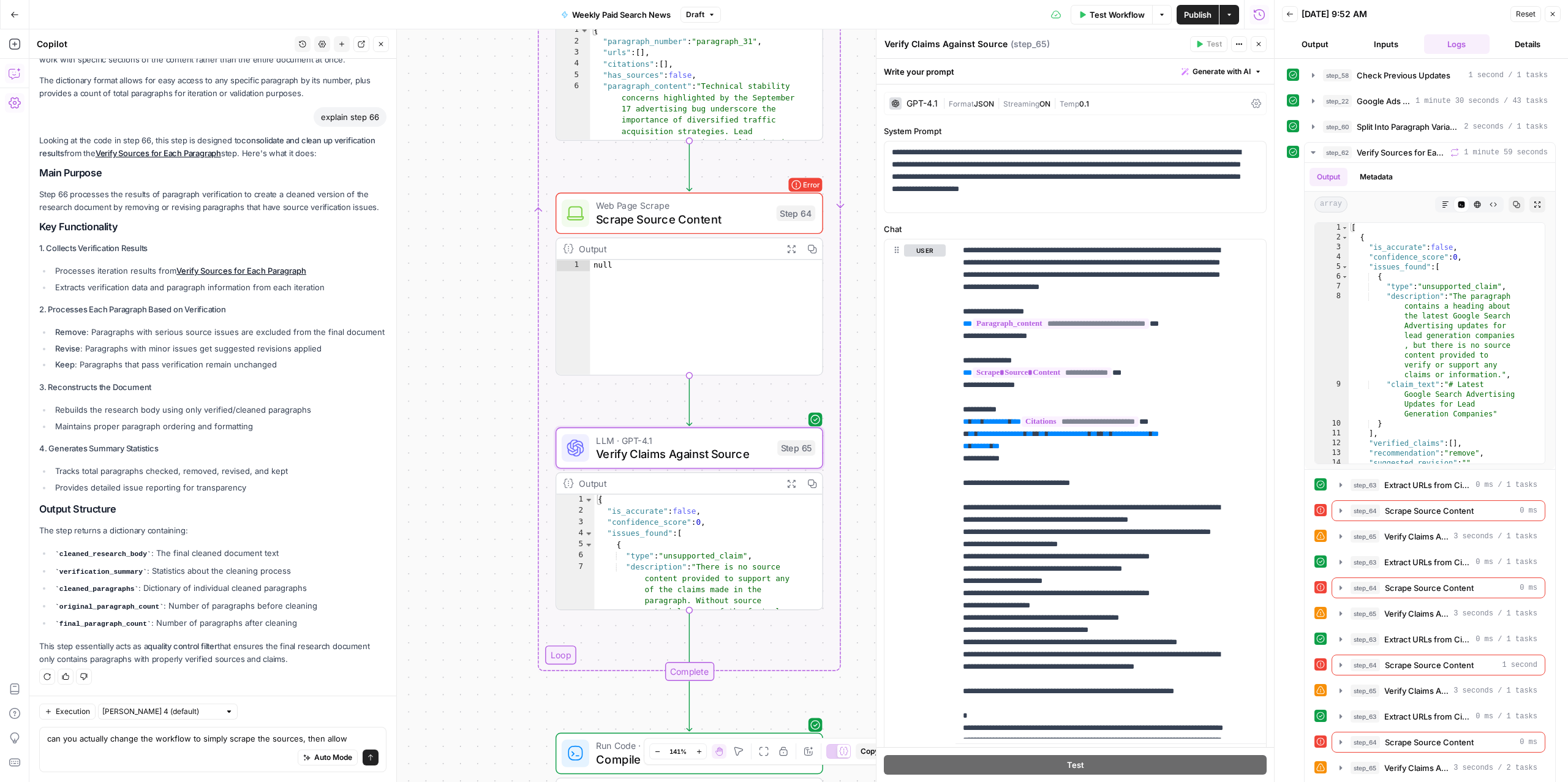
click at [1518, 52] on button "Details" at bounding box center [1528, 44] width 66 height 19
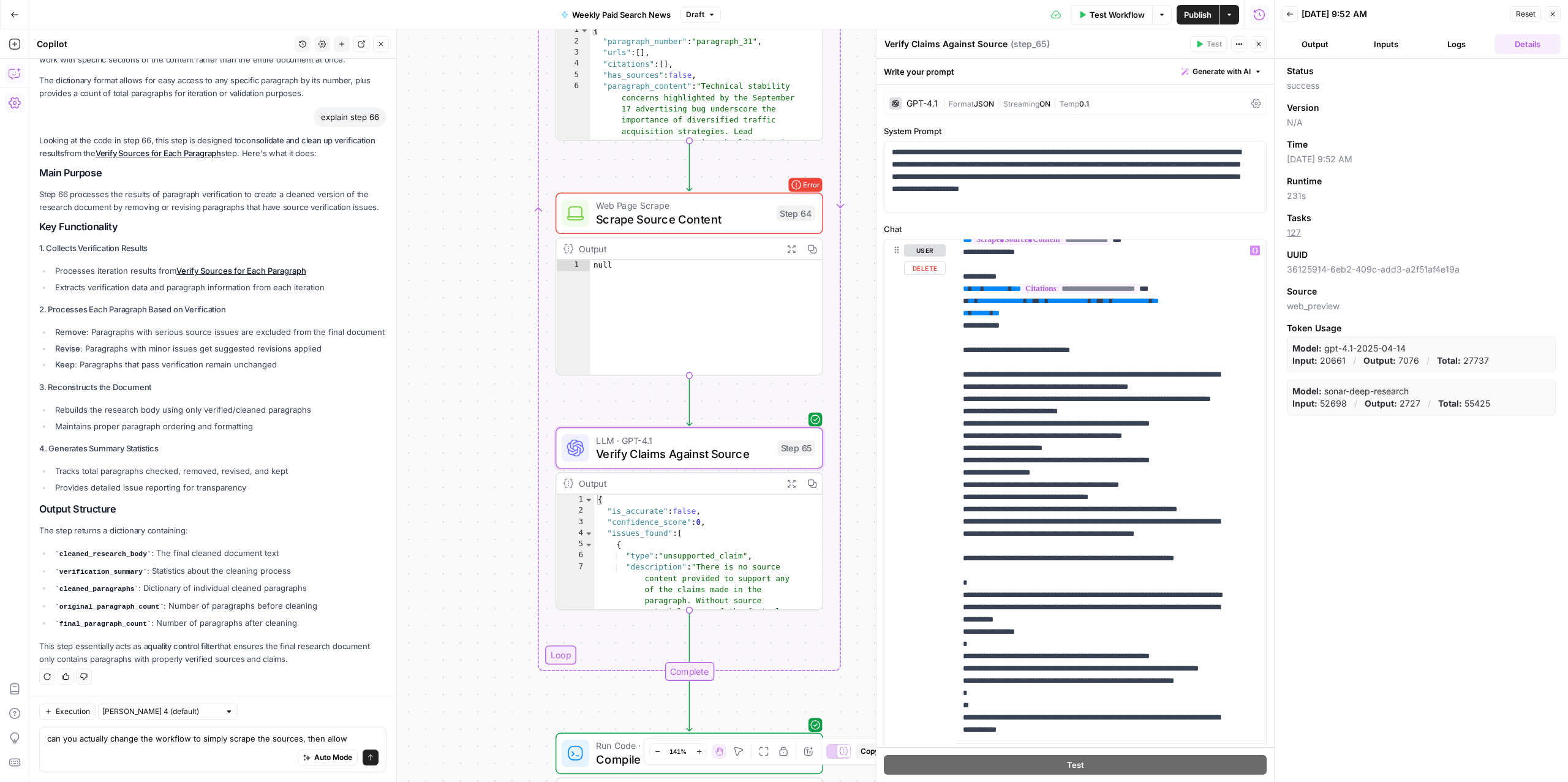
scroll to position [135, 0]
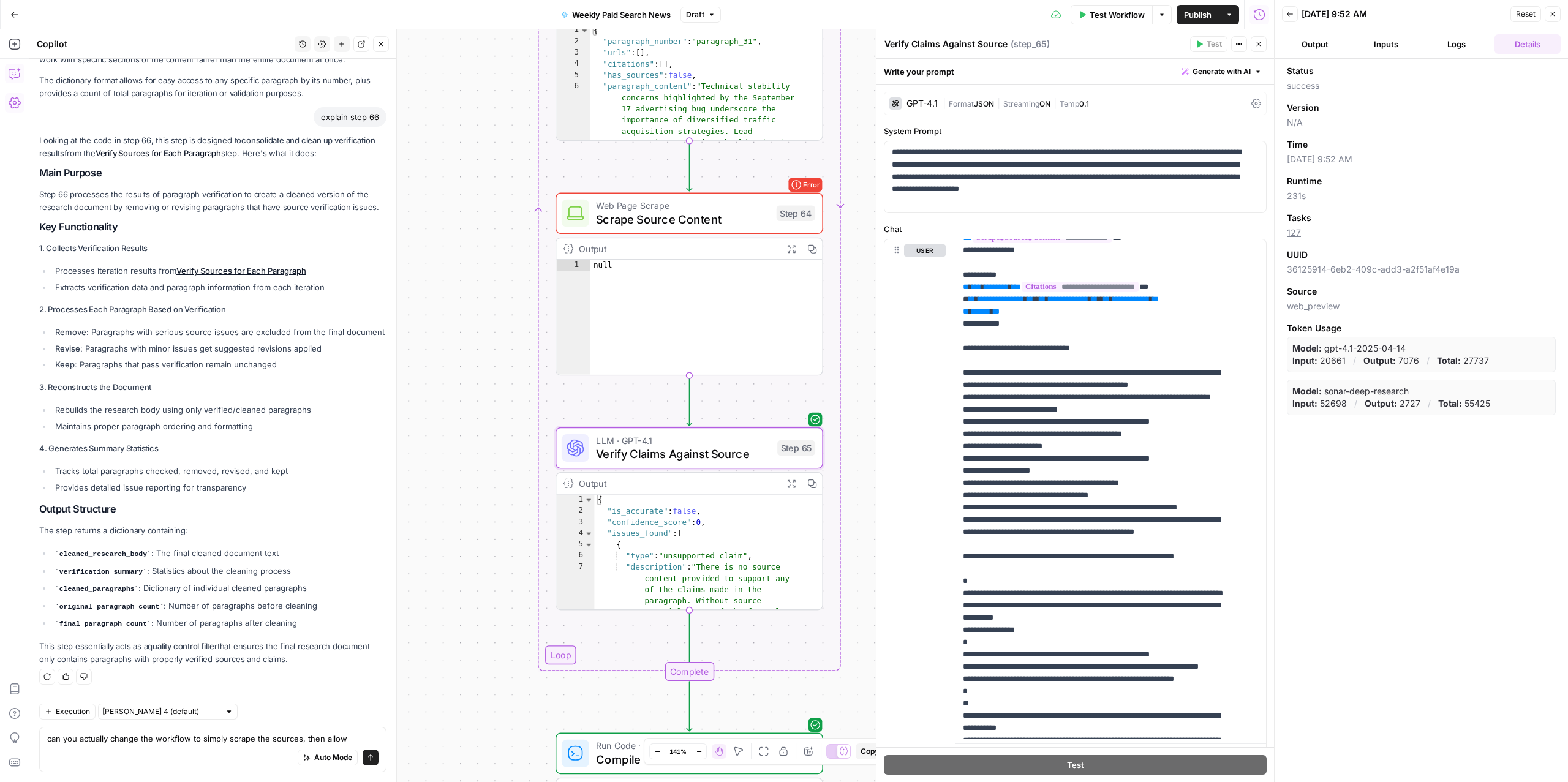
click at [1445, 43] on button "Logs" at bounding box center [1458, 44] width 66 height 19
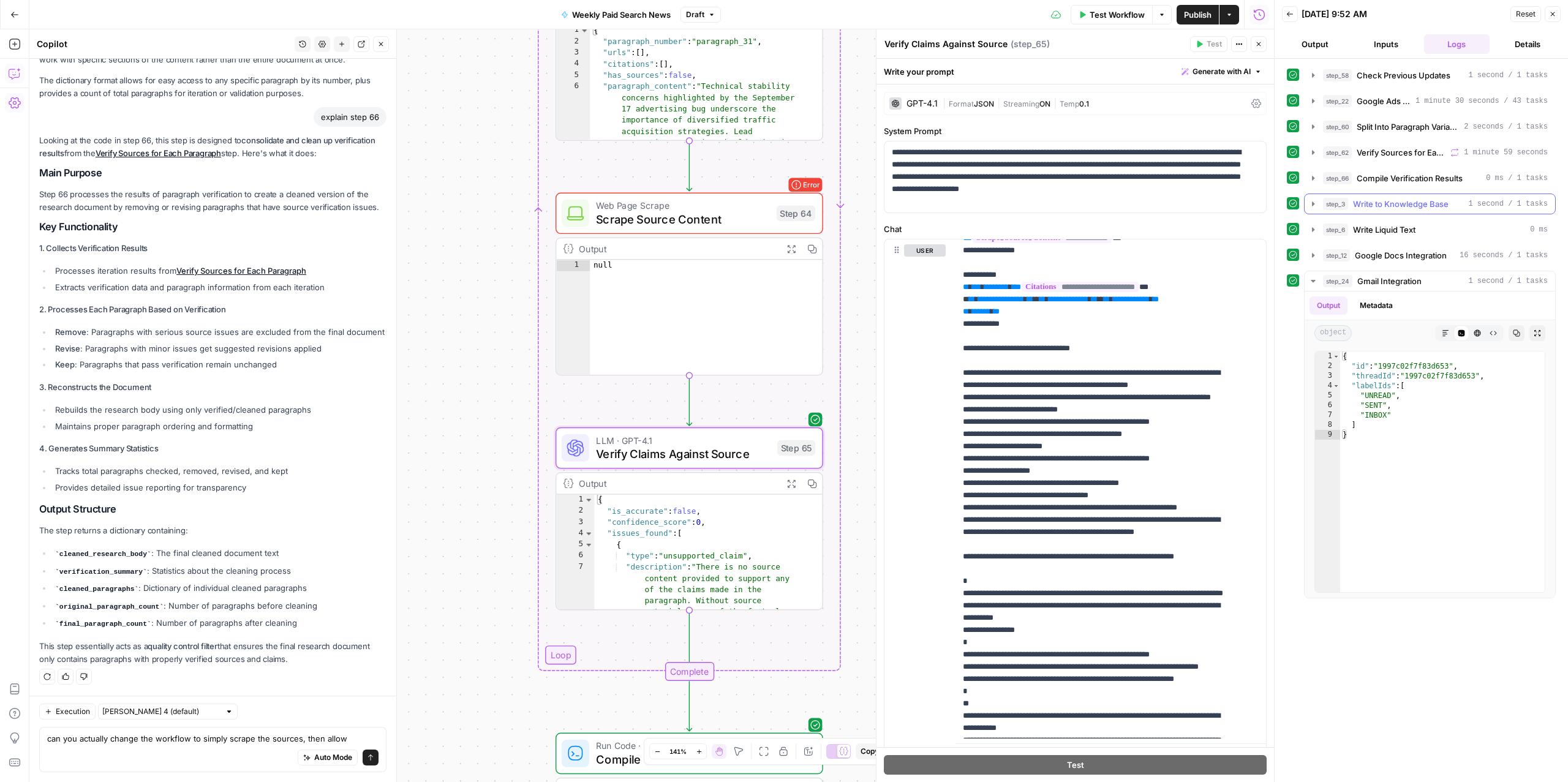
click at [1385, 200] on span "Write to Knowledge Base" at bounding box center [1401, 204] width 96 height 12
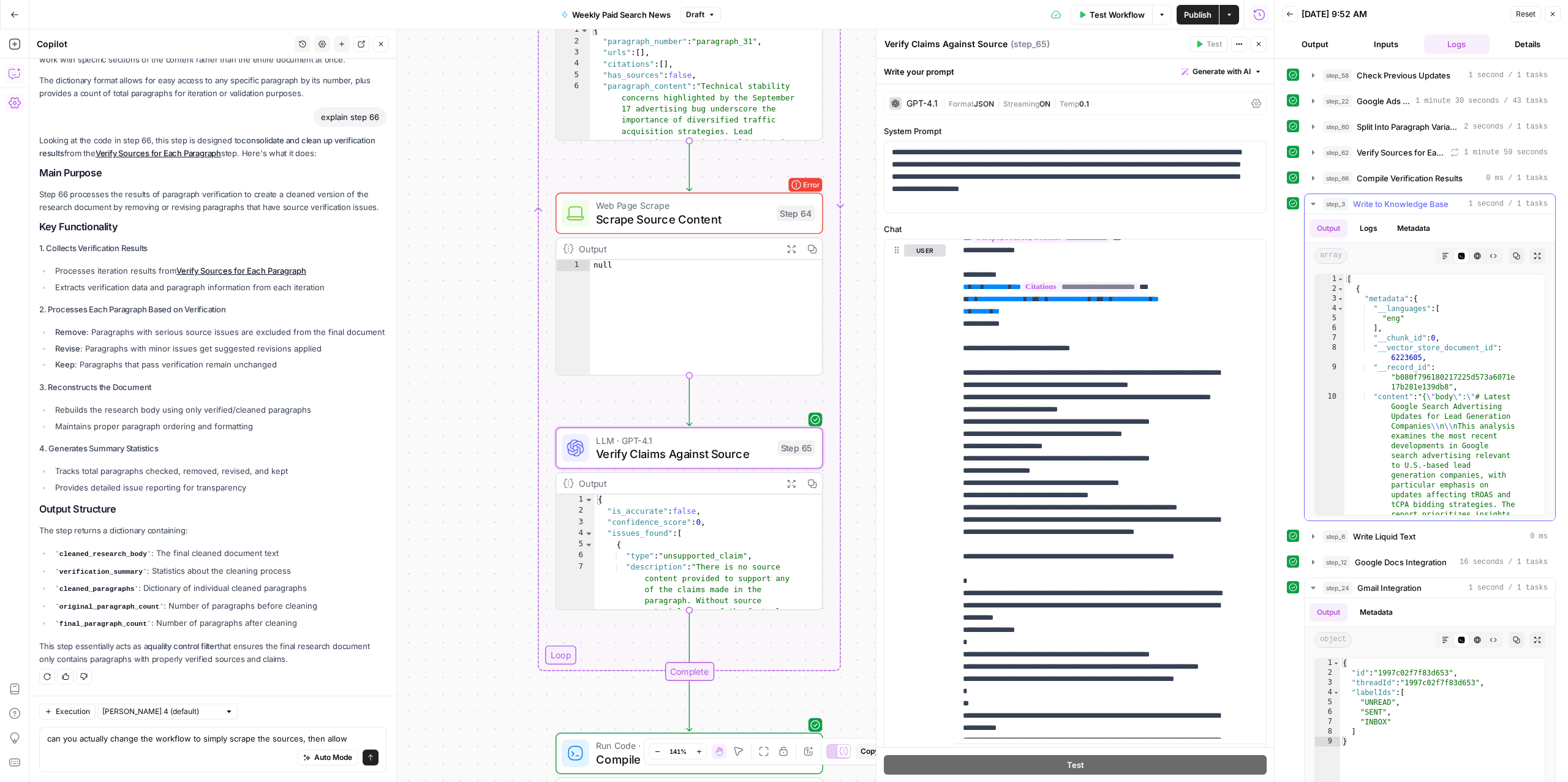
click at [1385, 200] on span "Write to Knowledge Base" at bounding box center [1401, 204] width 96 height 12
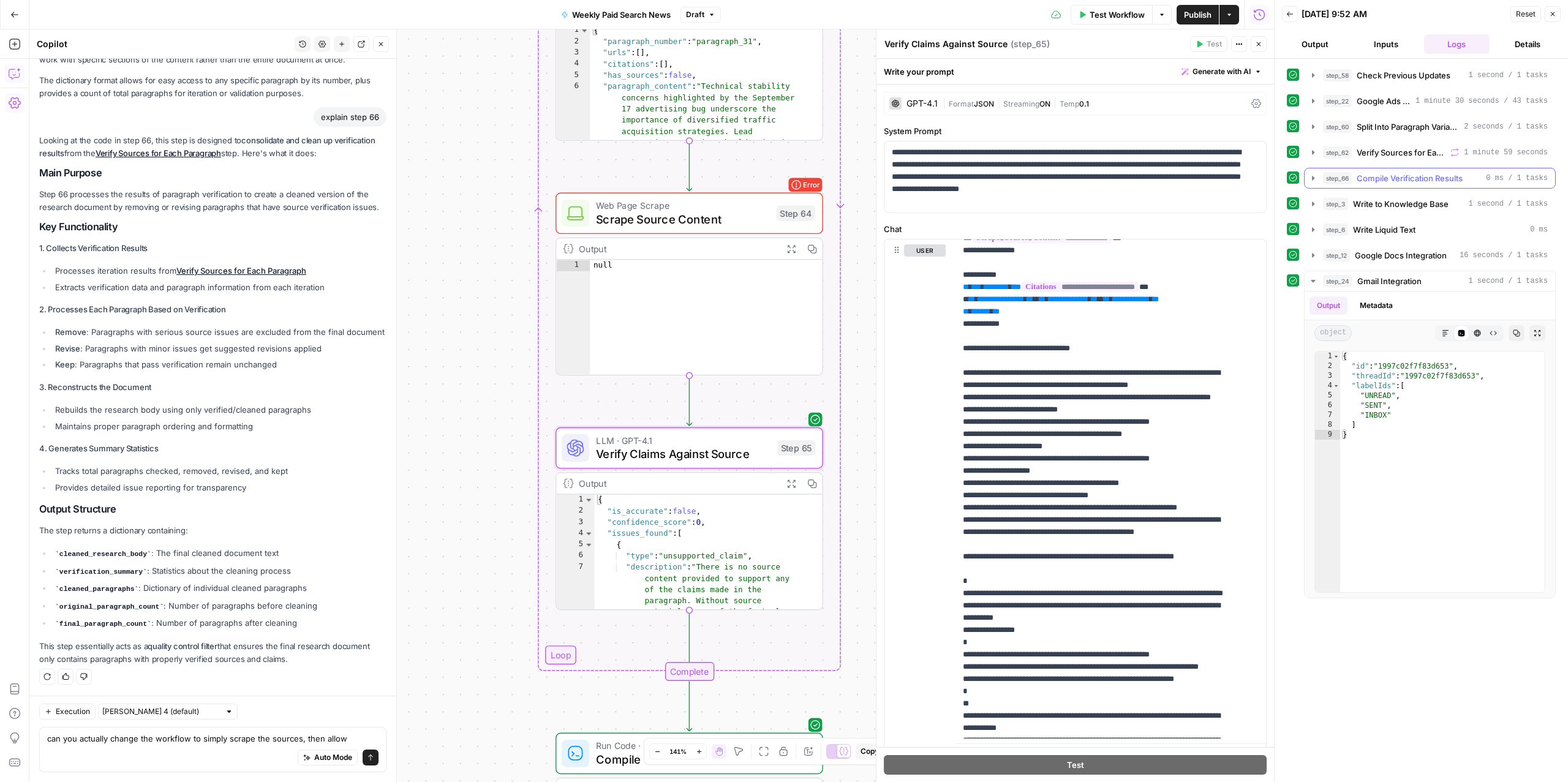
click at [1378, 181] on span "Compile Verification Results" at bounding box center [1410, 178] width 106 height 12
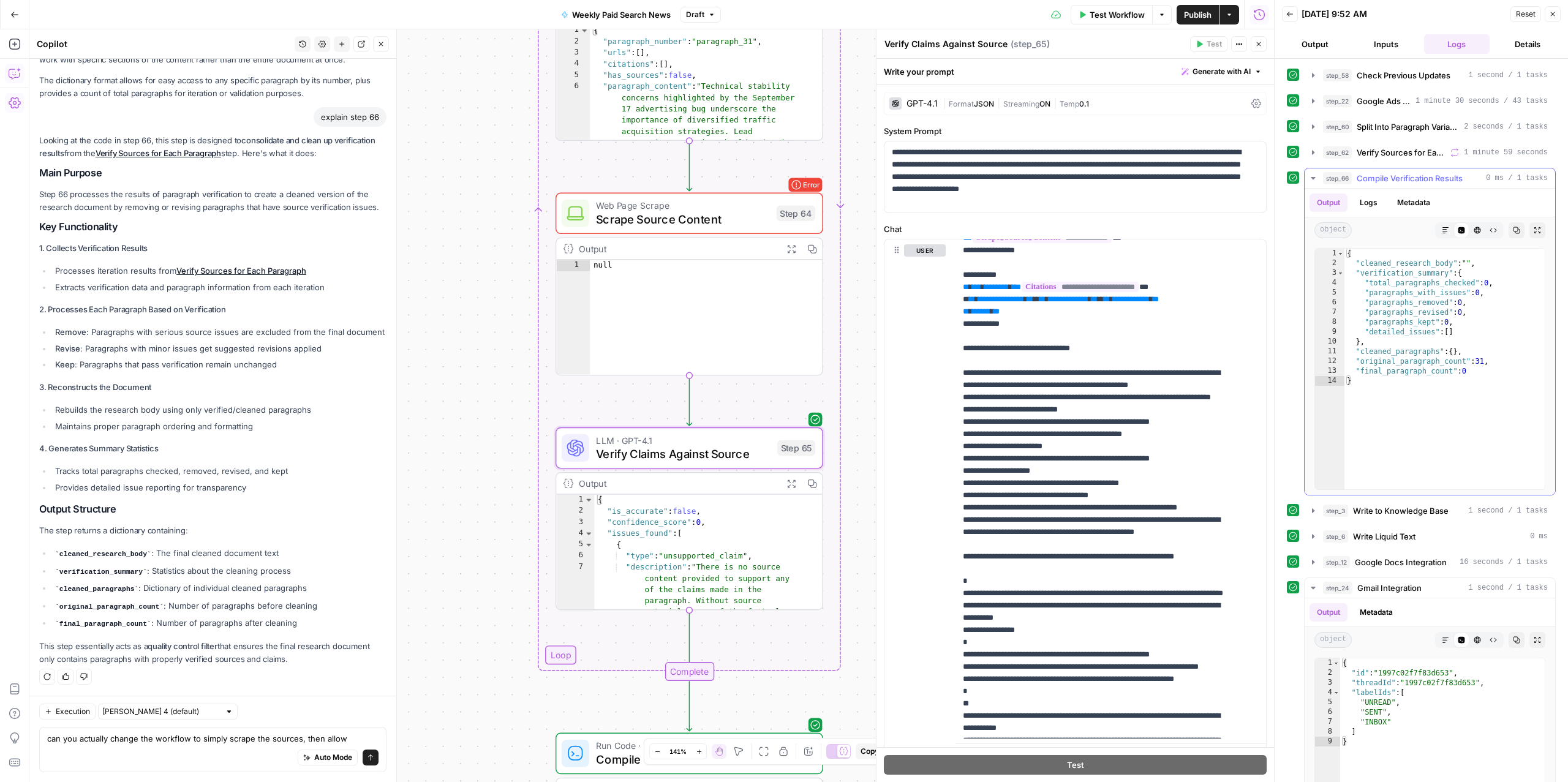
click at [1378, 181] on span "Compile Verification Results" at bounding box center [1410, 178] width 106 height 12
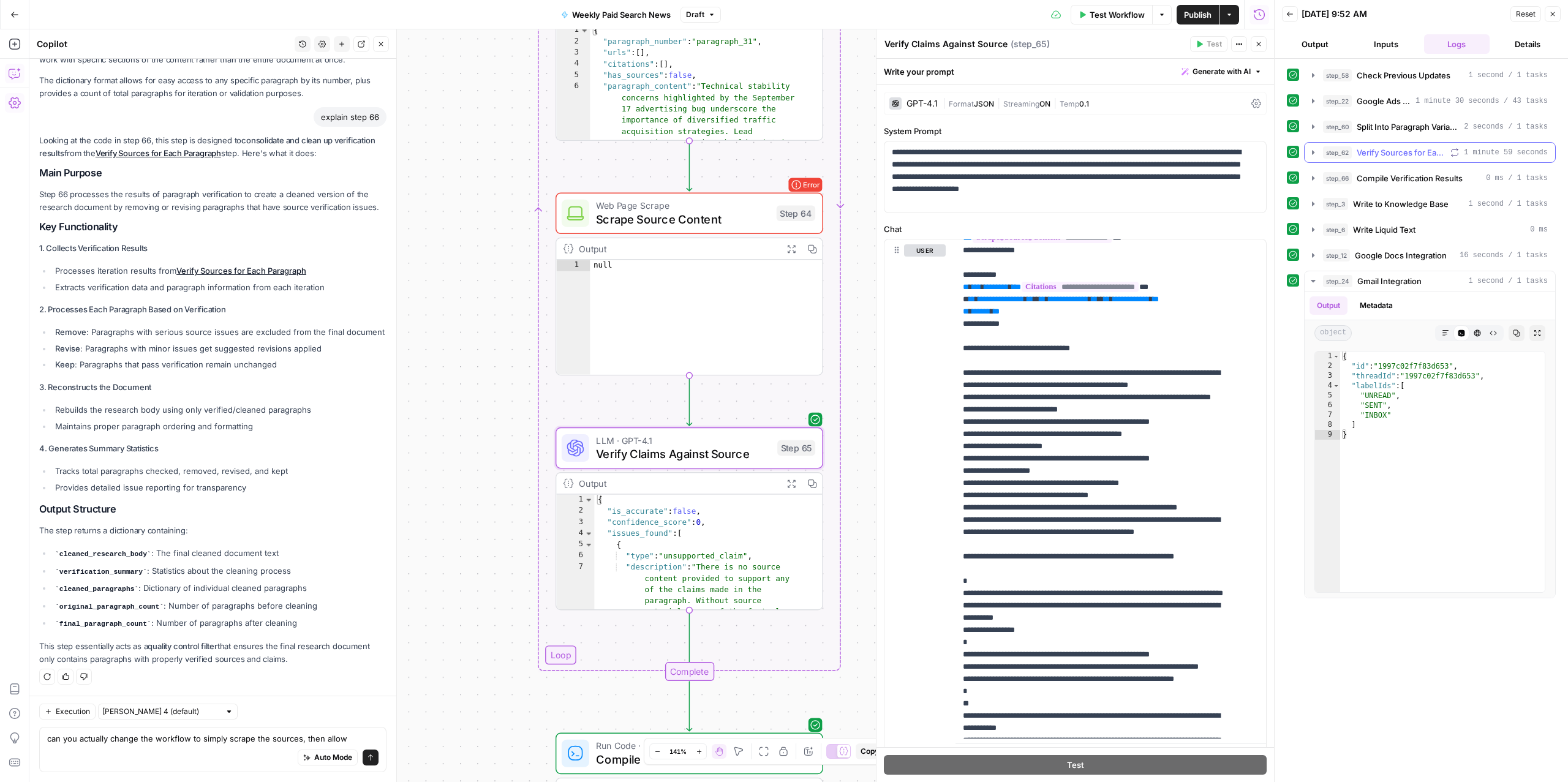
click at [1390, 153] on span "Verify Sources for Each Paragraph" at bounding box center [1401, 153] width 89 height 12
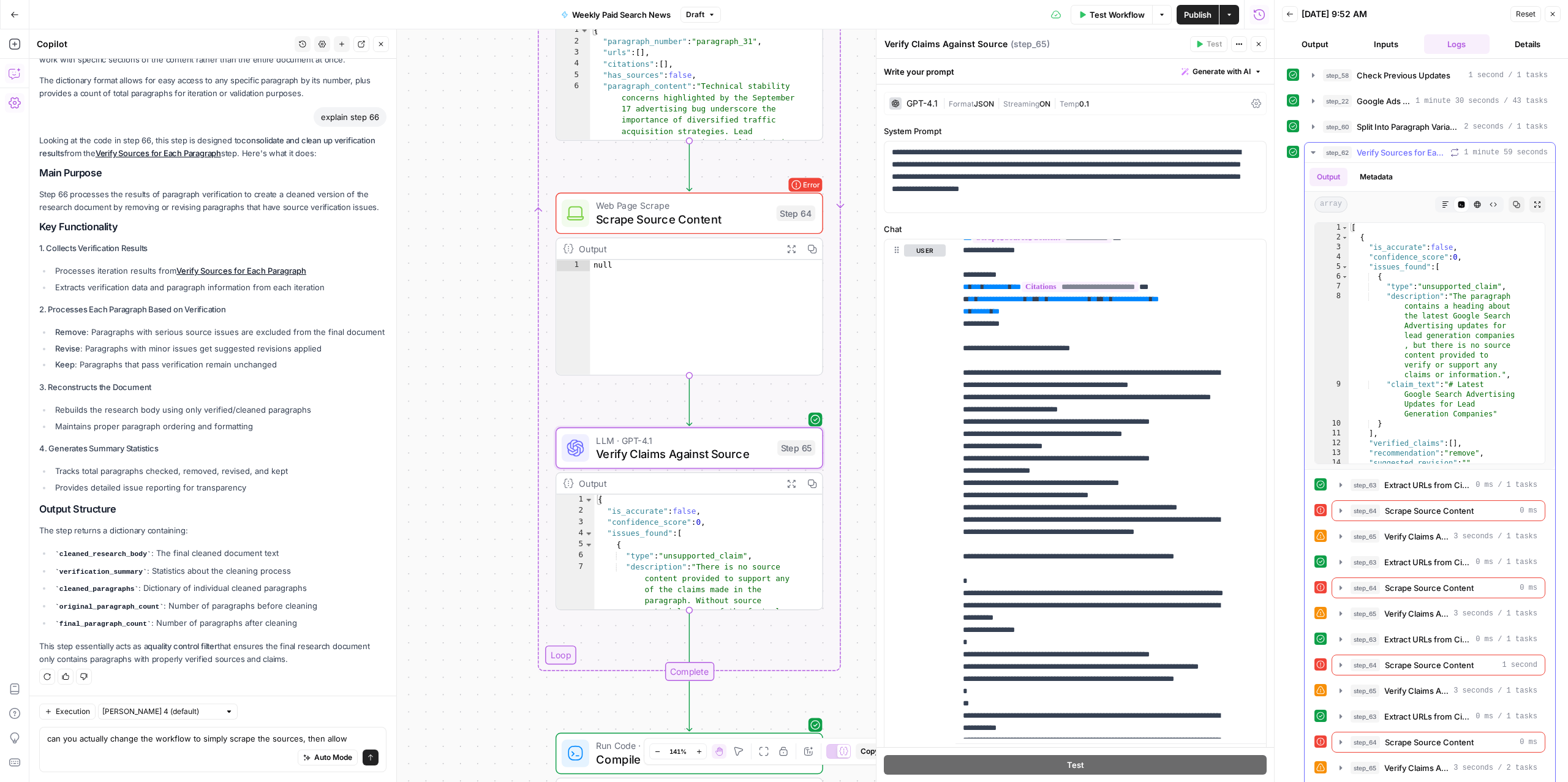
click at [1390, 153] on span "Verify Sources for Each Paragraph" at bounding box center [1401, 153] width 89 height 12
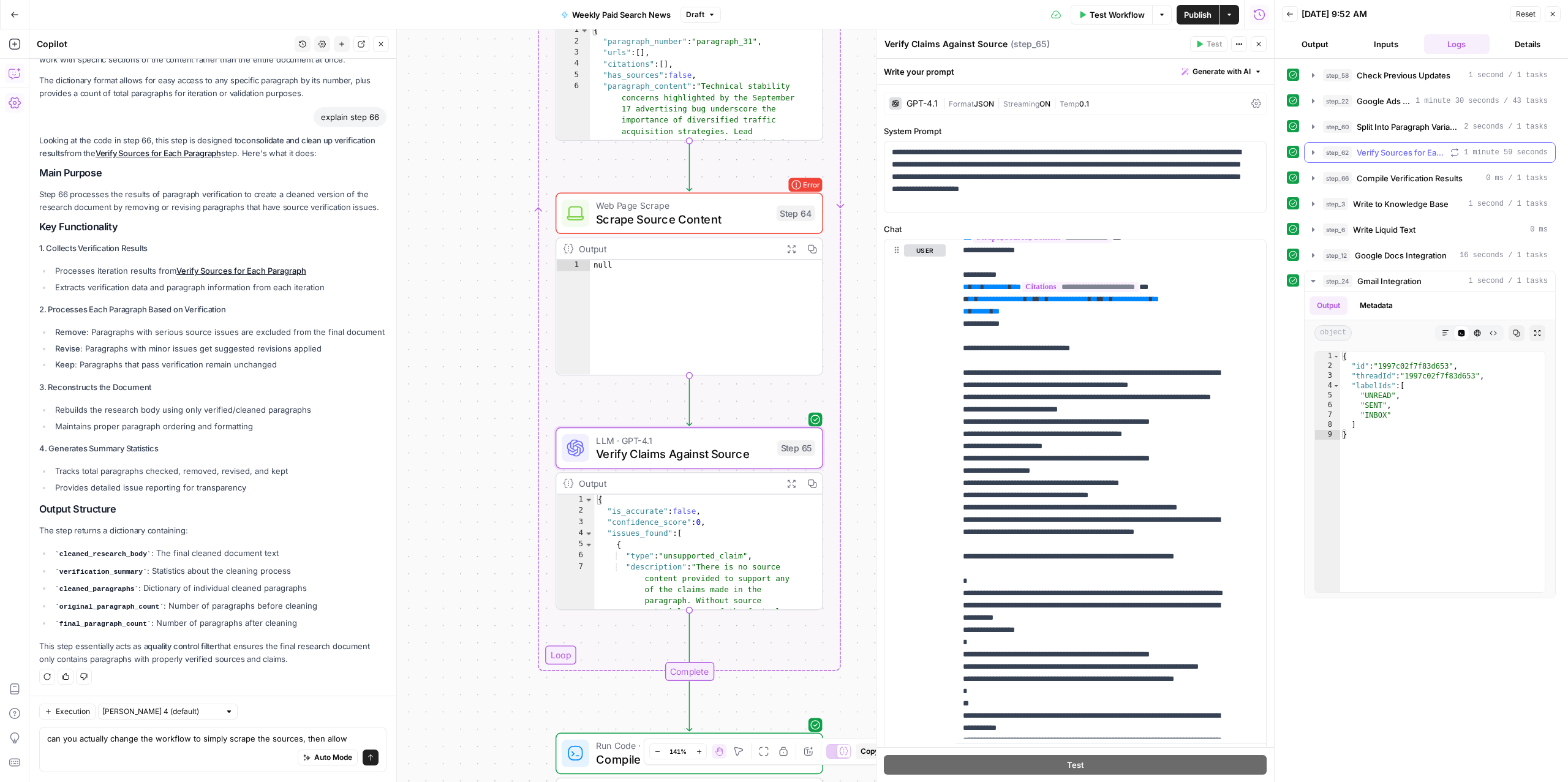
click at [1390, 153] on span "Verify Sources for Each Paragraph" at bounding box center [1401, 153] width 89 height 12
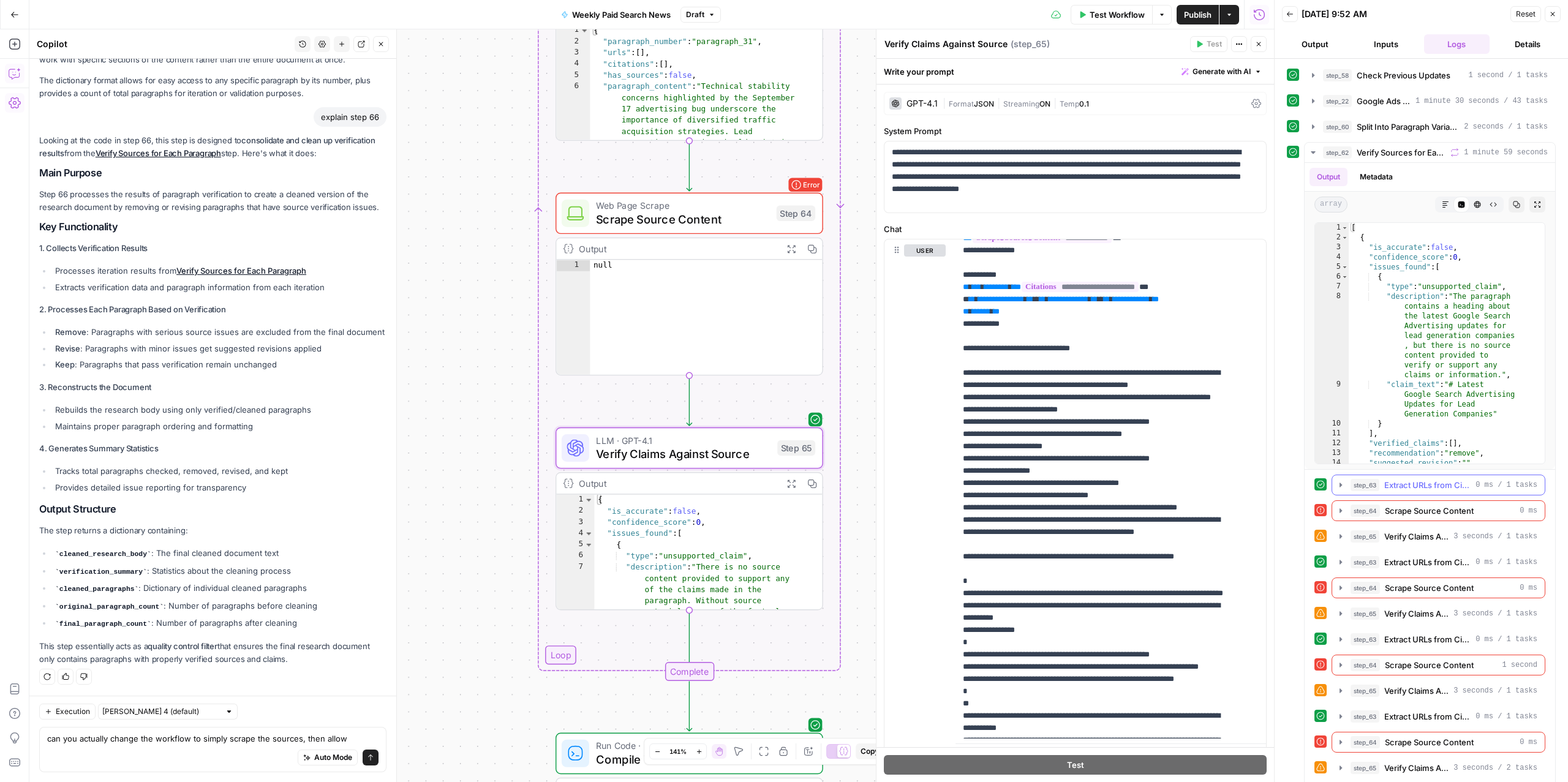
click at [1392, 483] on span "Extract URLs from Citations" at bounding box center [1428, 485] width 86 height 12
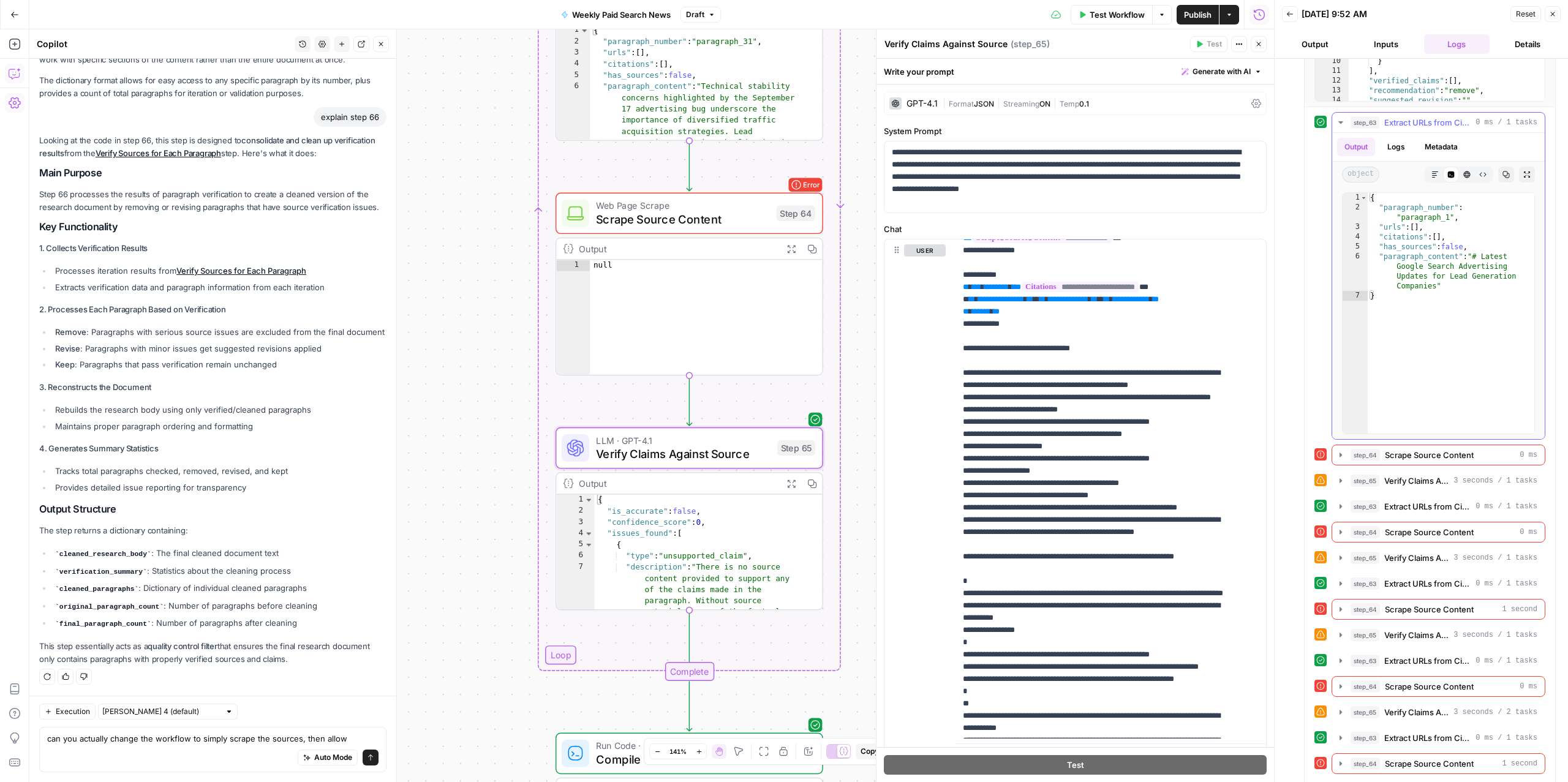
scroll to position [364, 0]
click at [1394, 455] on span "Scrape Source Content" at bounding box center [1429, 454] width 89 height 12
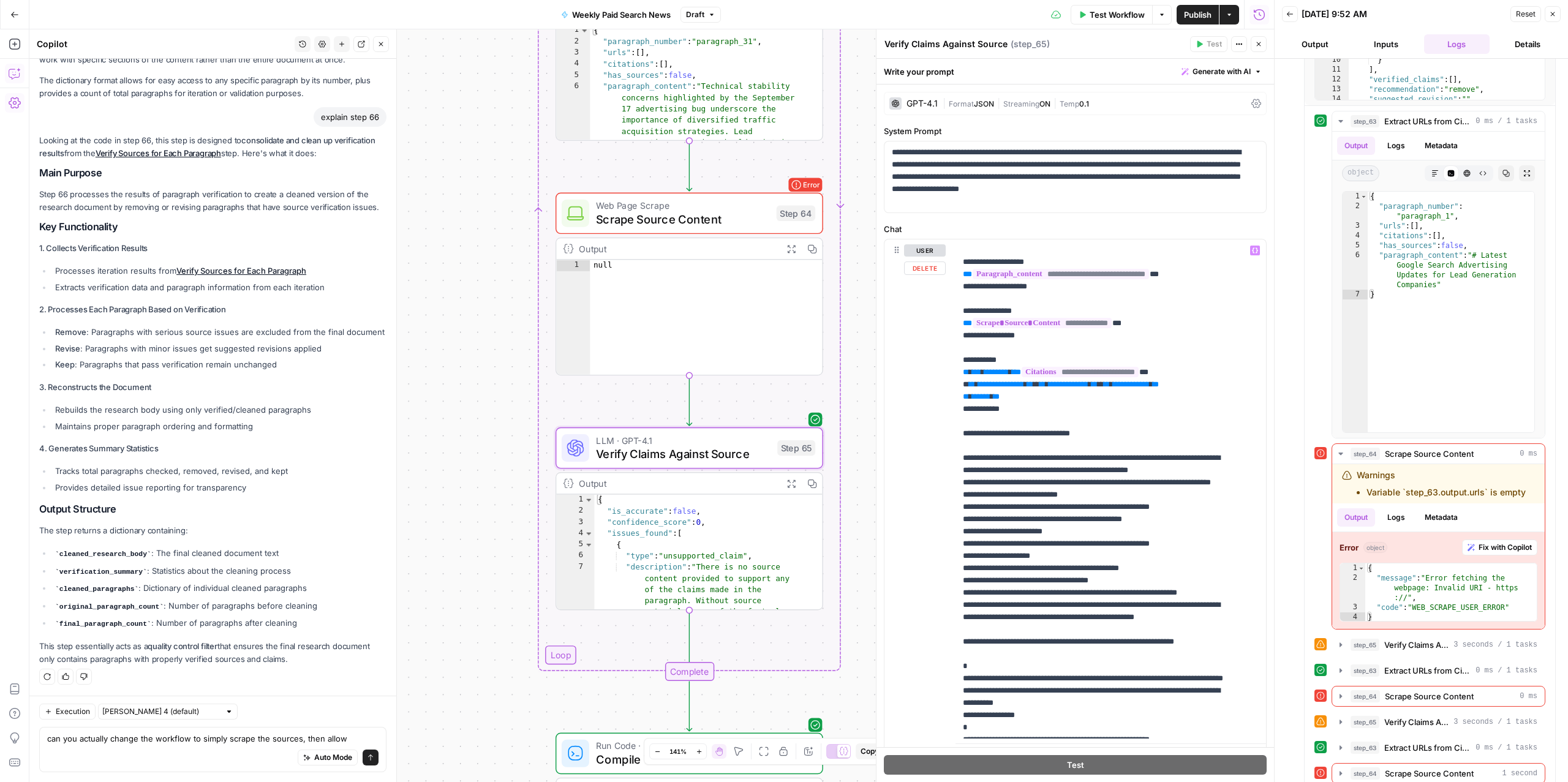
scroll to position [32, 0]
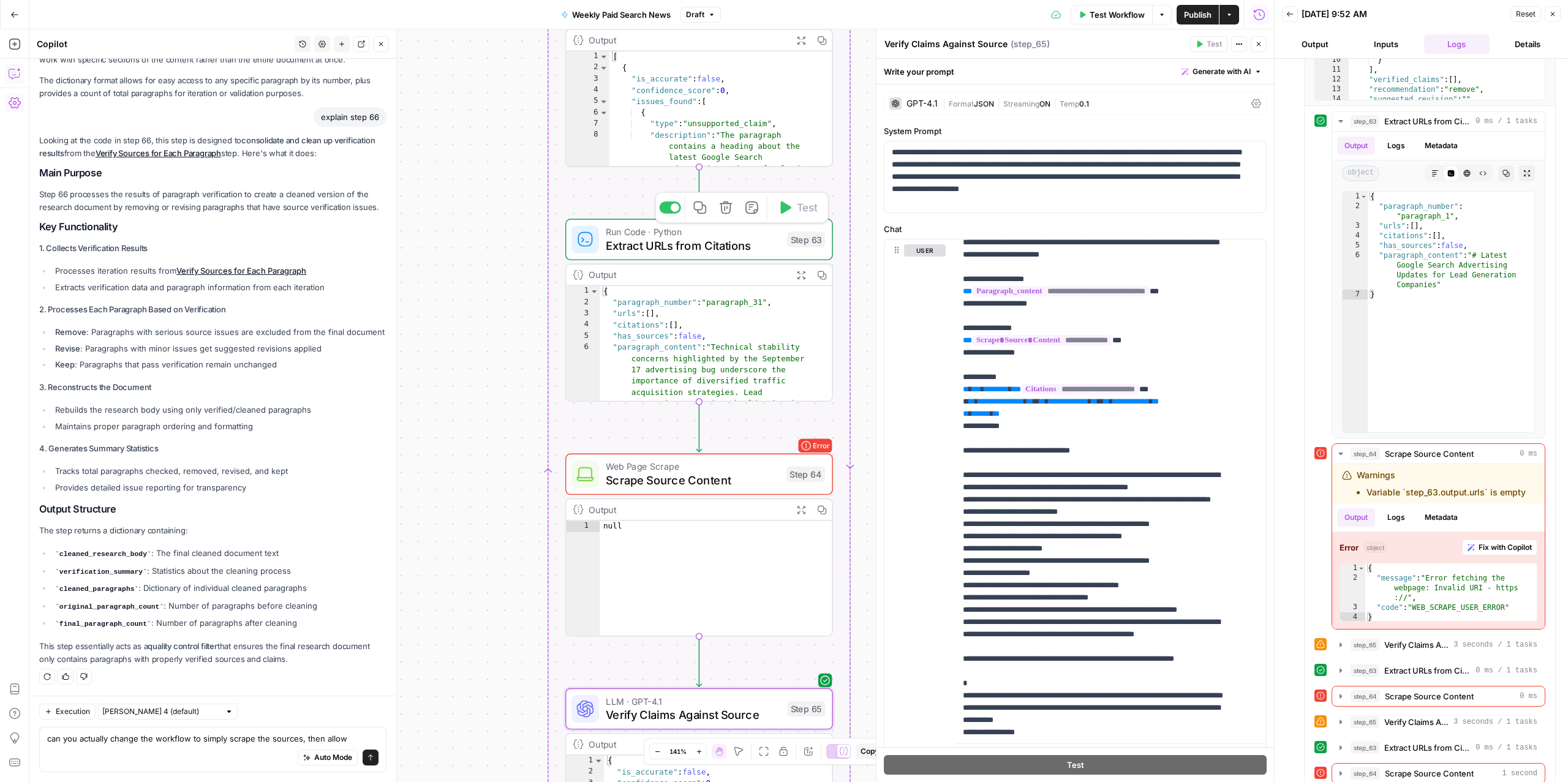
click at [700, 246] on span "Extract URLs from Citations" at bounding box center [693, 246] width 175 height 17
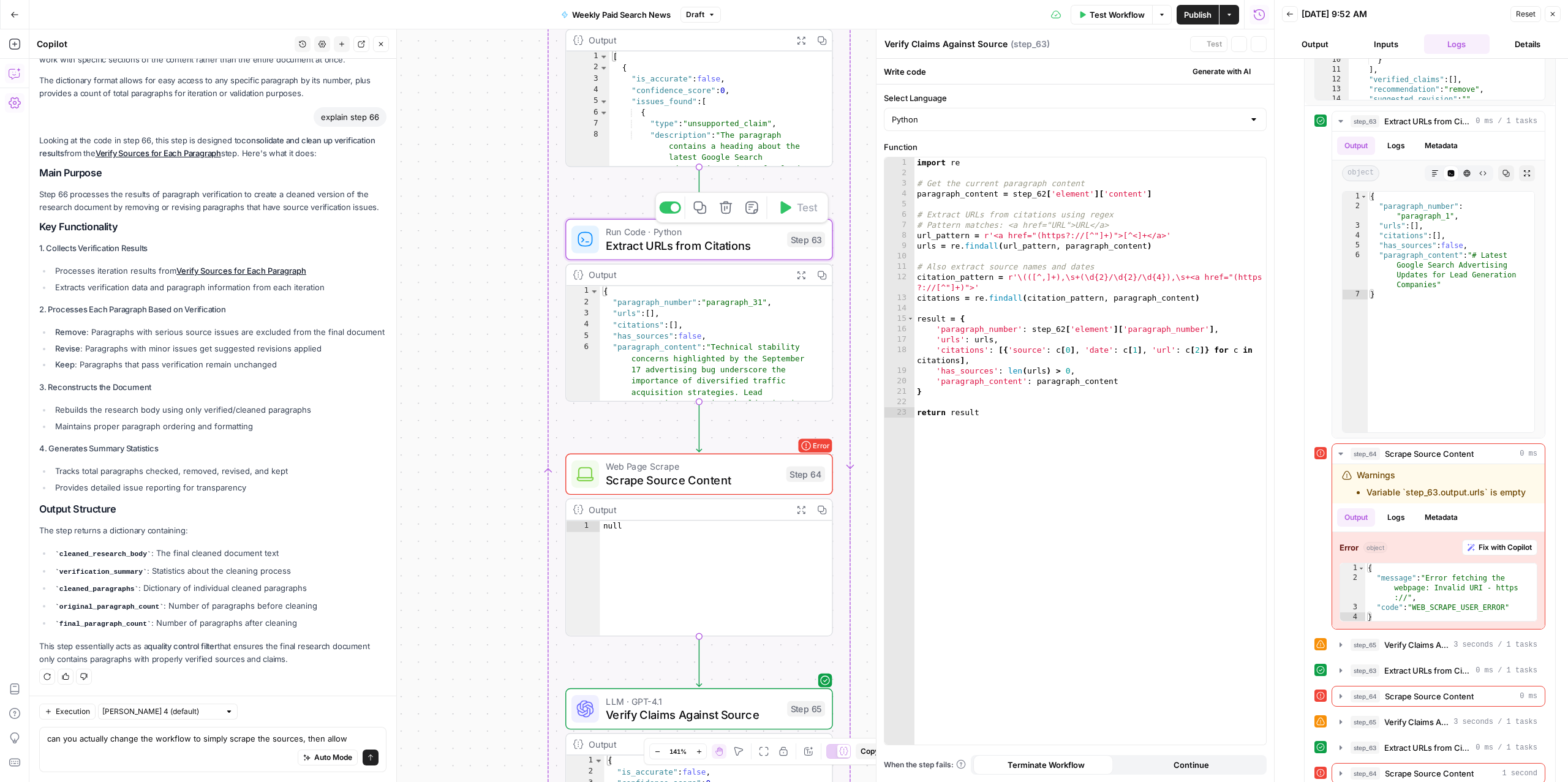
type textarea "Extract URLs from Citations"
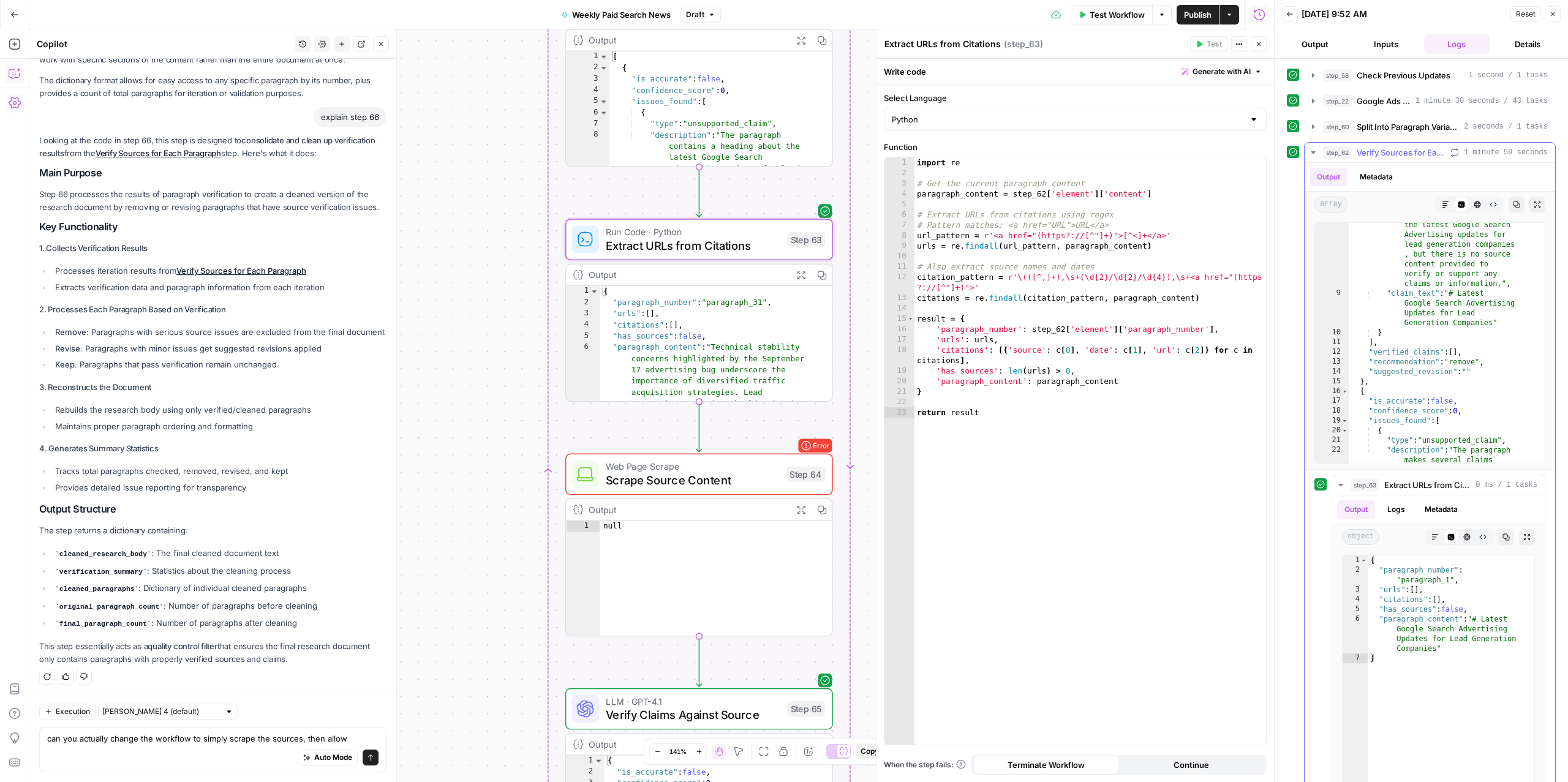
scroll to position [0, 0]
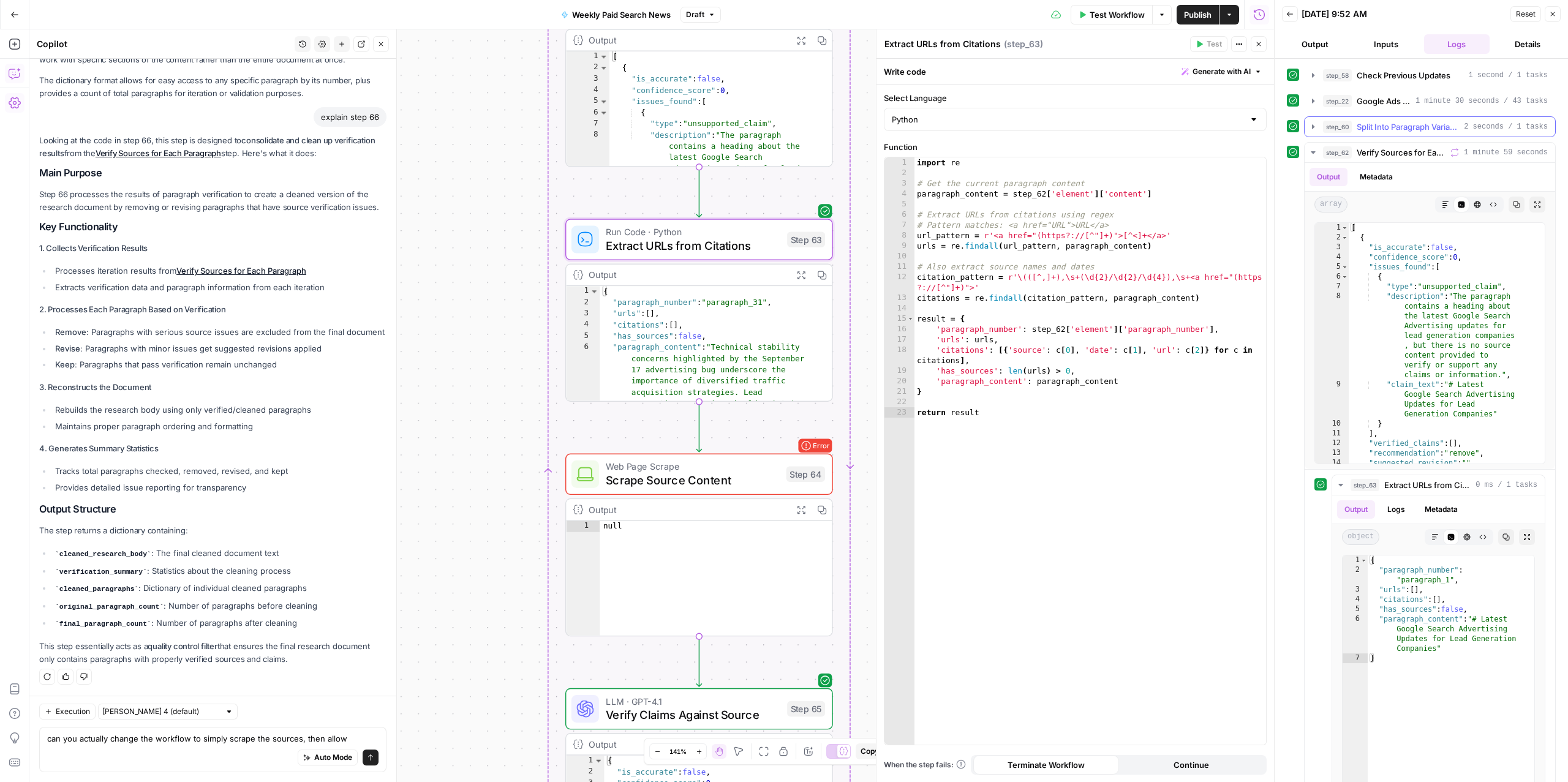
click at [1375, 133] on span "Split Into Paragraph Variables" at bounding box center [1408, 127] width 102 height 12
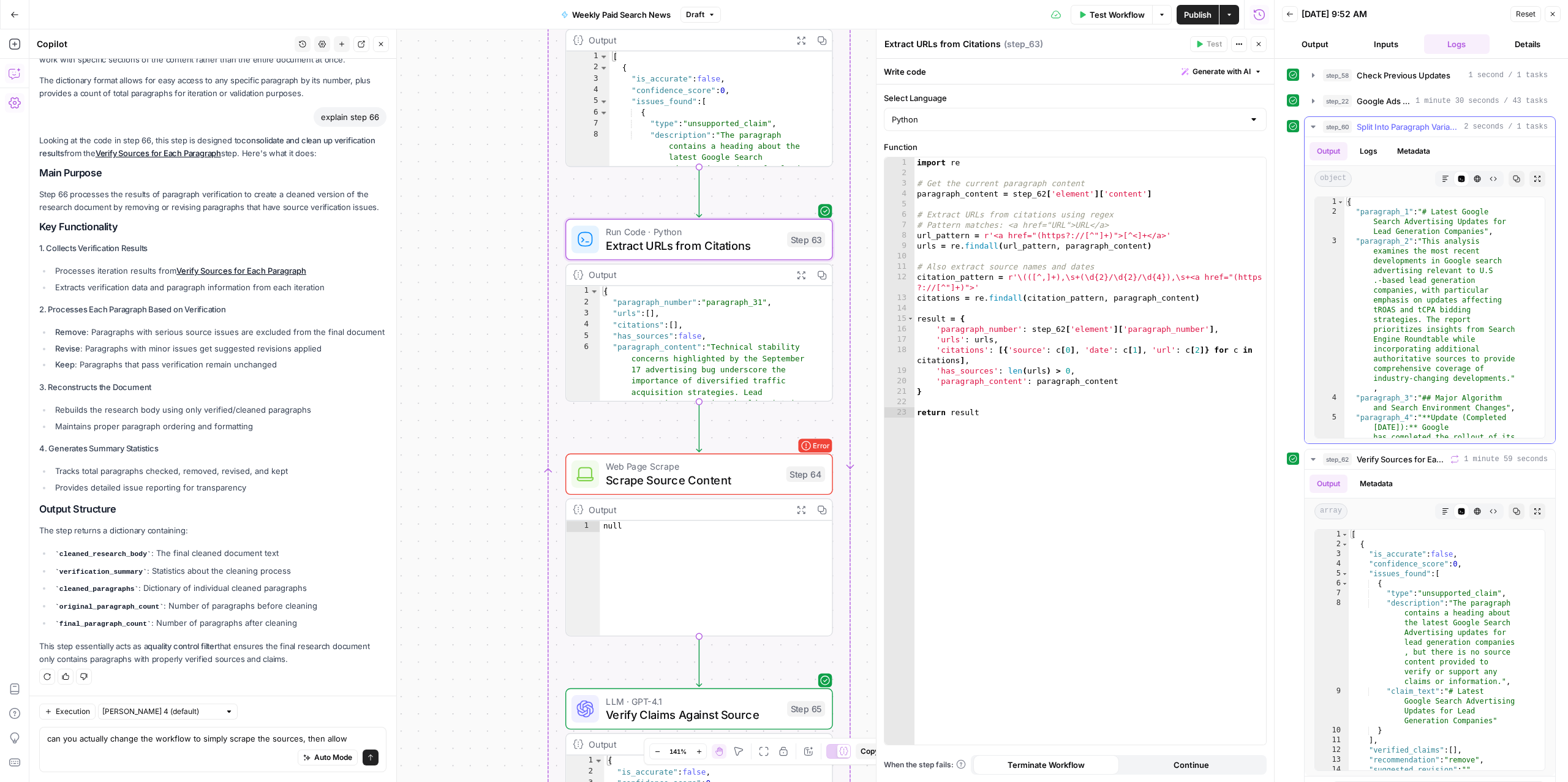
click at [1375, 132] on span "Split Into Paragraph Variables" at bounding box center [1408, 127] width 102 height 12
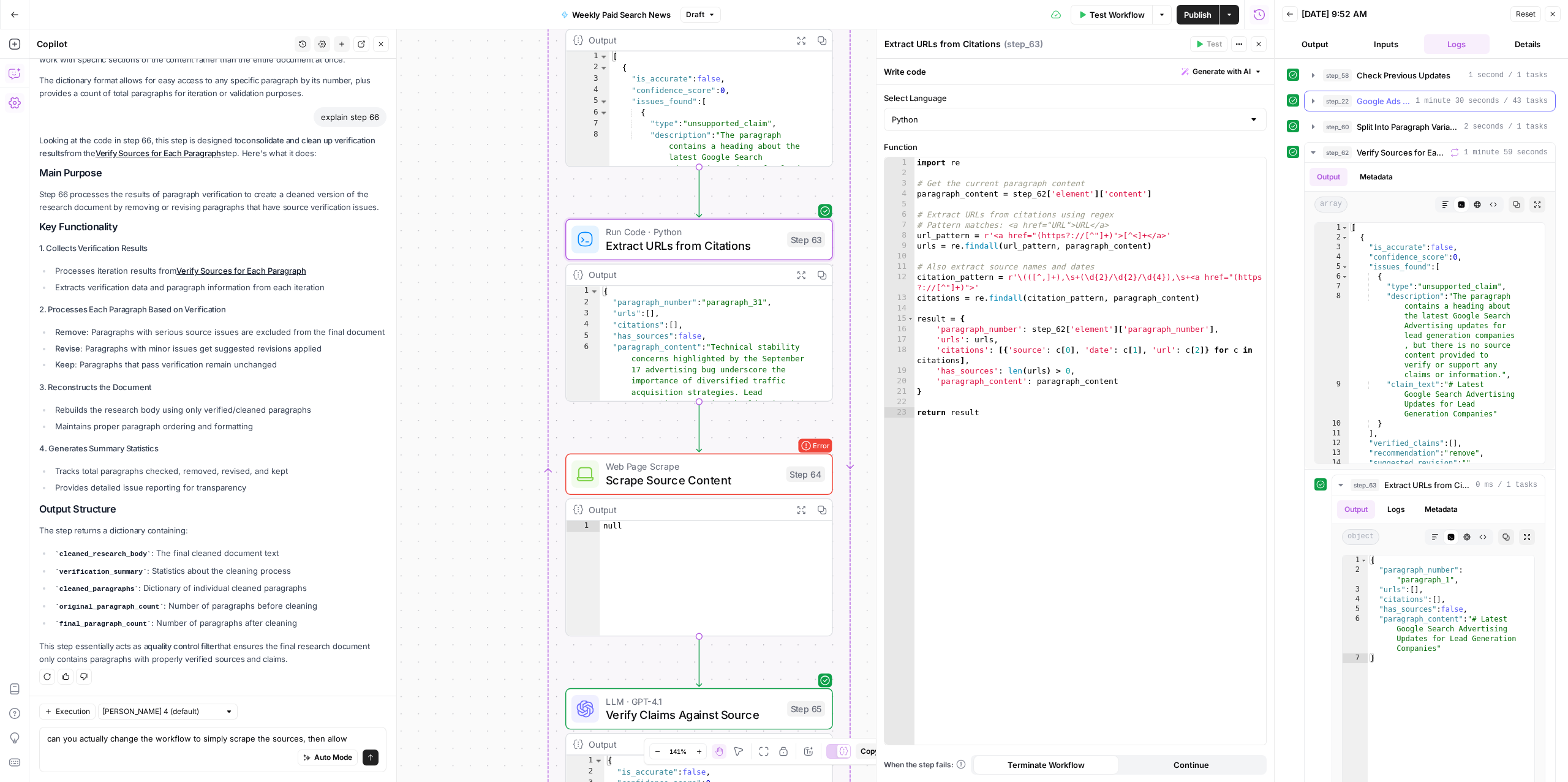
click at [1382, 106] on span "Google Ads Weekly Updates" at bounding box center [1384, 101] width 54 height 12
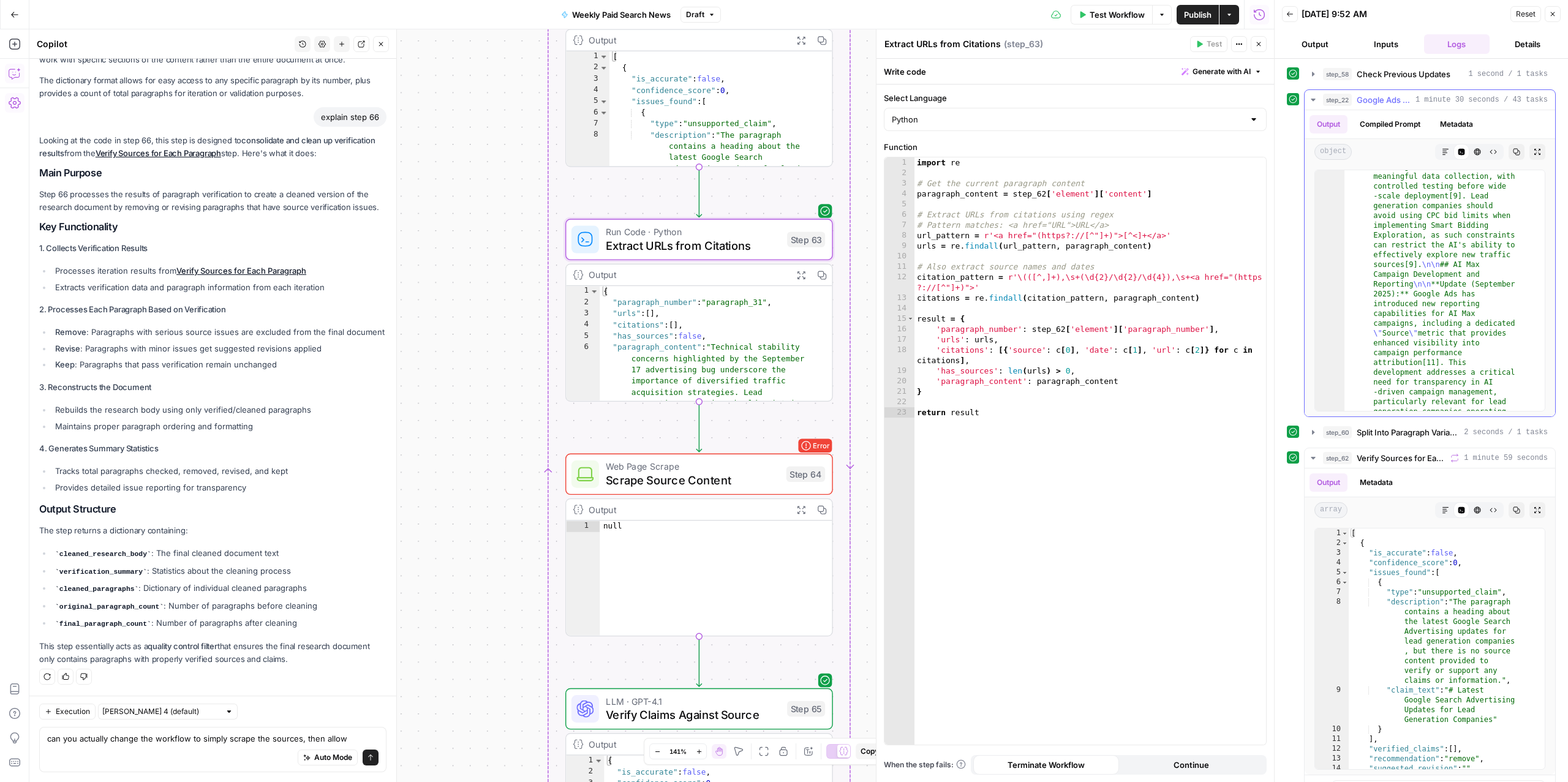
scroll to position [836, 0]
drag, startPoint x: 349, startPoint y: 737, endPoint x: 280, endPoint y: 733, distance: 69.1
click at [280, 733] on textarea "can you actually change the workflow to simply scrape the sources, then allow" at bounding box center [213, 739] width 331 height 12
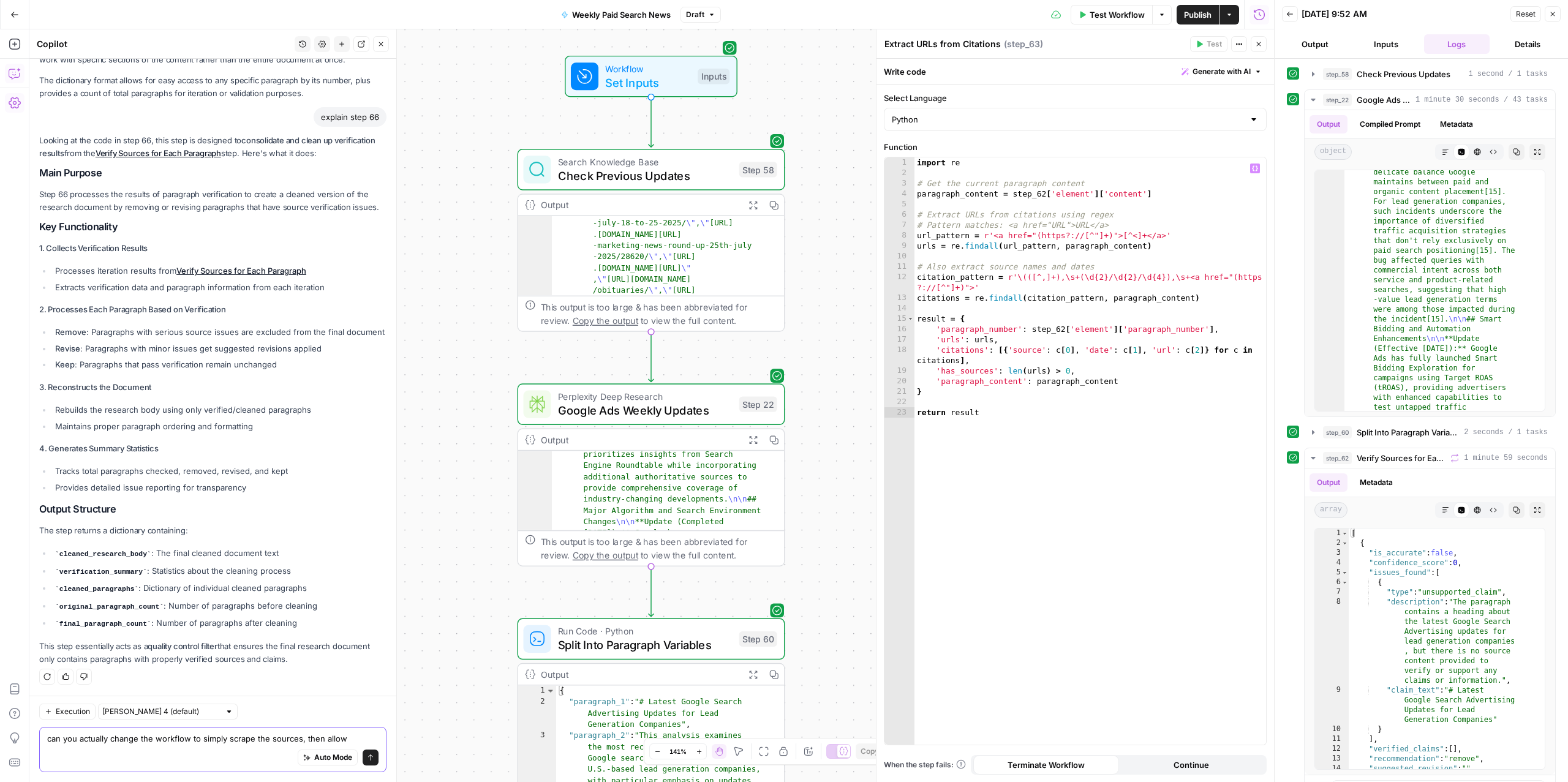
scroll to position [81, 0]
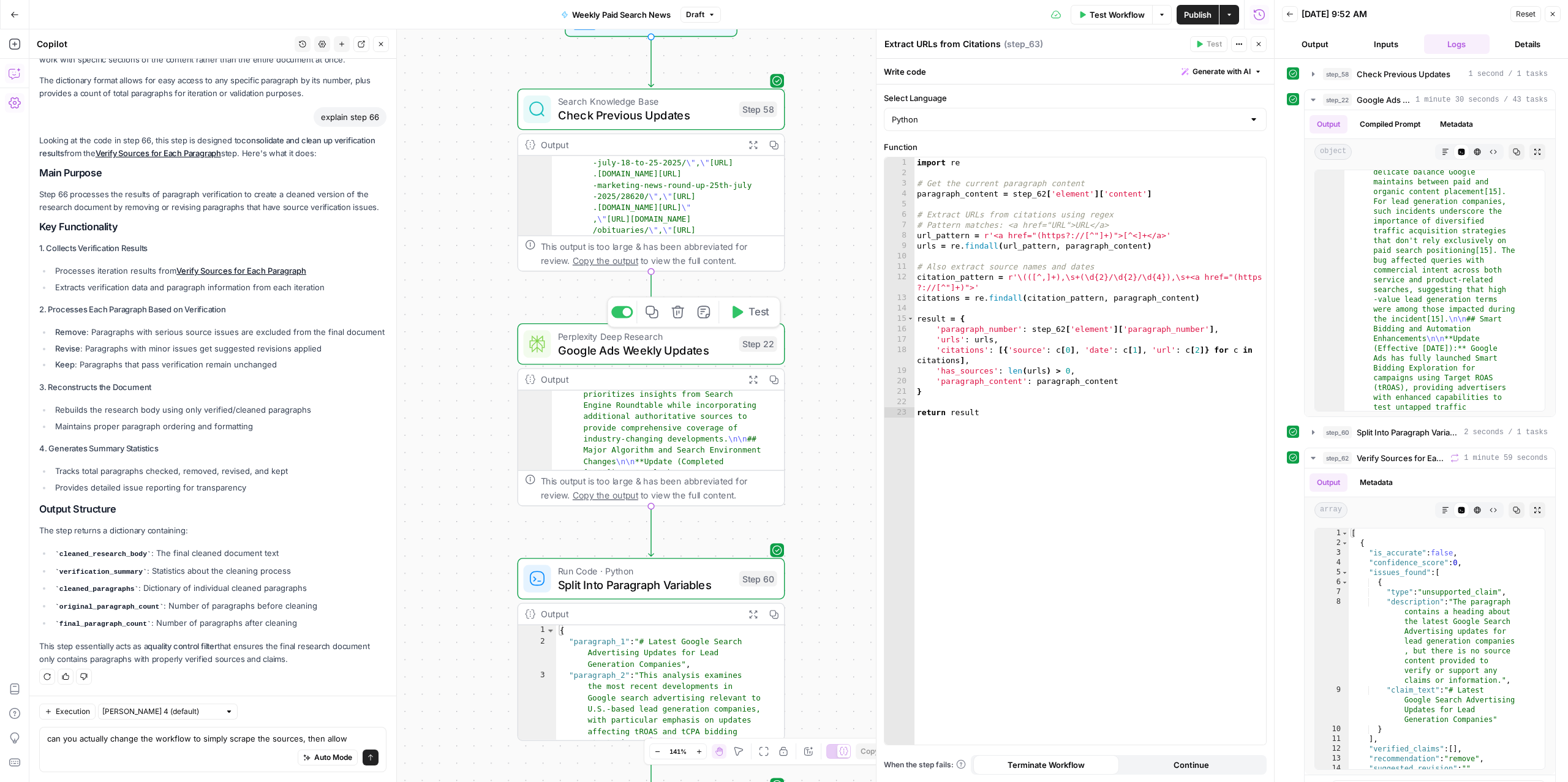
click at [623, 359] on div "Perplexity Deep Research Google Ads Weekly Updates Step 22 Copy step Delete ste…" at bounding box center [651, 344] width 267 height 42
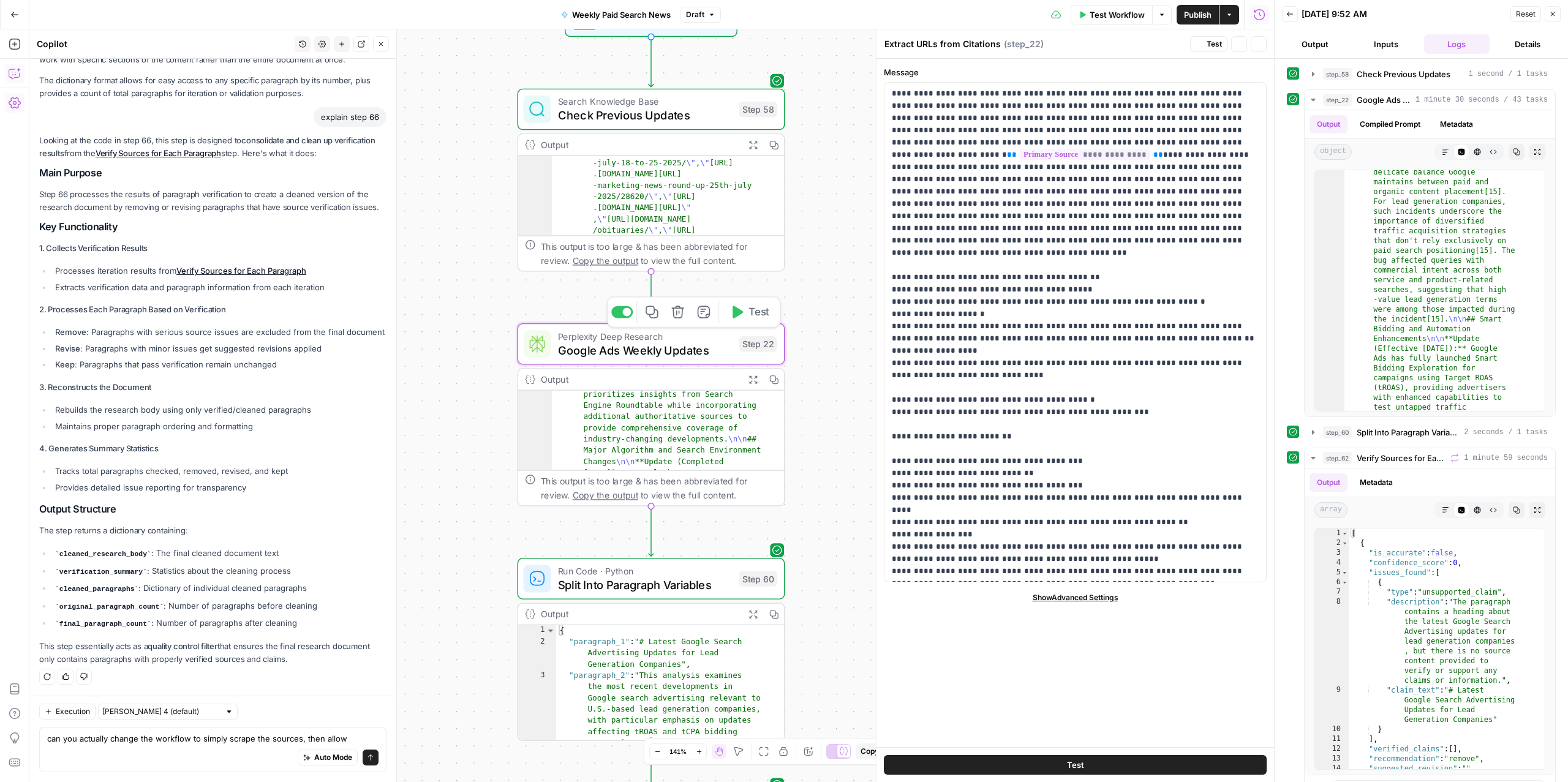
type textarea "Google Ads Weekly Updates"
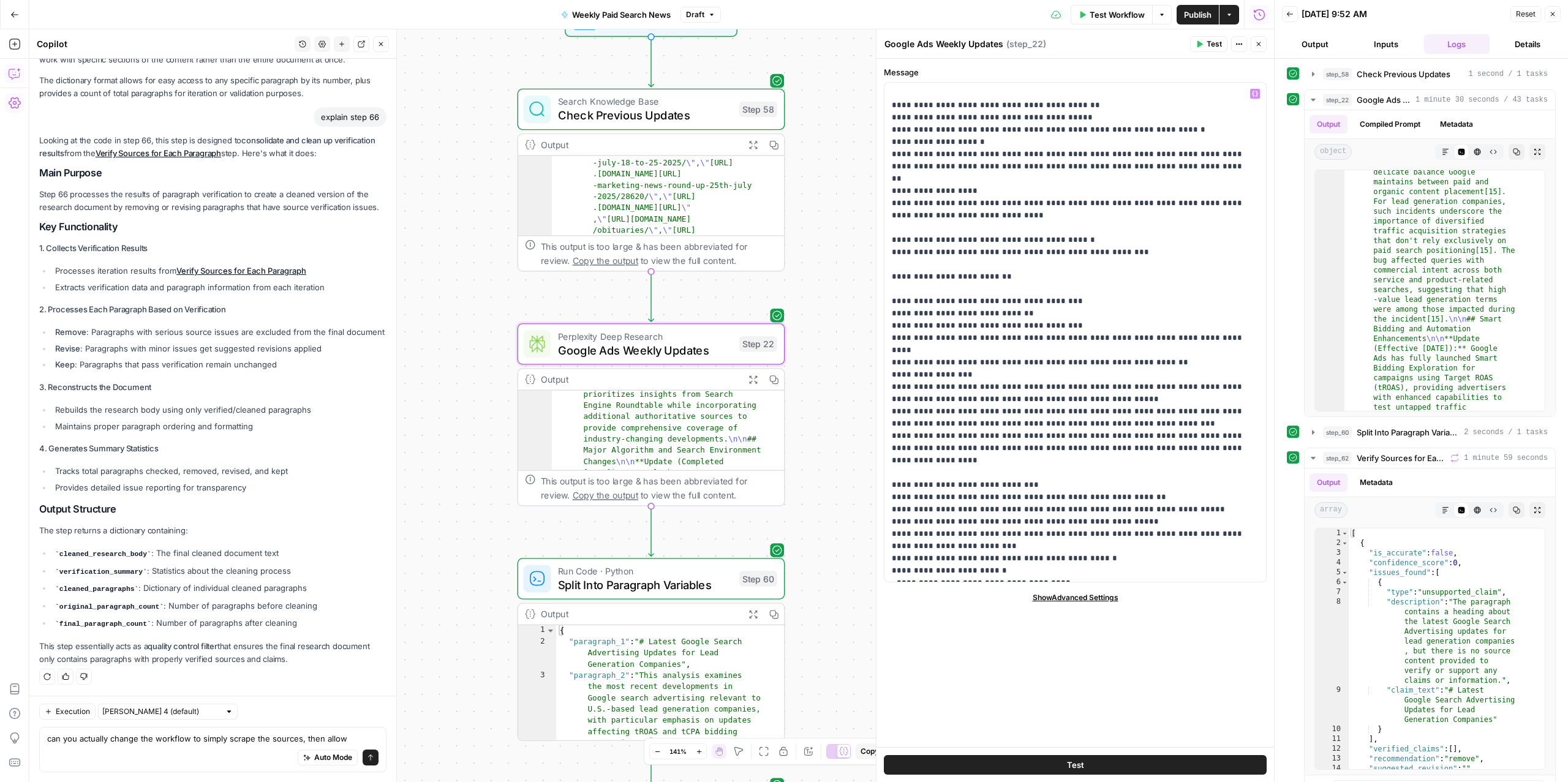
scroll to position [351, 0]
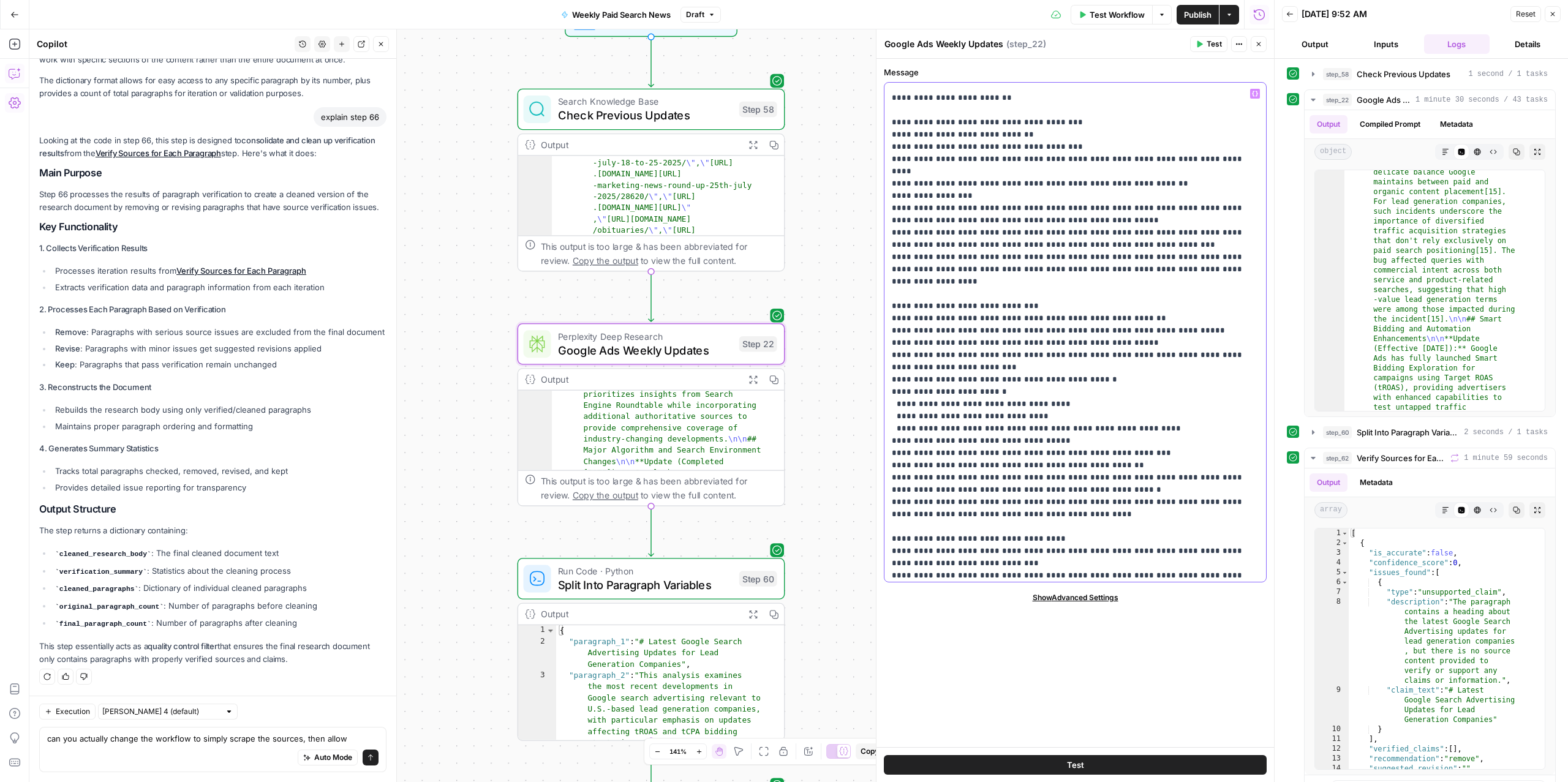
type input "prefix"
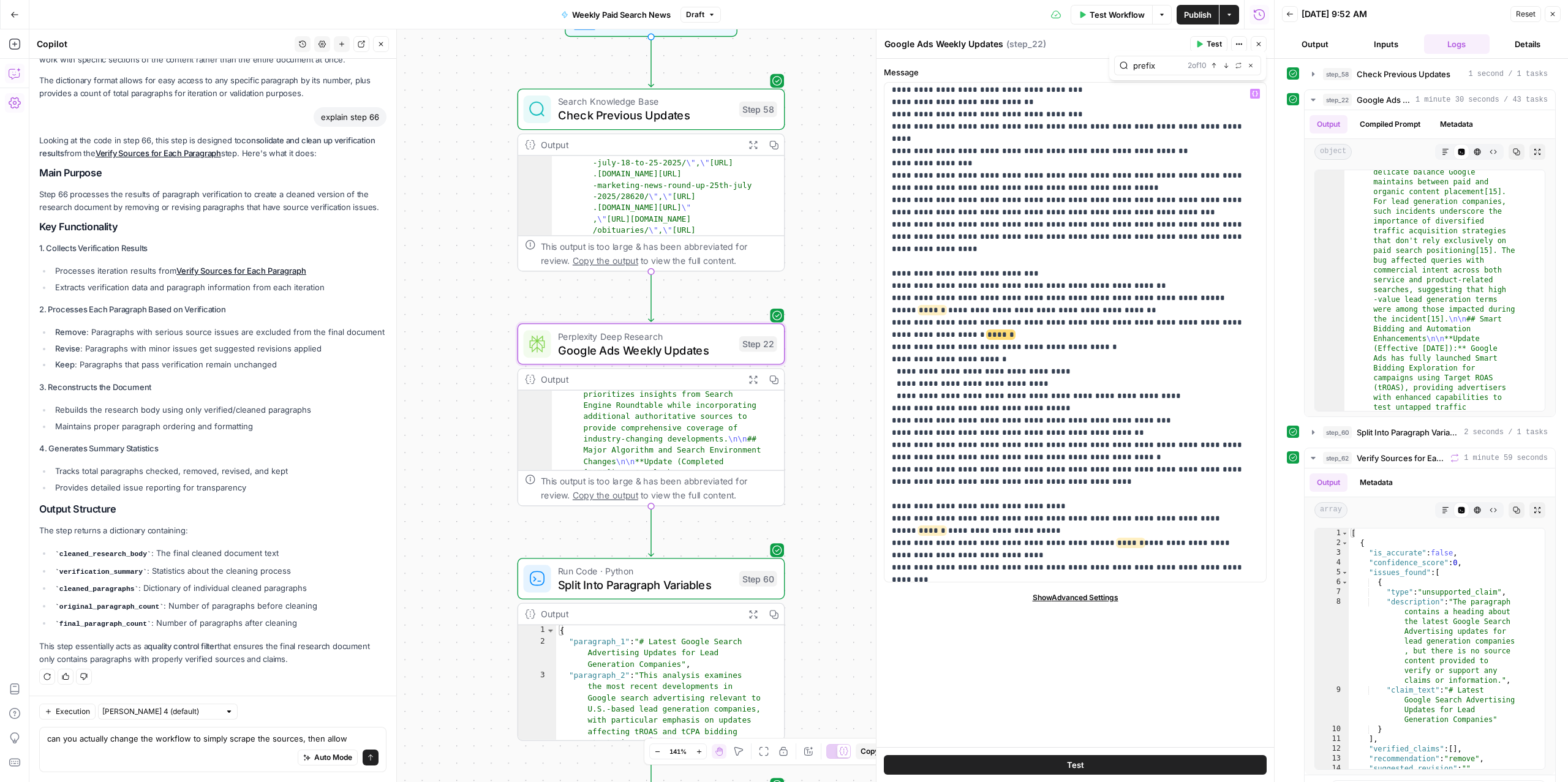
scroll to position [378, 0]
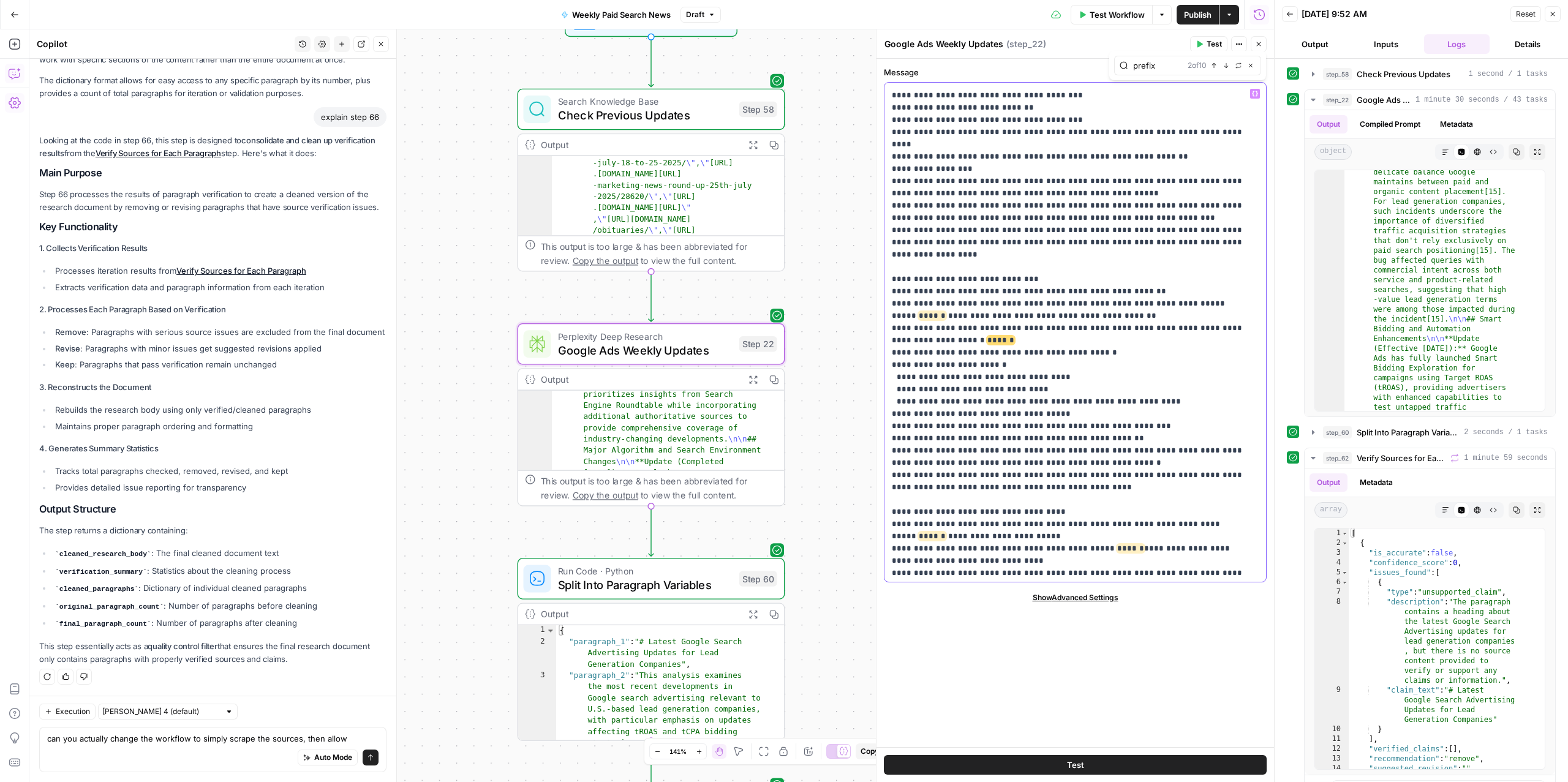
click at [925, 312] on span "******" at bounding box center [932, 316] width 27 height 8
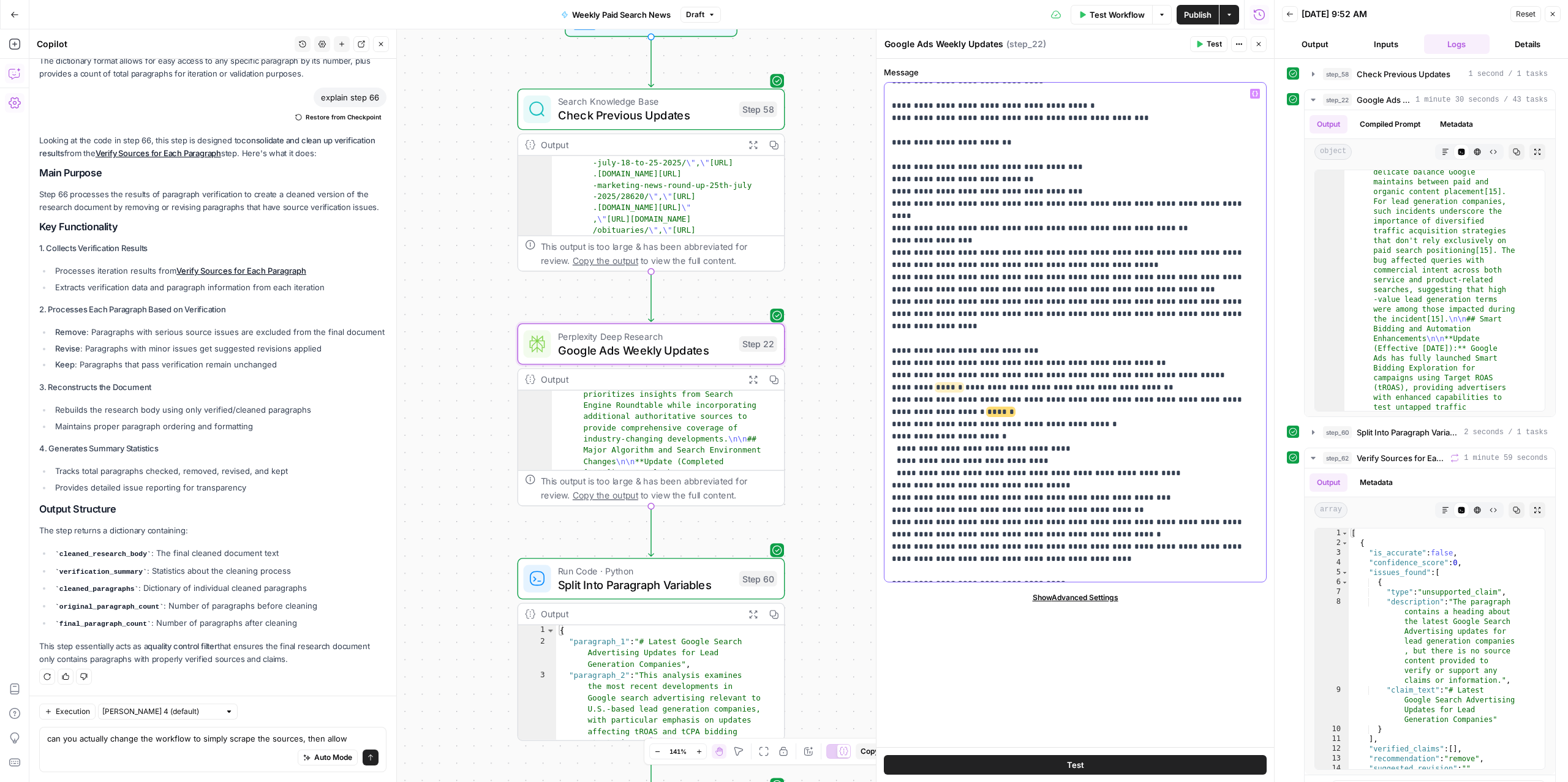
scroll to position [307, 0]
drag, startPoint x: 1140, startPoint y: 334, endPoint x: 987, endPoint y: 341, distance: 153.2
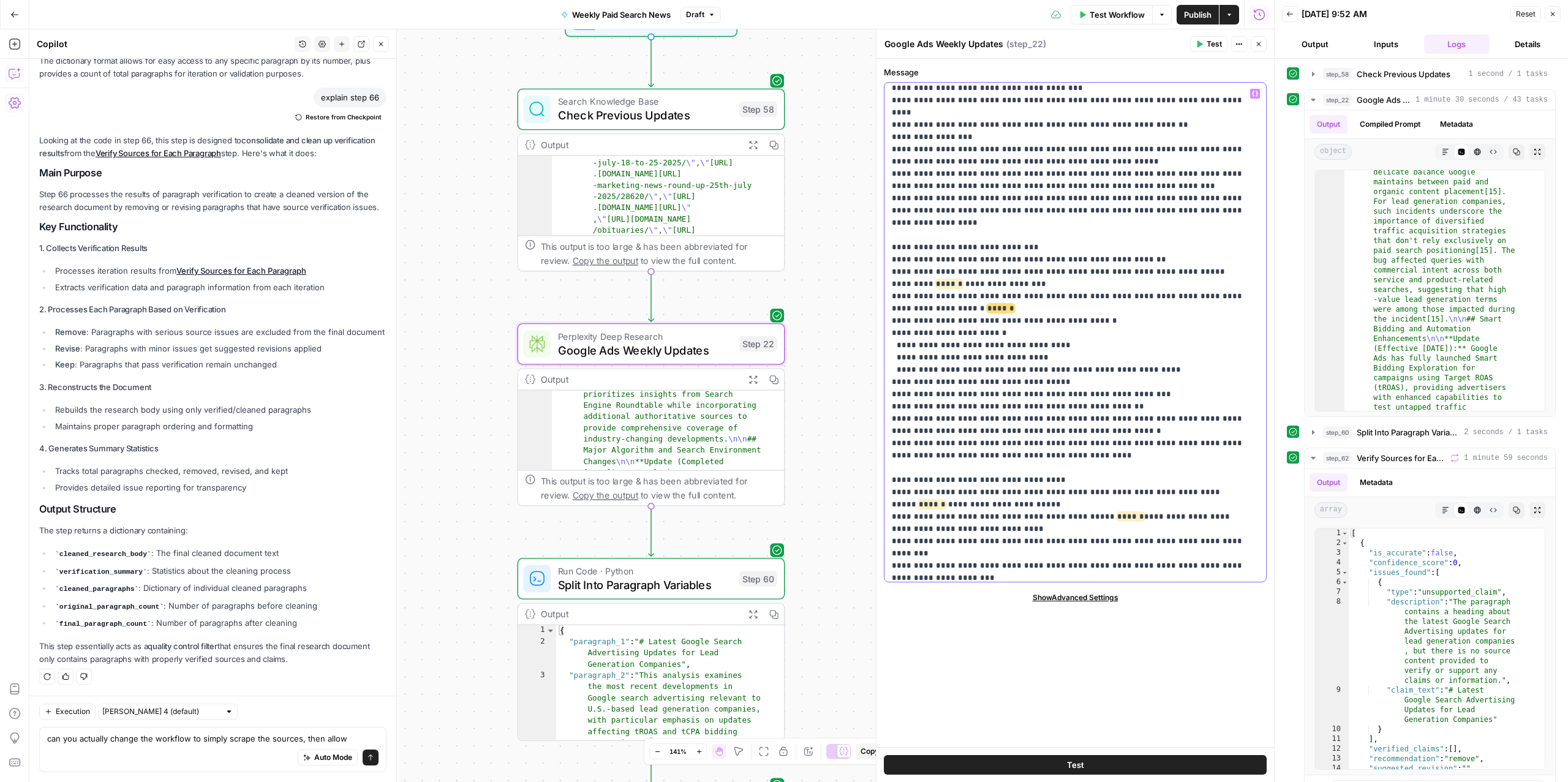
scroll to position [395, 0]
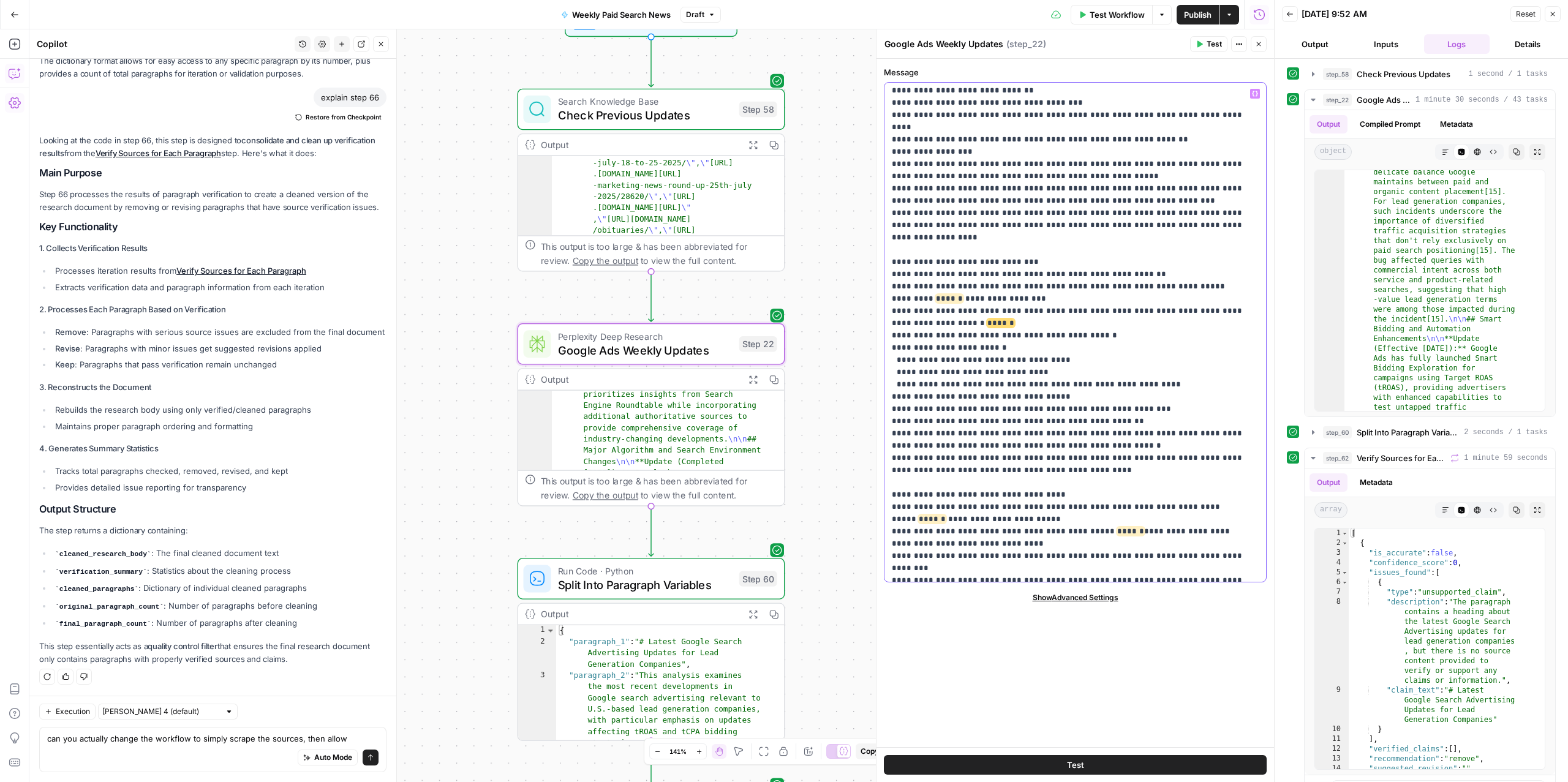
drag, startPoint x: 973, startPoint y: 270, endPoint x: 889, endPoint y: 264, distance: 84.2
click at [889, 264] on div "**********" at bounding box center [1075, 332] width 381 height 499
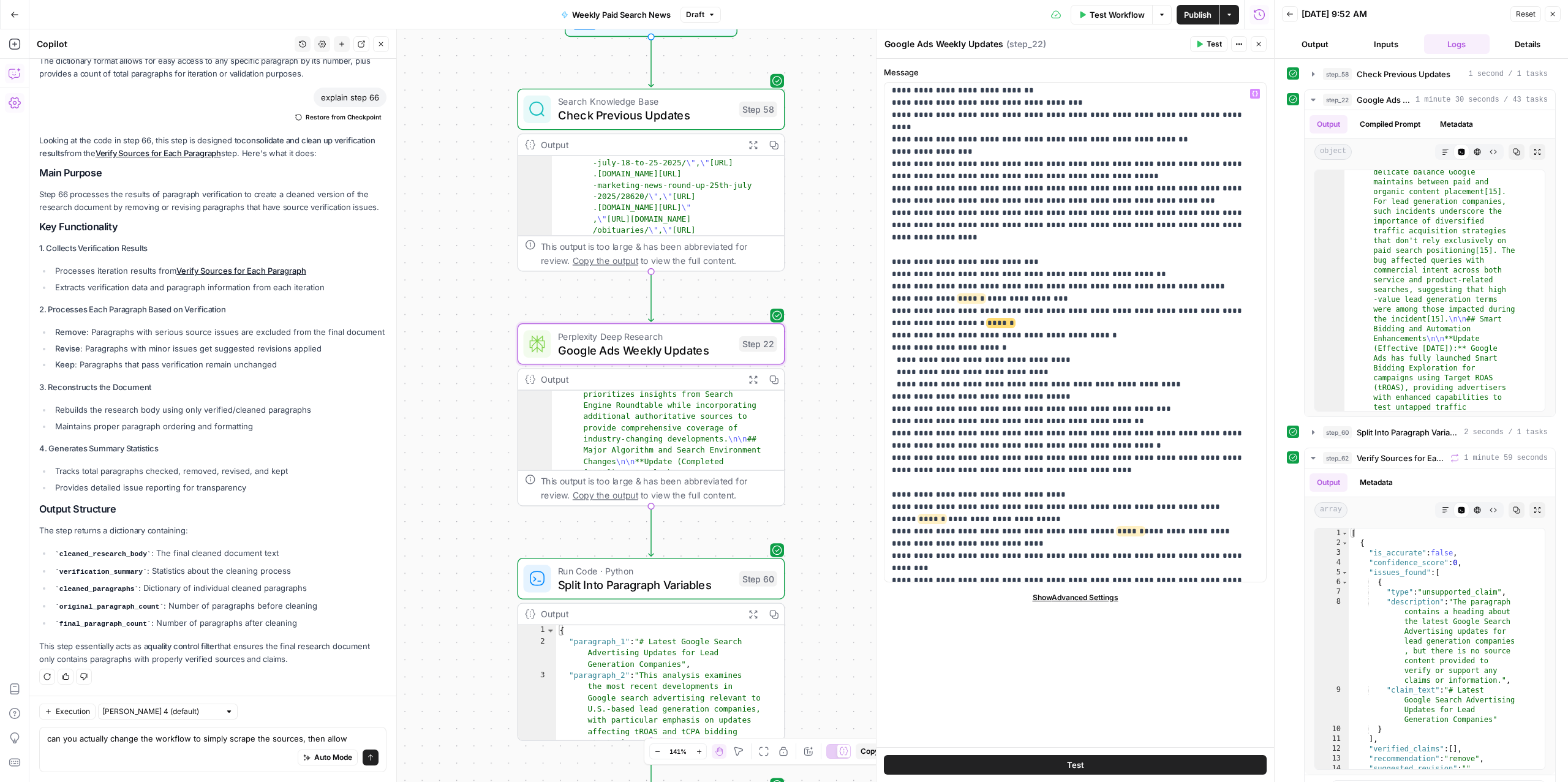
click at [1099, 16] on span "Test Workflow" at bounding box center [1117, 15] width 55 height 12
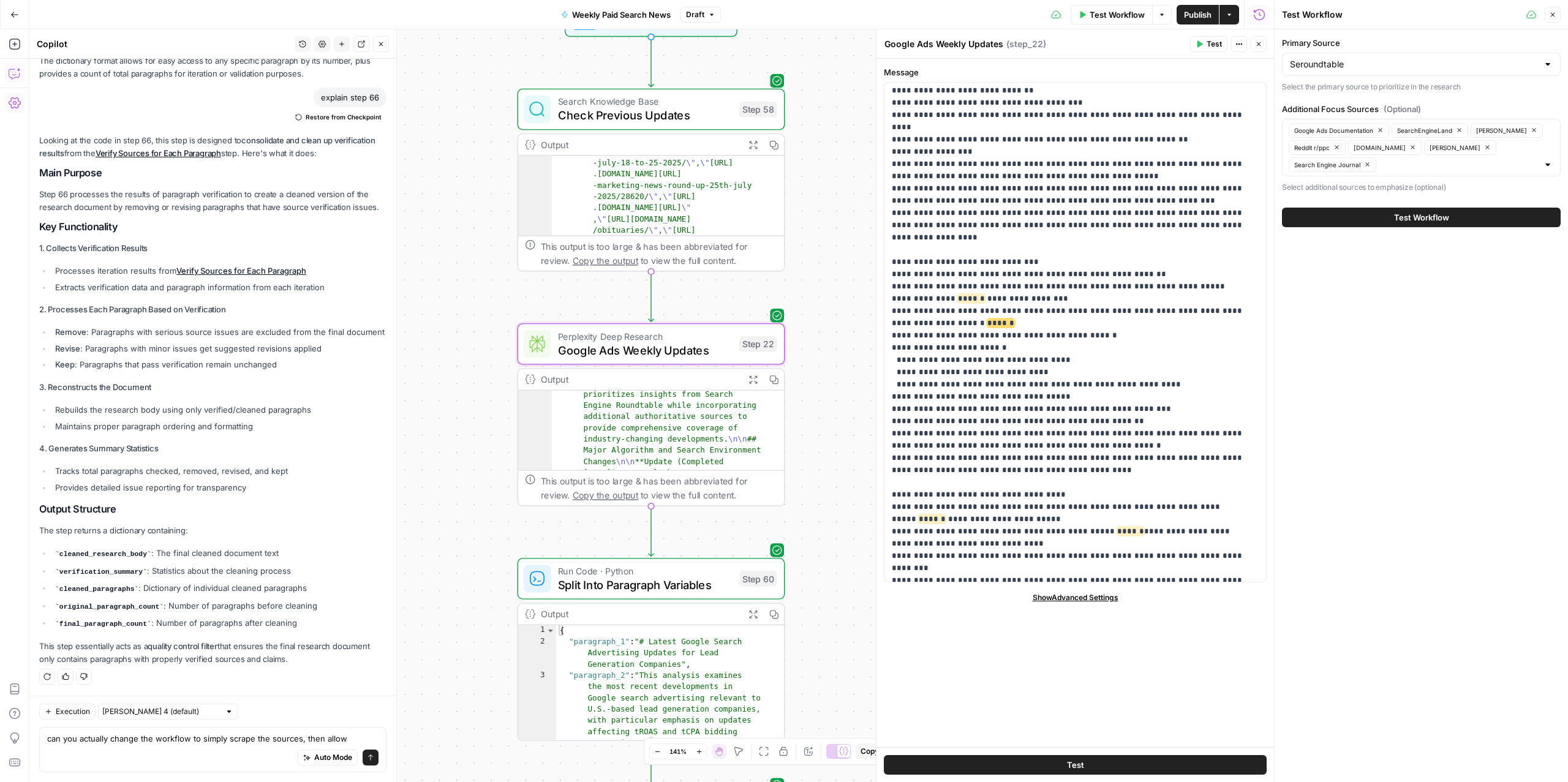
click at [1358, 223] on button "Test Workflow" at bounding box center [1422, 217] width 279 height 19
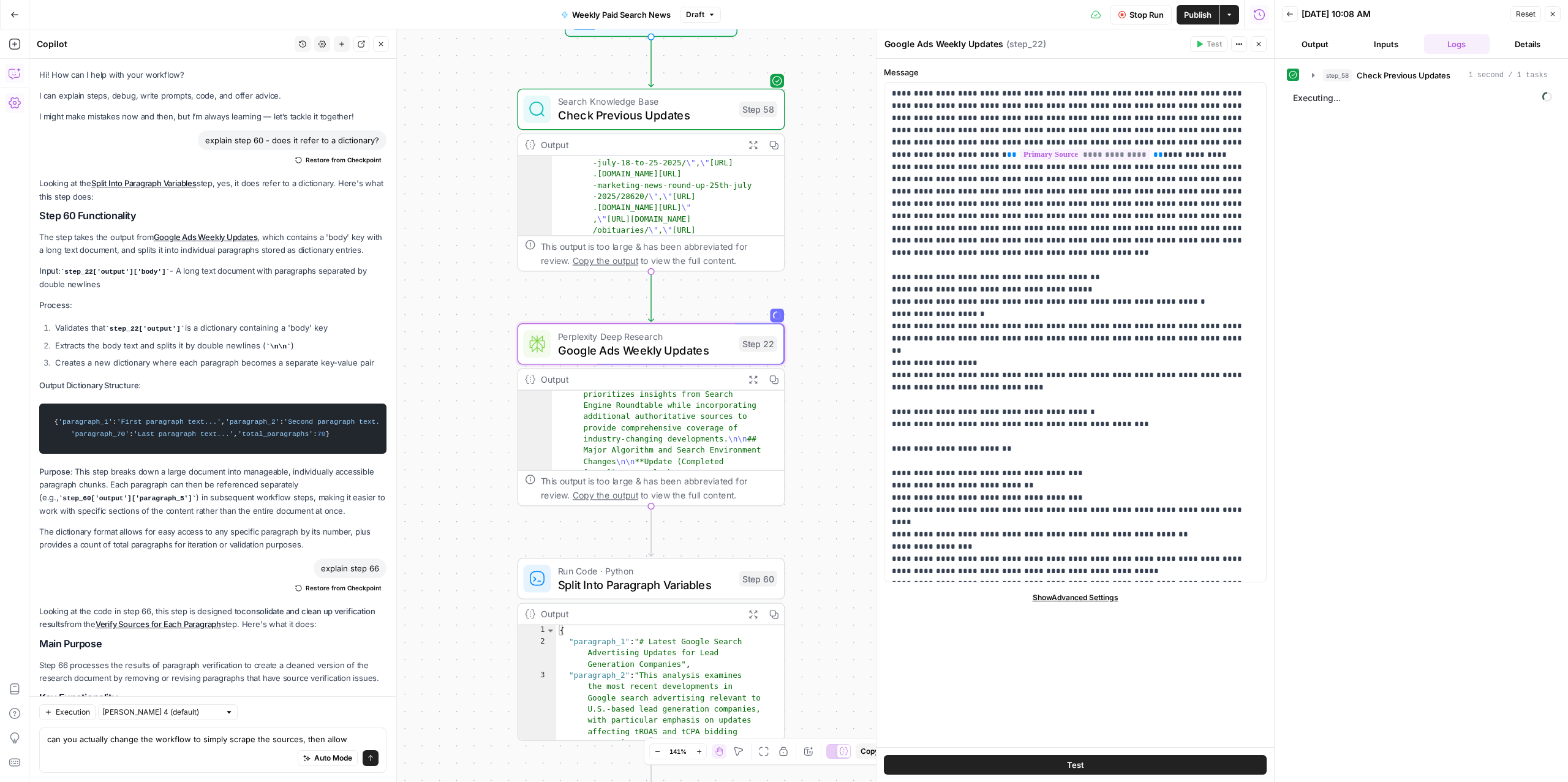
scroll to position [395, 0]
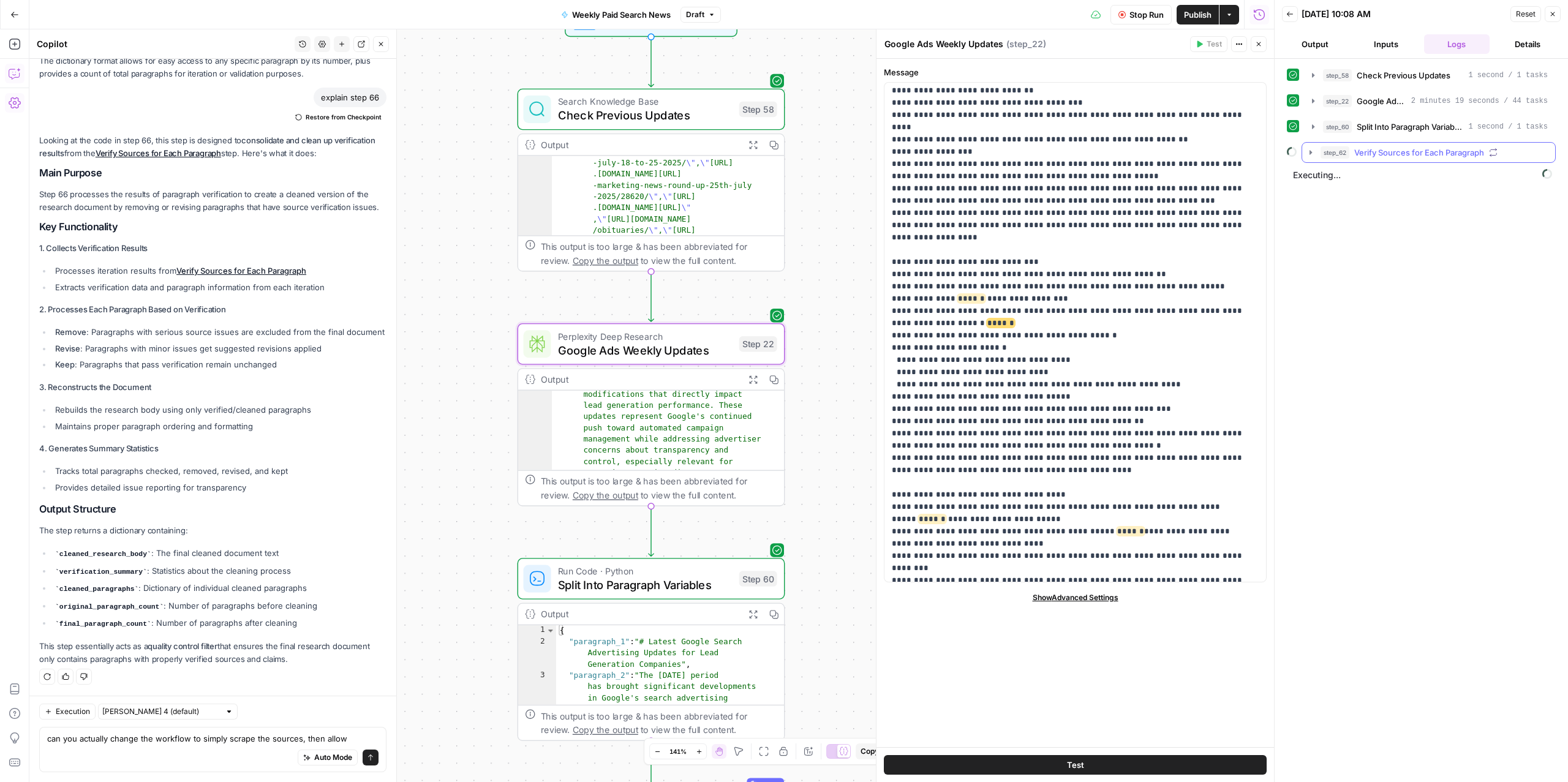
click at [1415, 149] on span "Verify Sources for Each Paragraph" at bounding box center [1419, 153] width 130 height 12
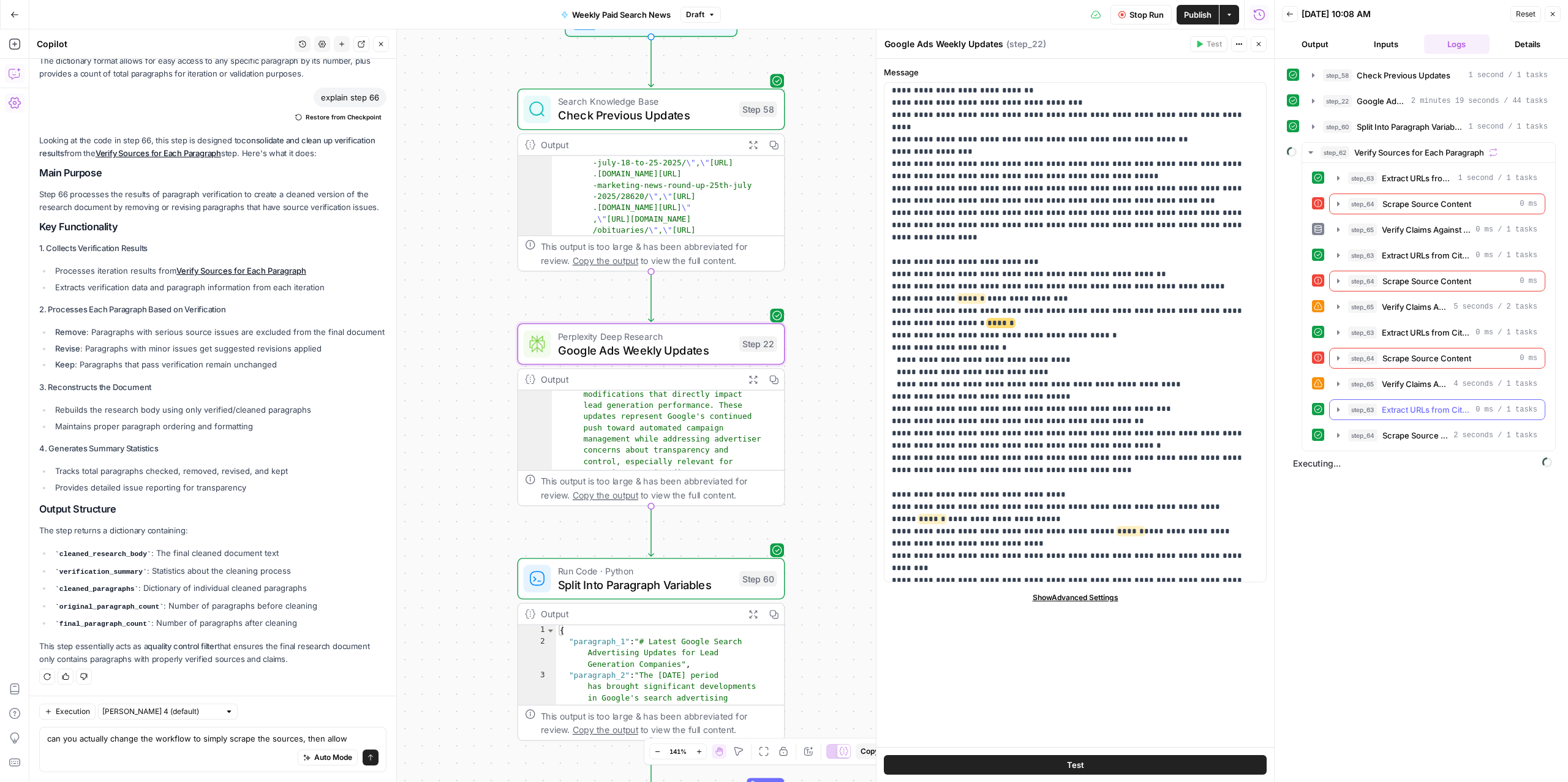
click at [1406, 416] on span "Extract URLs from Citations" at bounding box center [1426, 410] width 89 height 12
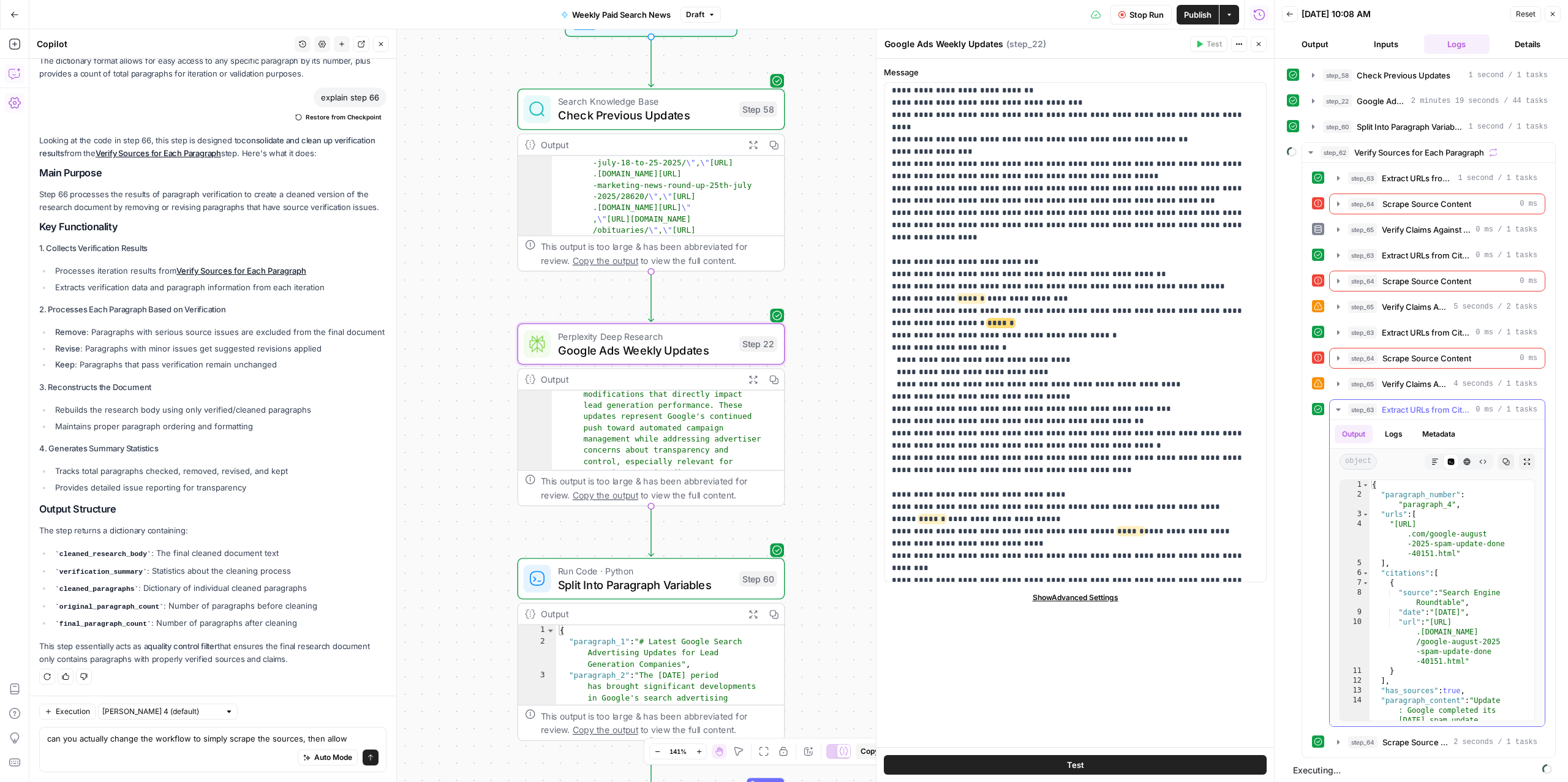
click at [1406, 416] on span "Extract URLs from Citations" at bounding box center [1426, 410] width 89 height 12
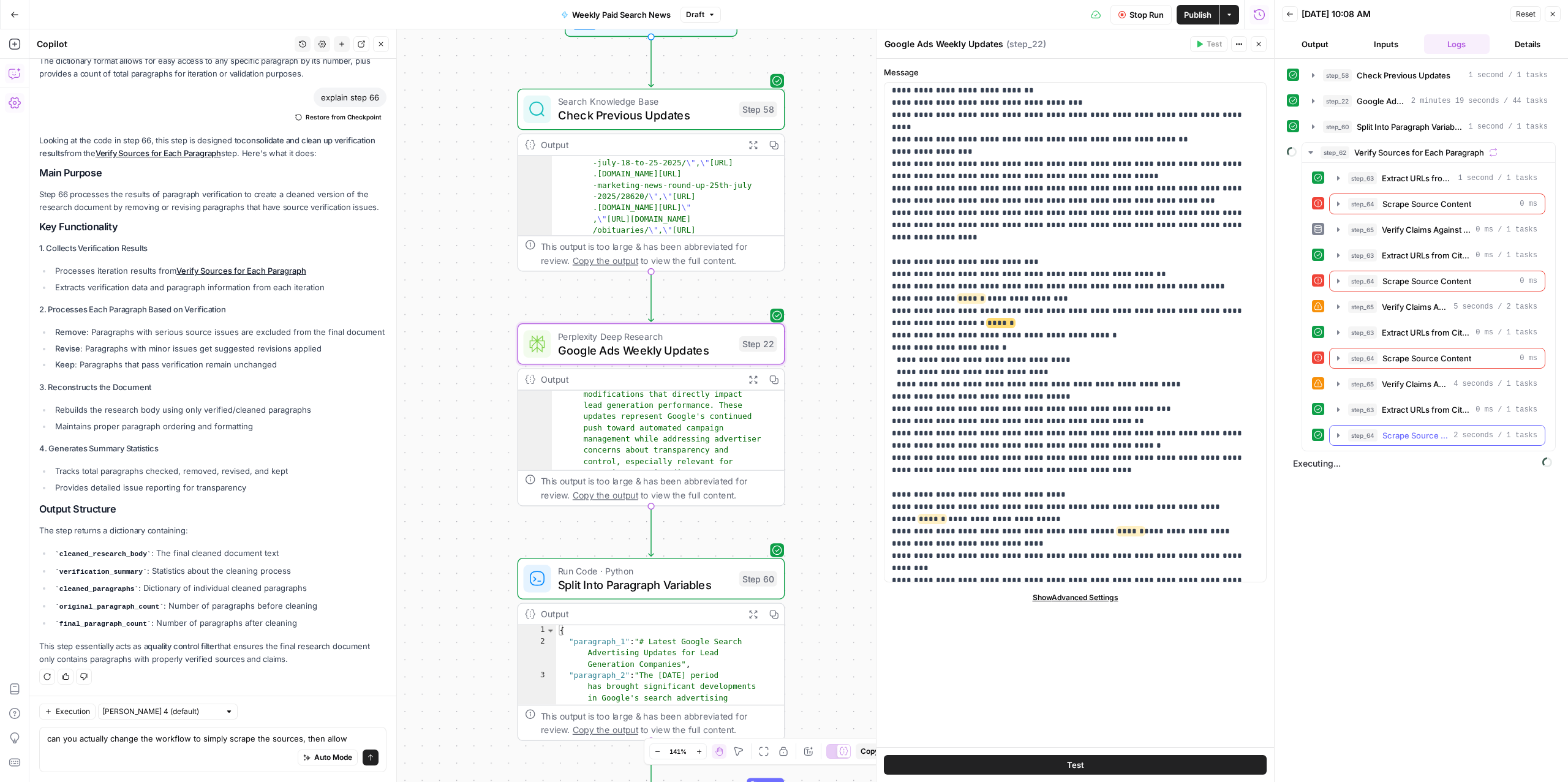
click at [1414, 439] on span "Scrape Source Content" at bounding box center [1416, 435] width 66 height 12
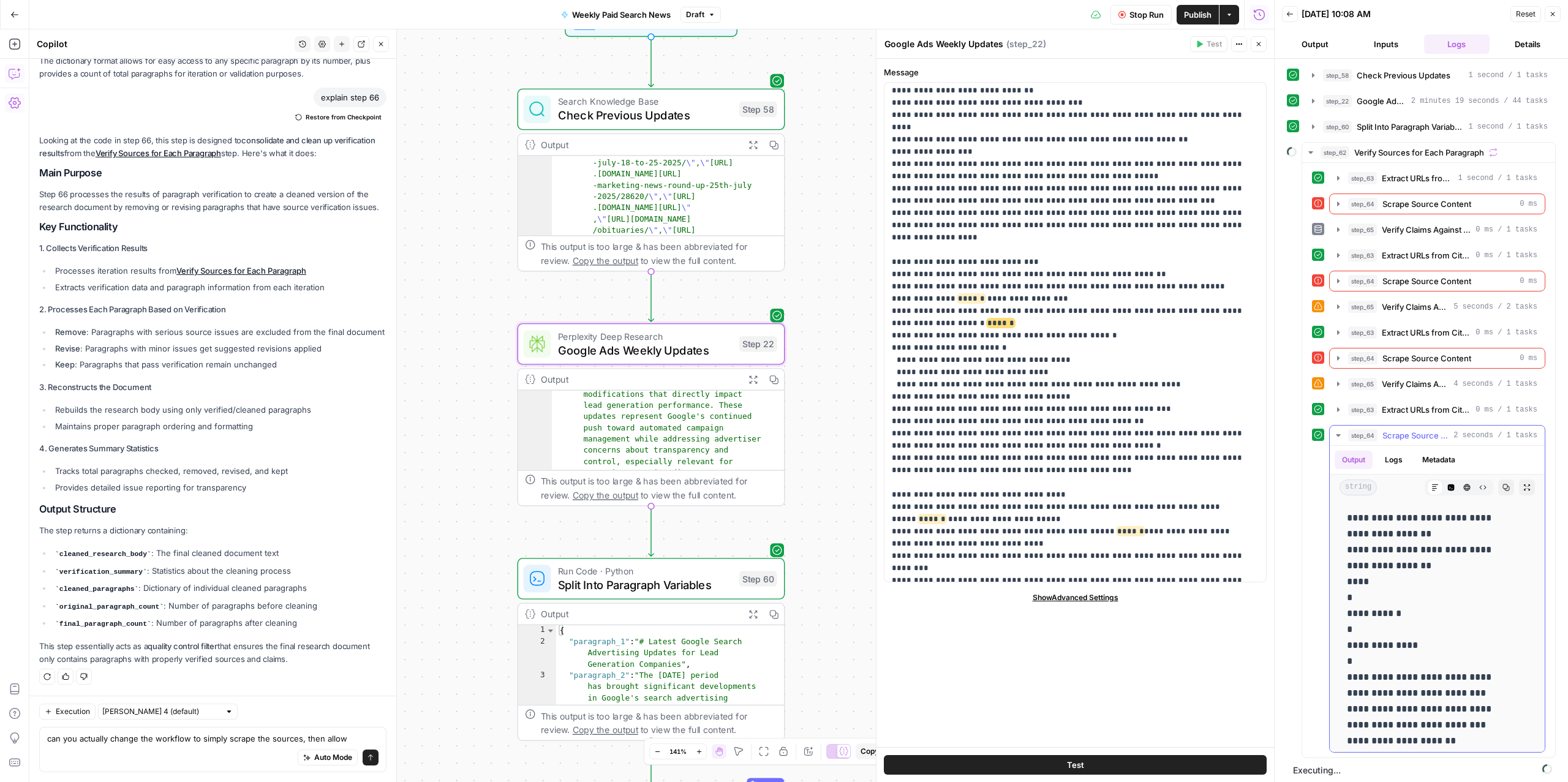
click at [1414, 439] on span "Scrape Source Content" at bounding box center [1416, 435] width 66 height 12
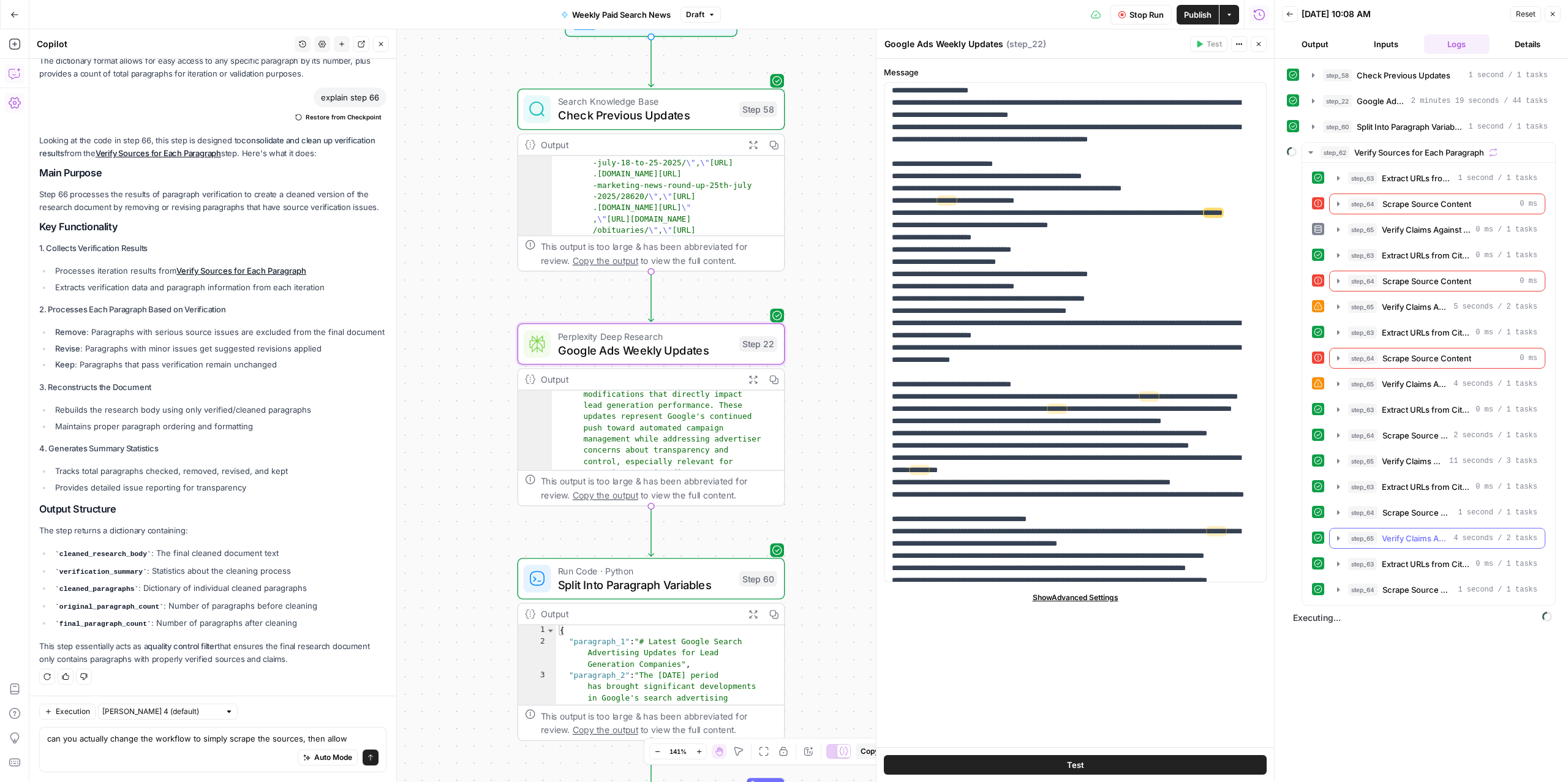
click at [1415, 549] on button "step_65 Verify Claims Against Source 4 seconds / 2 tasks" at bounding box center [1437, 538] width 215 height 19
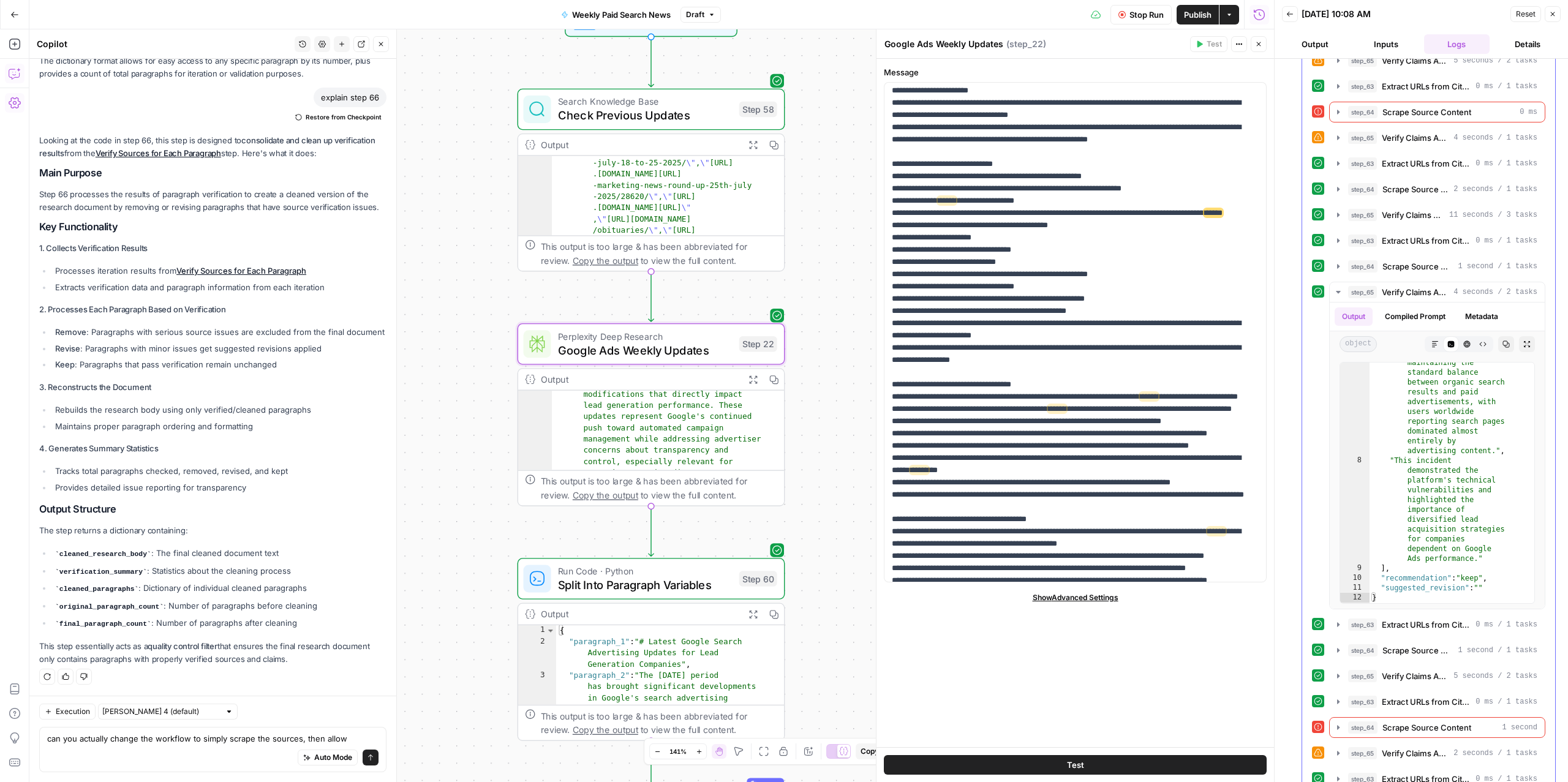
scroll to position [299, 0]
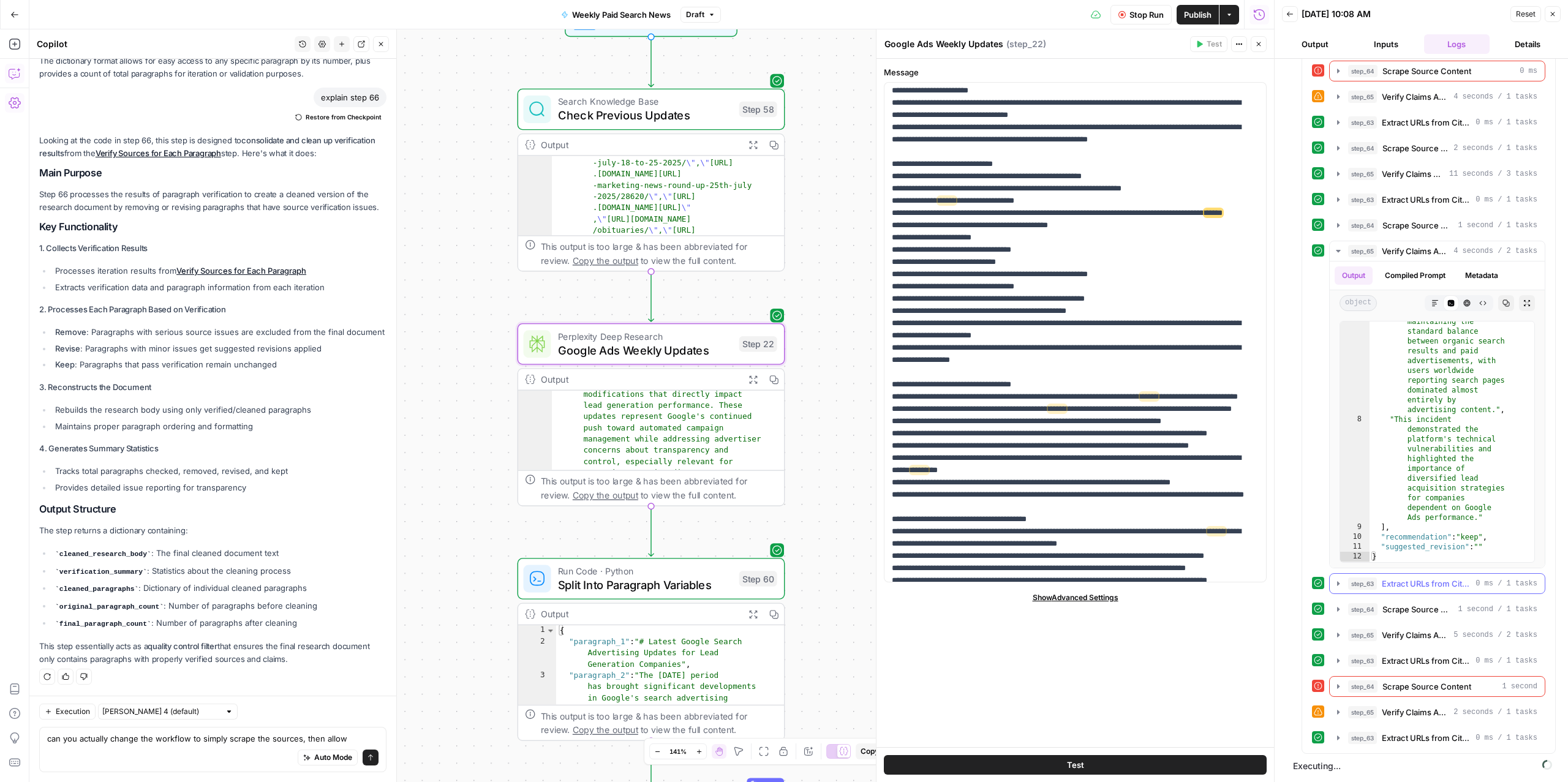
click at [1398, 579] on span "Extract URLs from Citations" at bounding box center [1426, 584] width 89 height 12
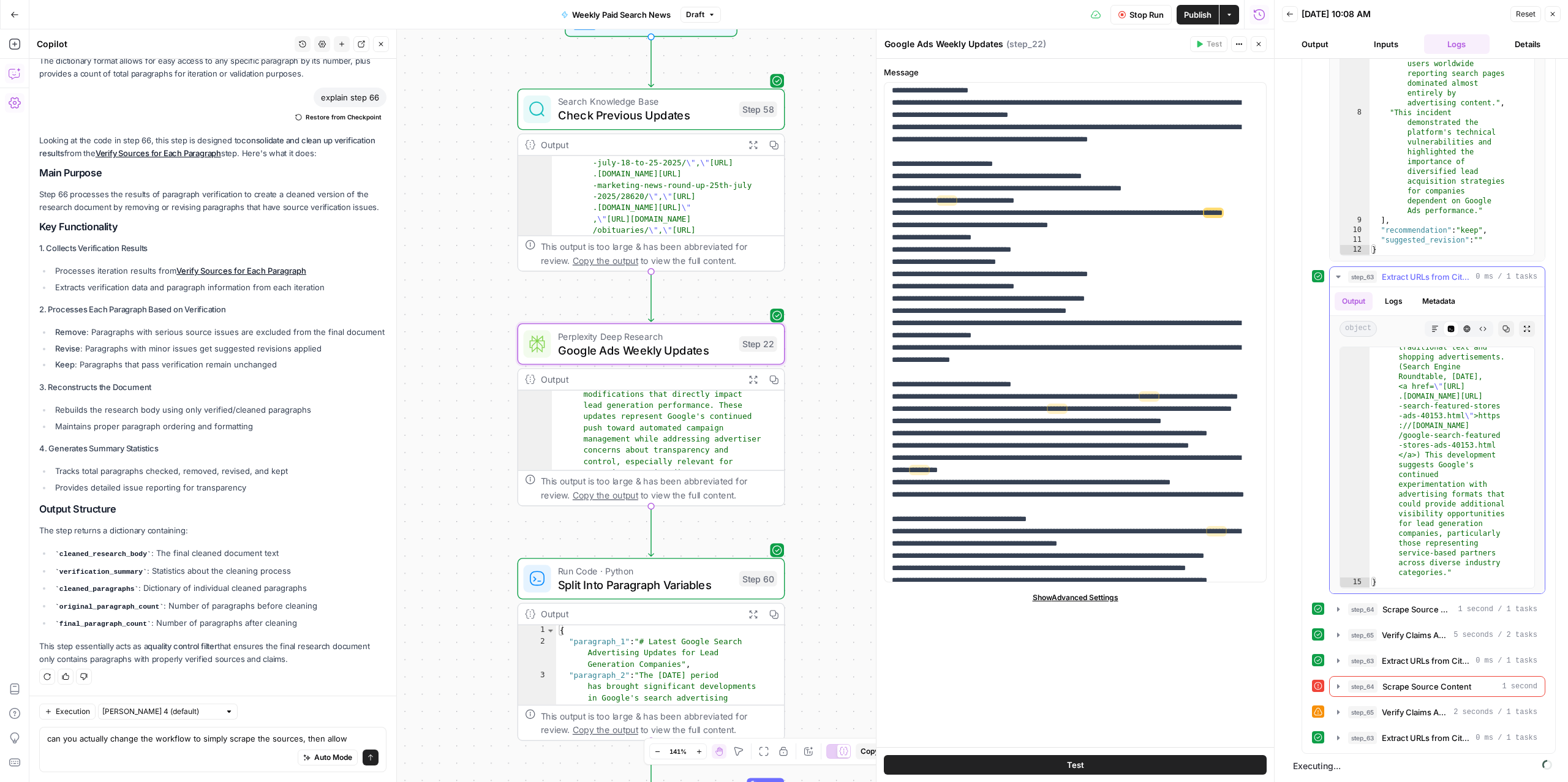
scroll to position [606, 0]
click at [1401, 603] on span "Scrape Source Content" at bounding box center [1418, 609] width 70 height 12
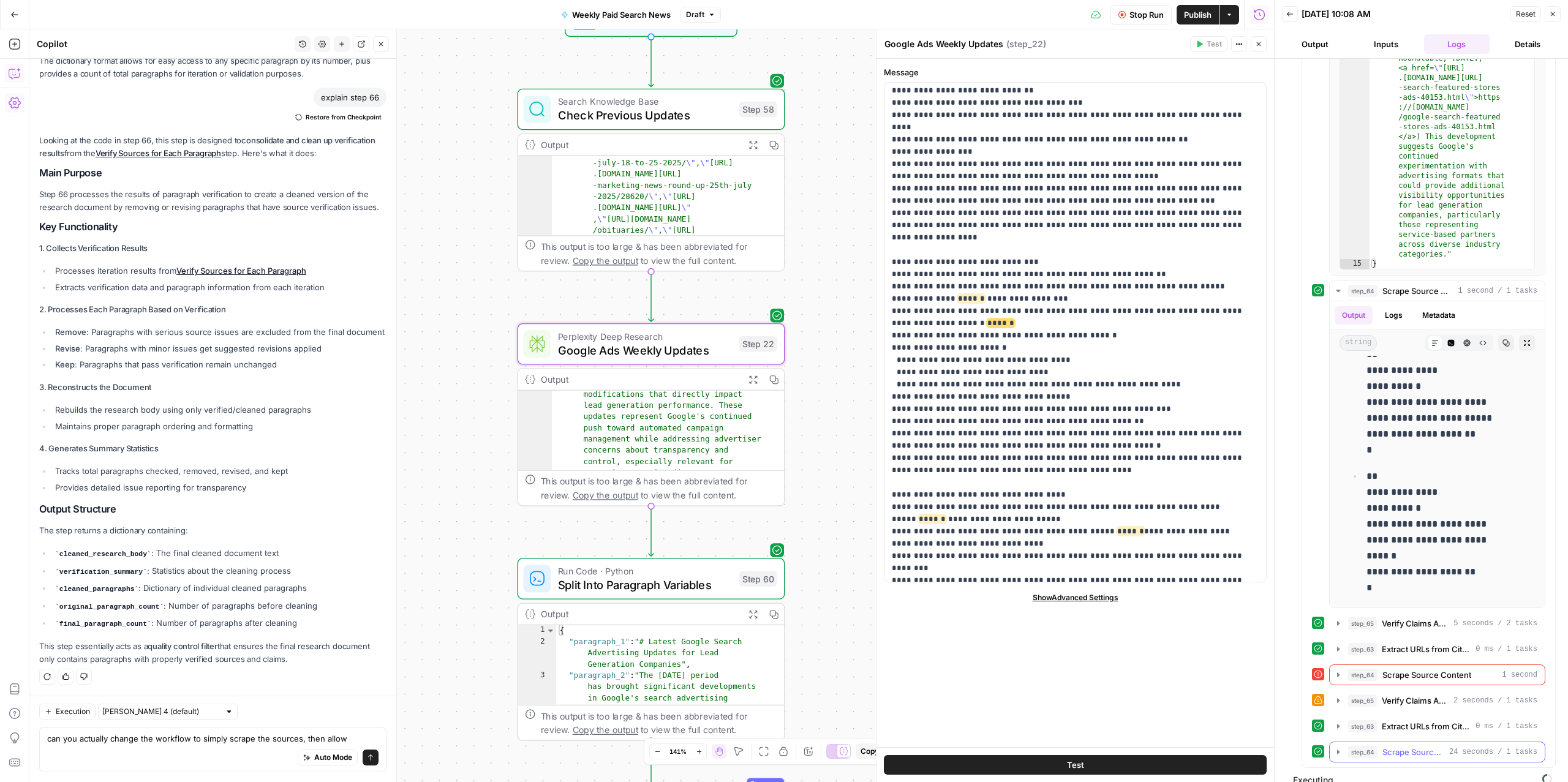
scroll to position [939, 0]
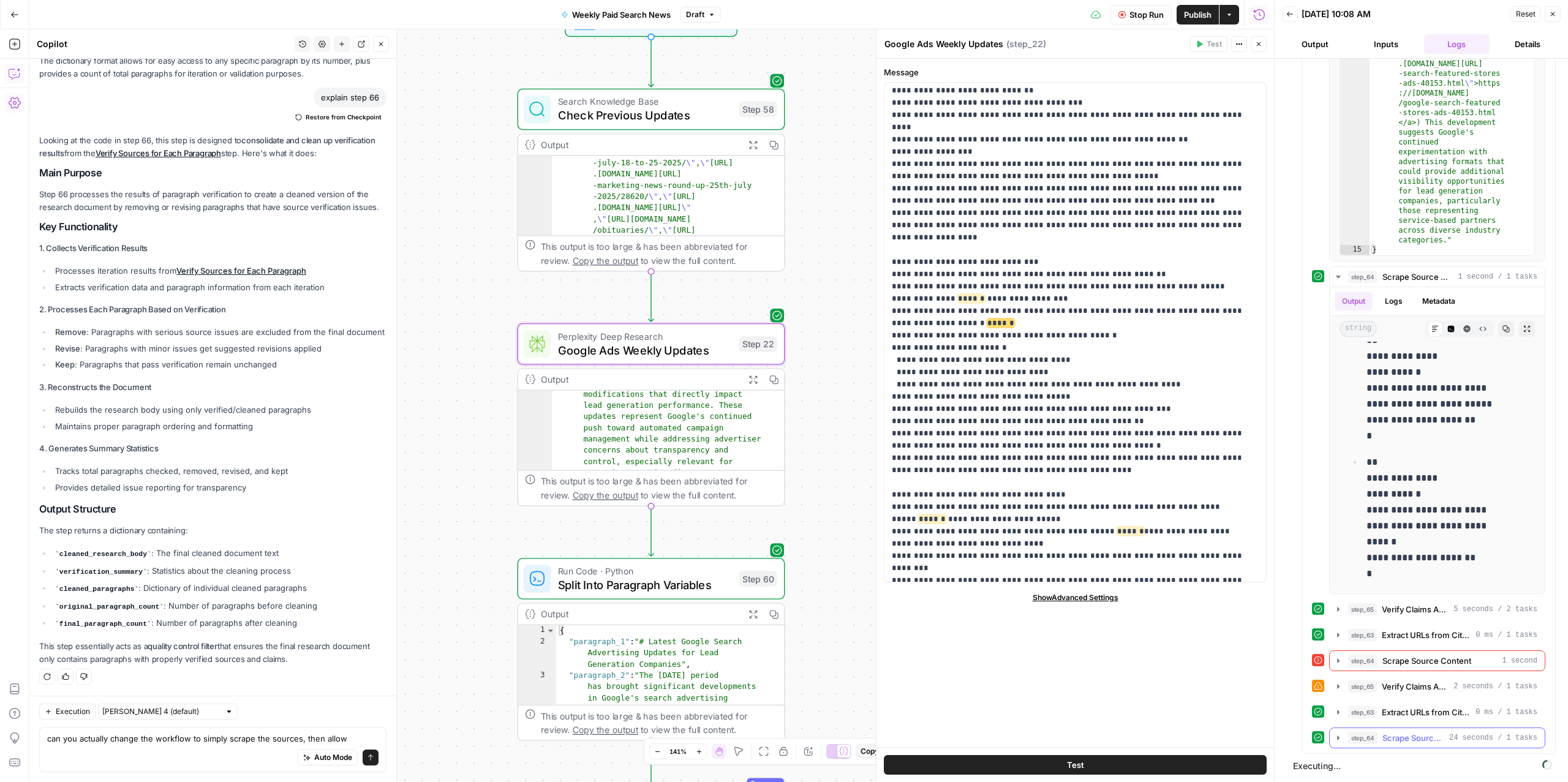
click at [1394, 737] on span "Scrape Source Content" at bounding box center [1414, 738] width 62 height 12
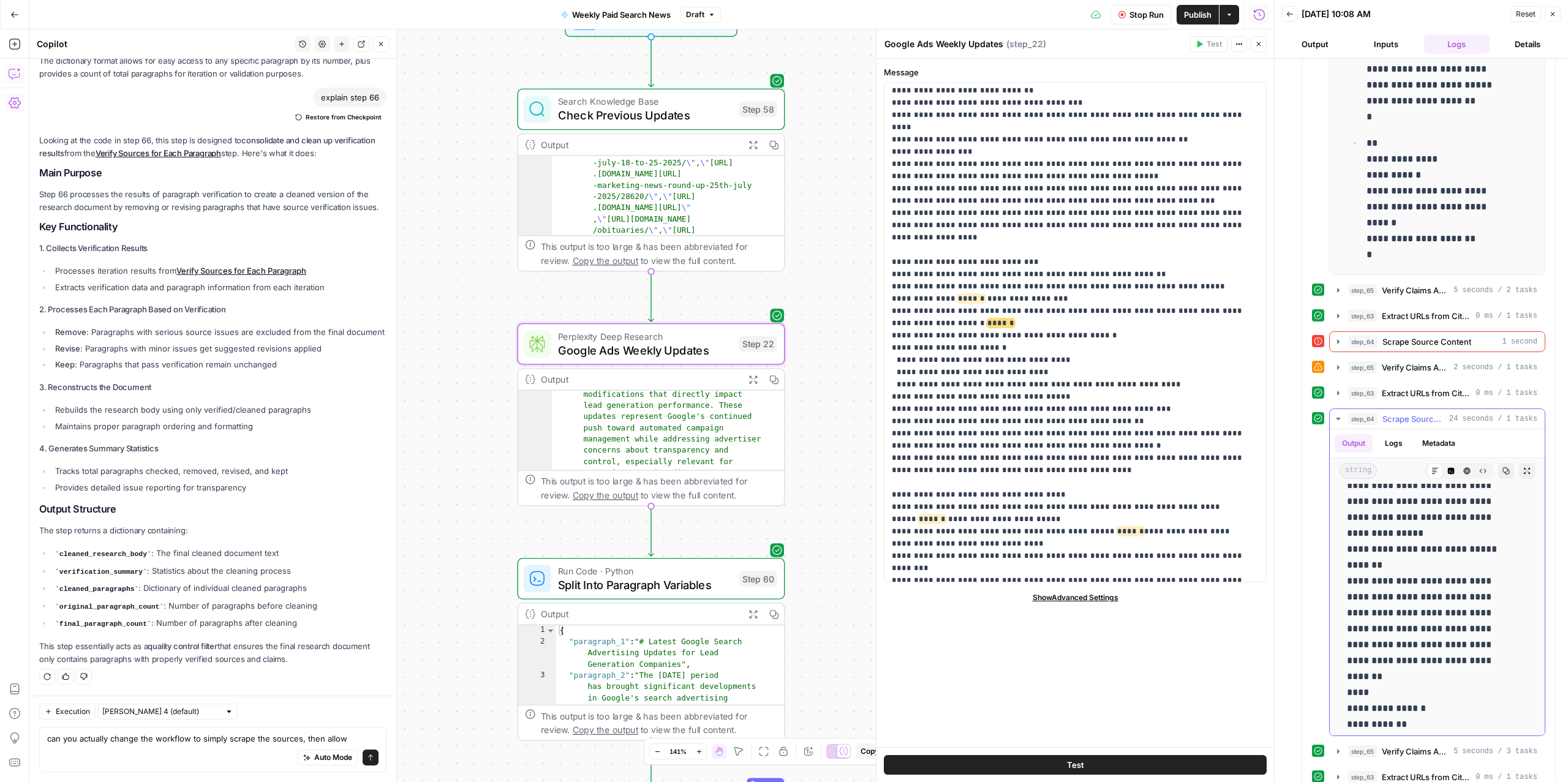
scroll to position [1603, 0]
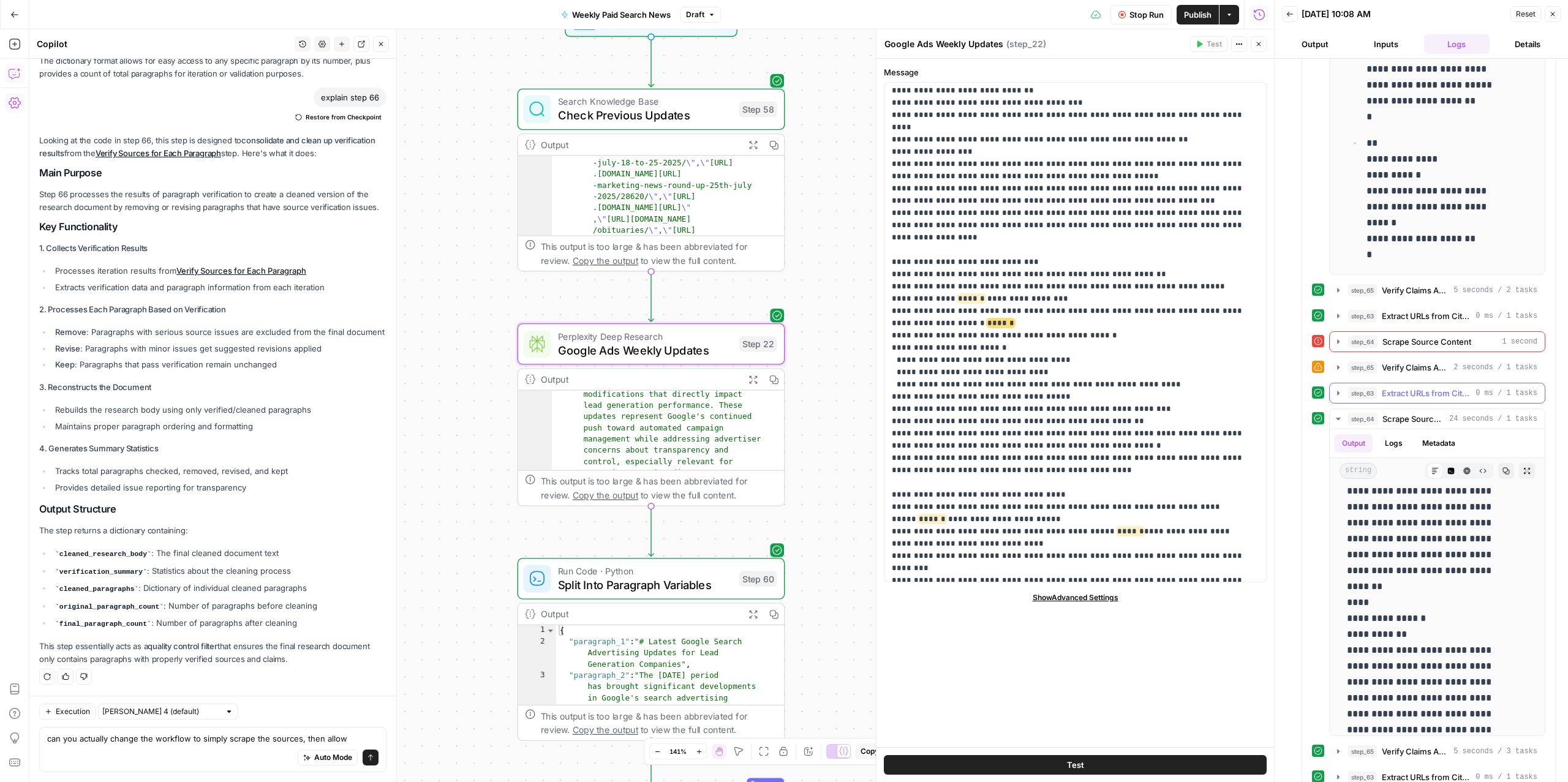
click at [1402, 399] on span "Extract URLs from Citations" at bounding box center [1426, 393] width 89 height 12
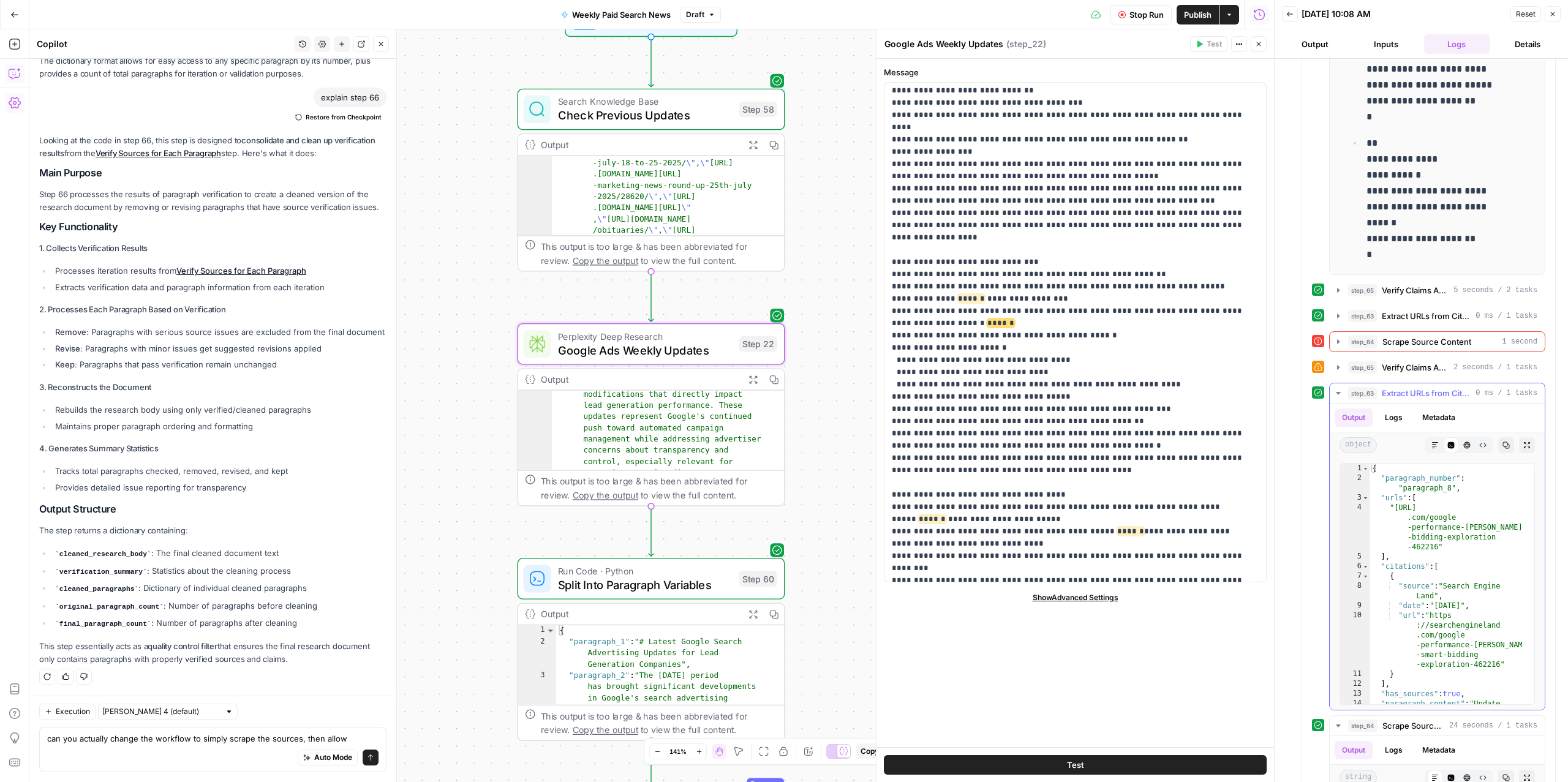
click at [1401, 399] on span "Extract URLs from Citations" at bounding box center [1426, 393] width 89 height 12
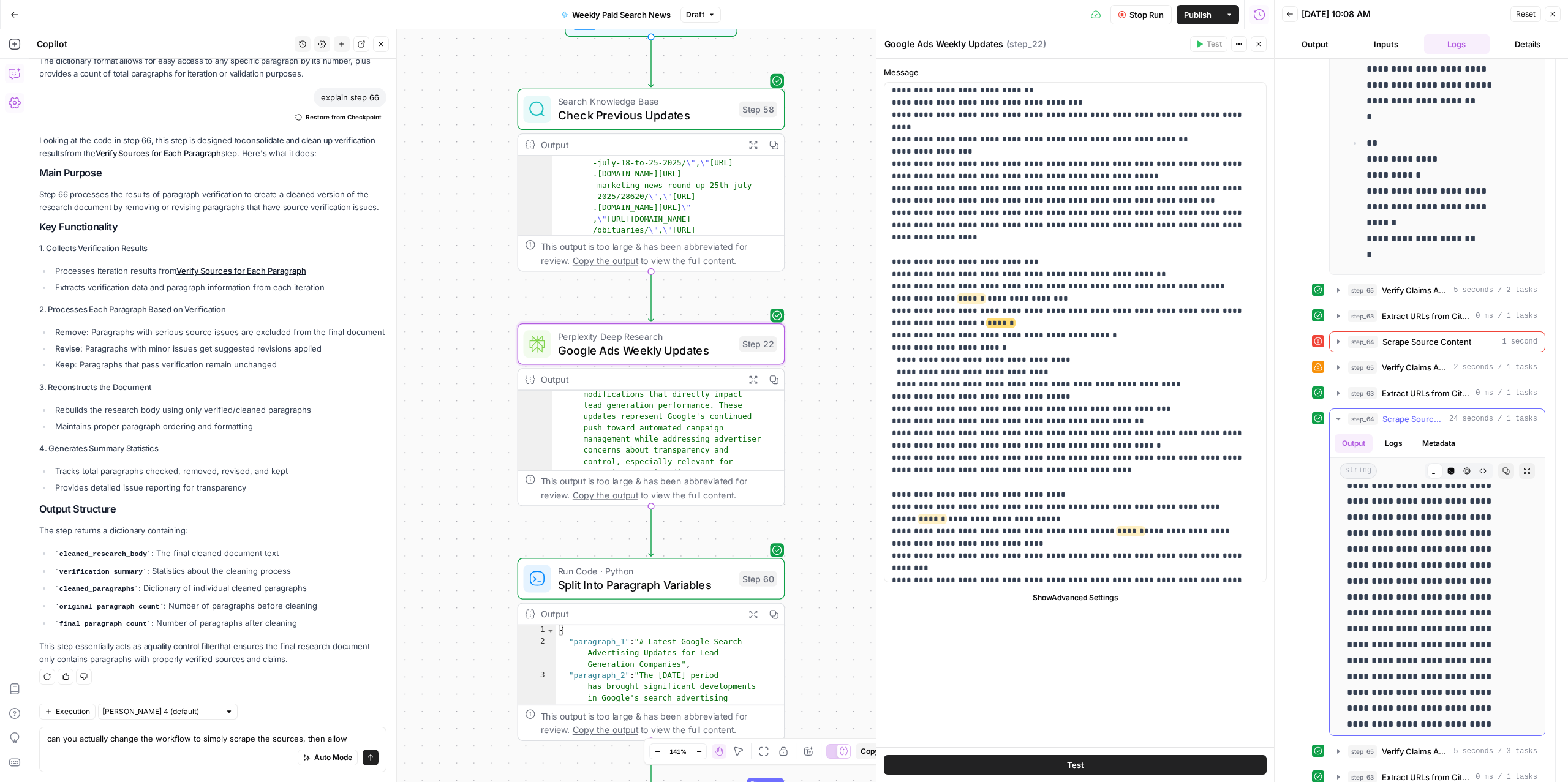
scroll to position [2096, 0]
click at [1380, 425] on div "step_64 Scrape Source Content 24 seconds / 1 tasks" at bounding box center [1443, 419] width 190 height 12
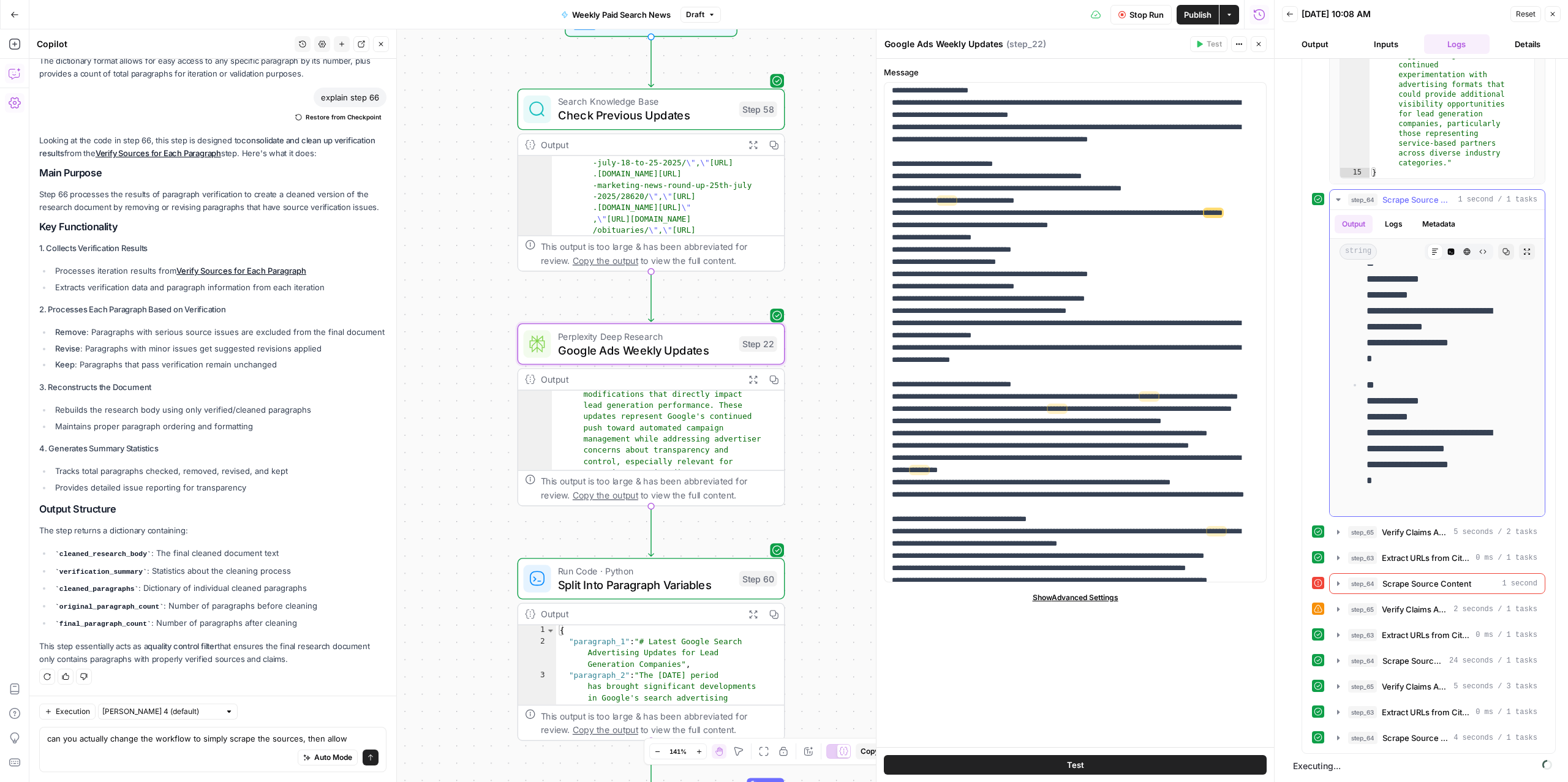
scroll to position [1018, 0]
click at [1388, 606] on span "Verify Claims Against Source" at bounding box center [1415, 609] width 67 height 12
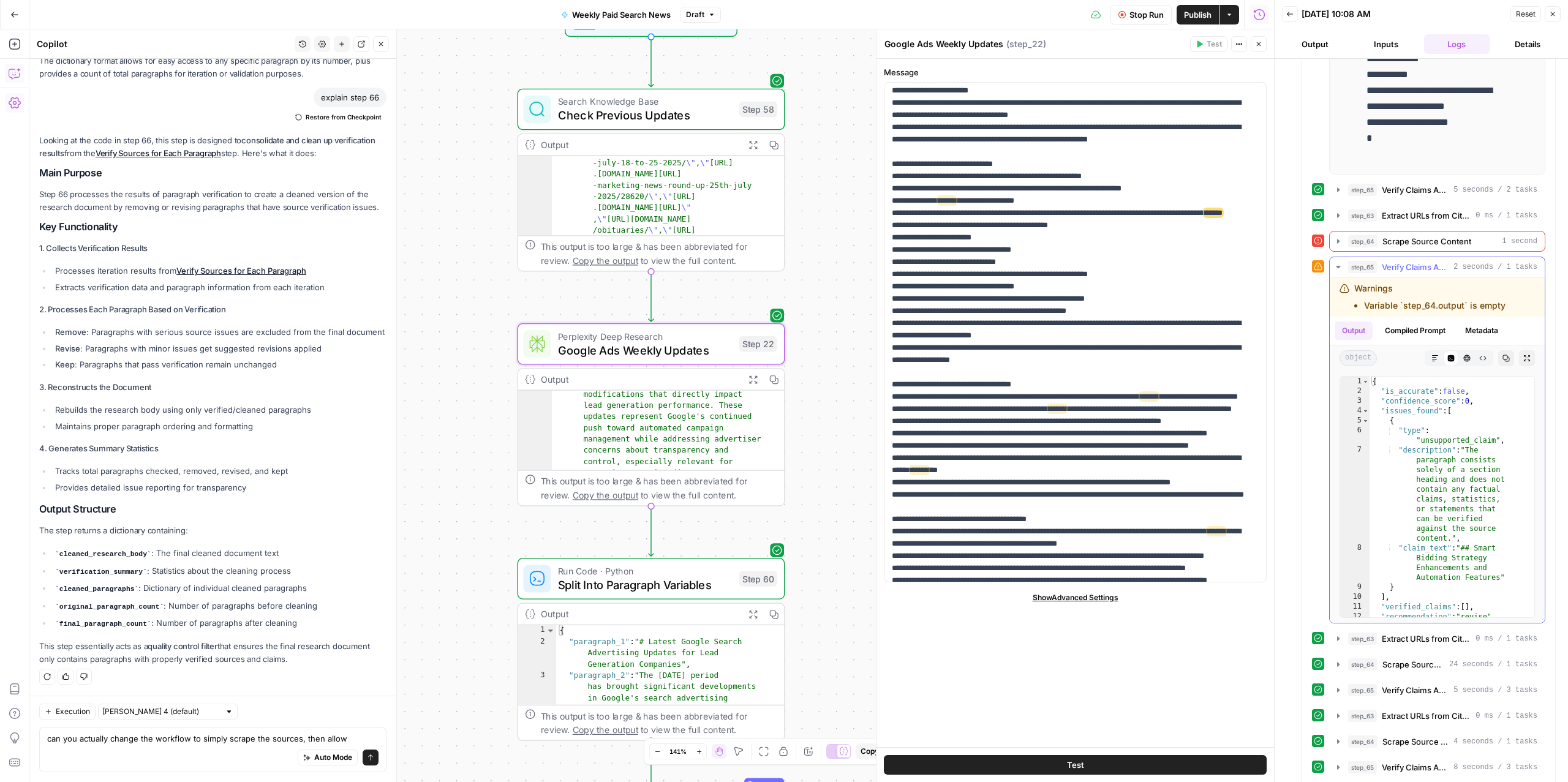
scroll to position [1331, 0]
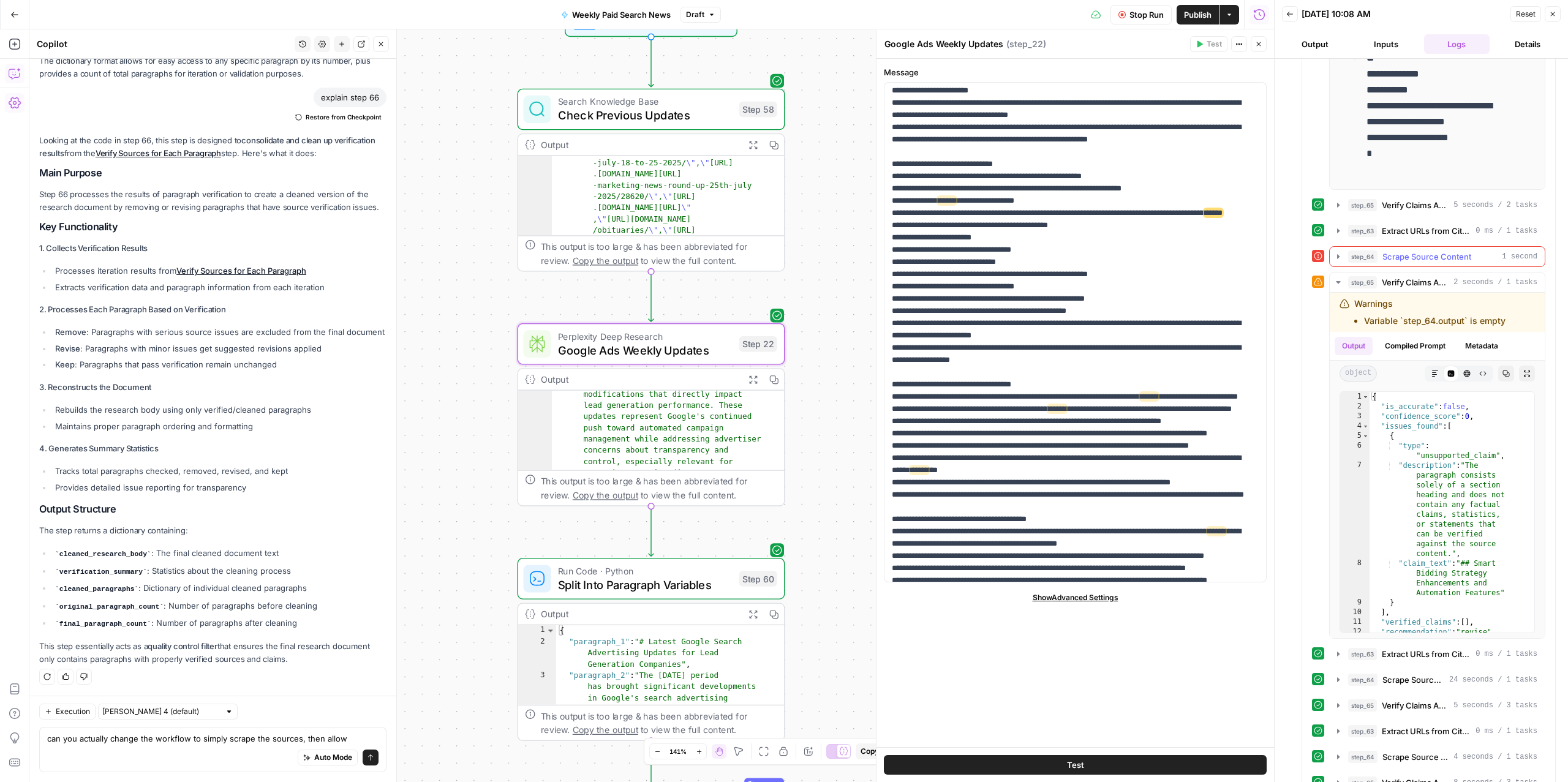
click at [1396, 263] on span "Scrape Source Content" at bounding box center [1427, 257] width 89 height 12
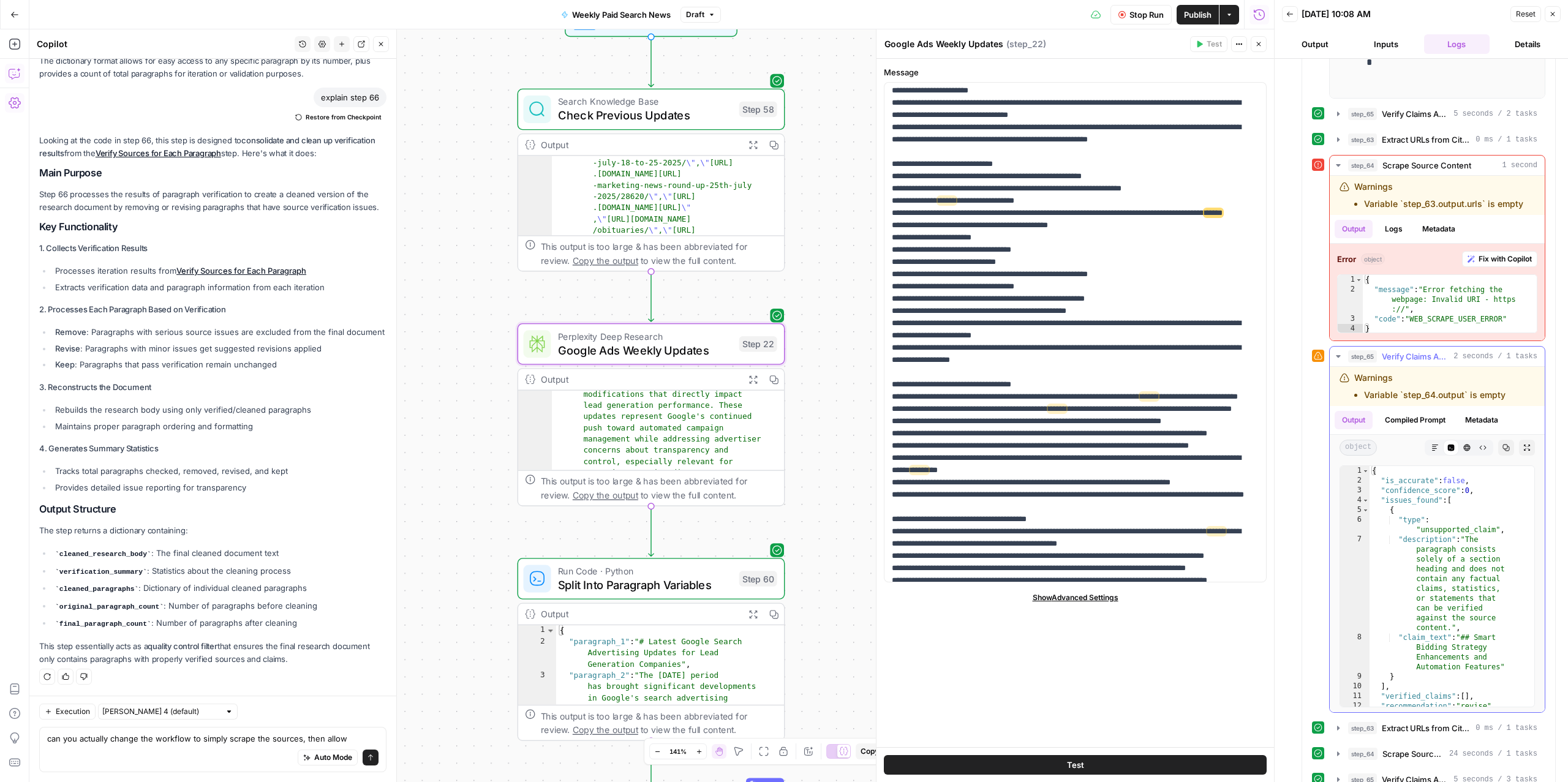
scroll to position [1699, 0]
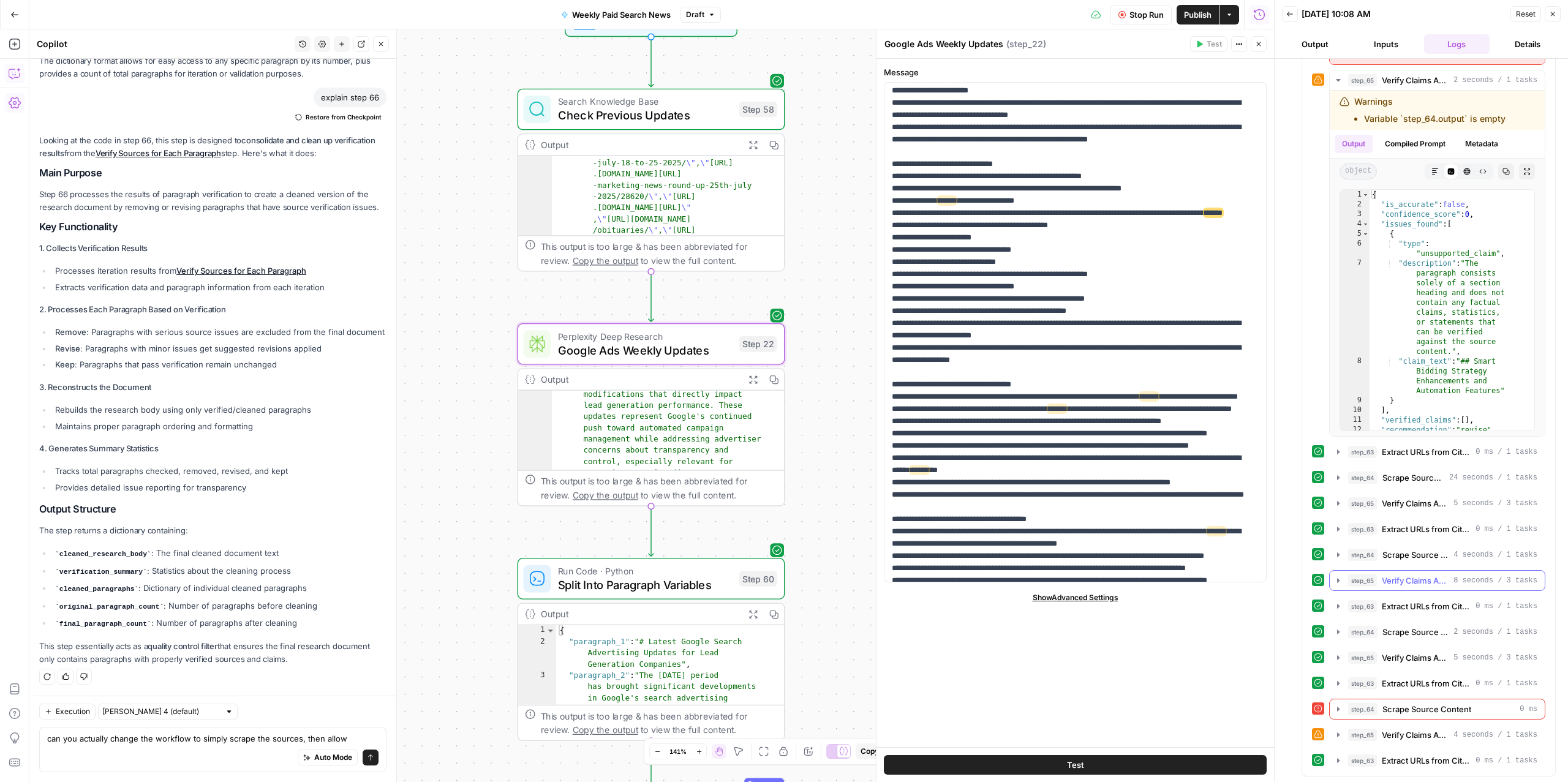
click at [1408, 587] on span "Verify Claims Against Source" at bounding box center [1415, 581] width 67 height 12
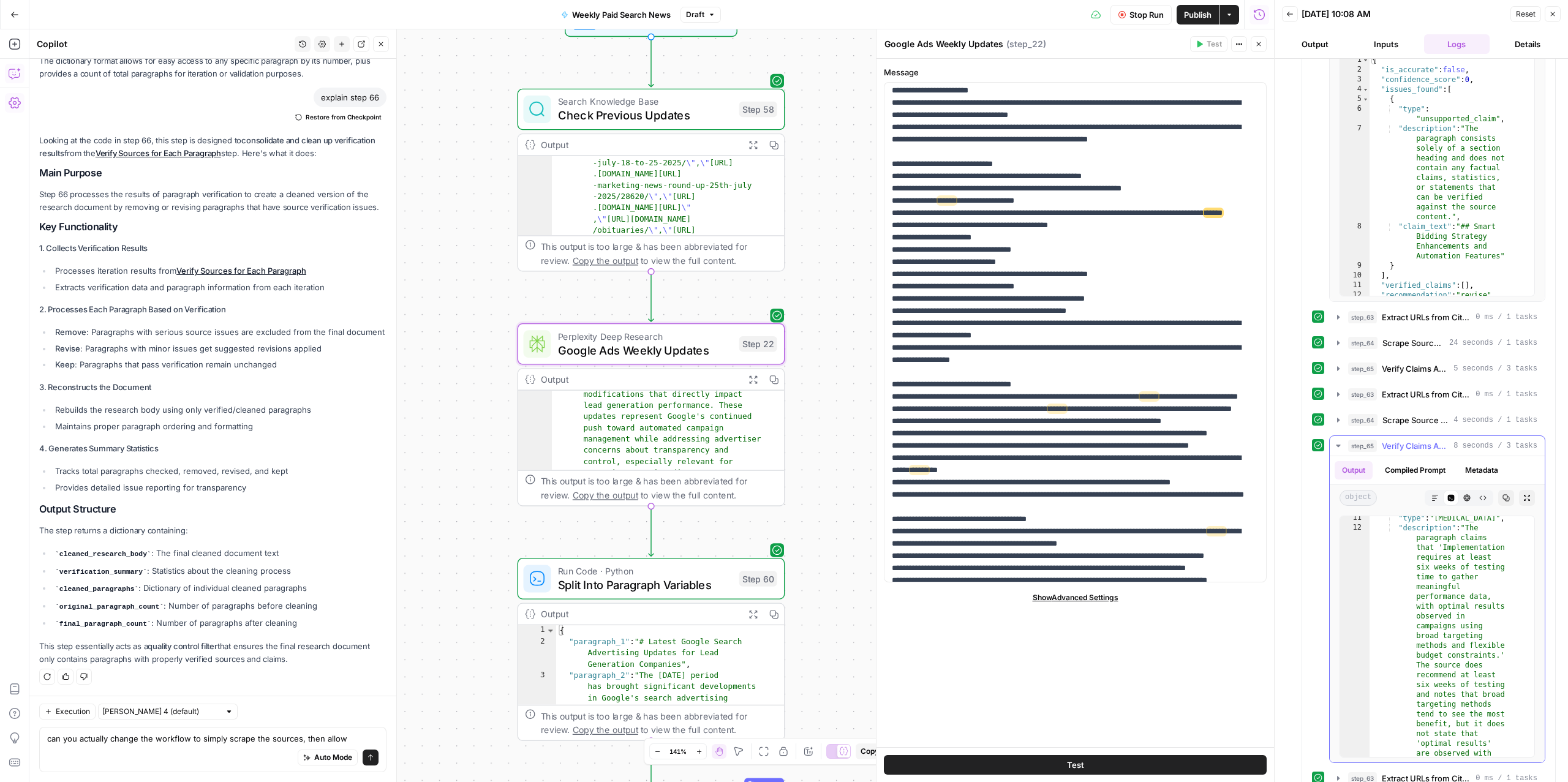
scroll to position [337, 0]
click at [1392, 452] on span "Verify Claims Against Source" at bounding box center [1415, 446] width 67 height 12
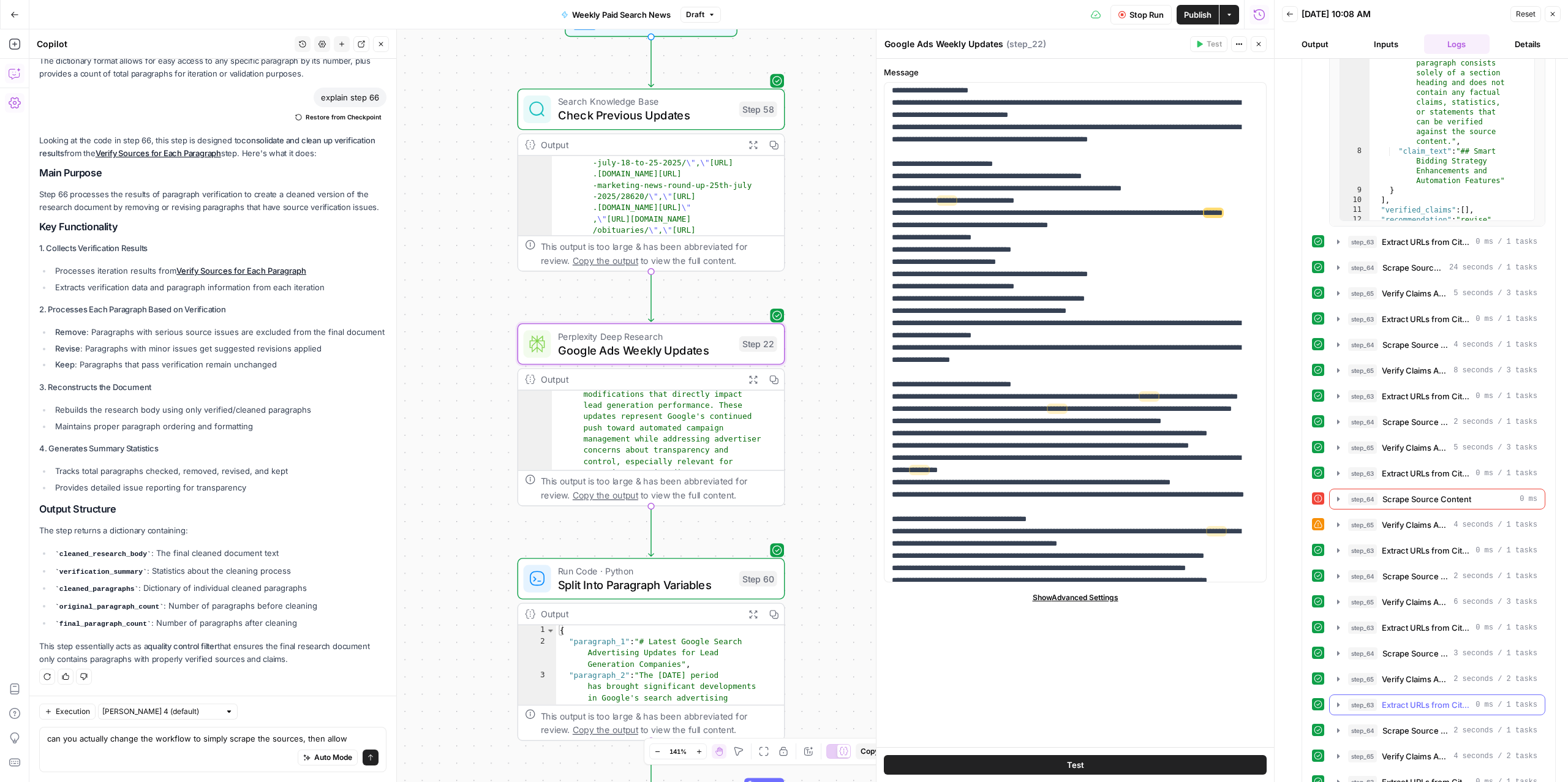
scroll to position [2064, 0]
